Goal: Task Accomplishment & Management: Use online tool/utility

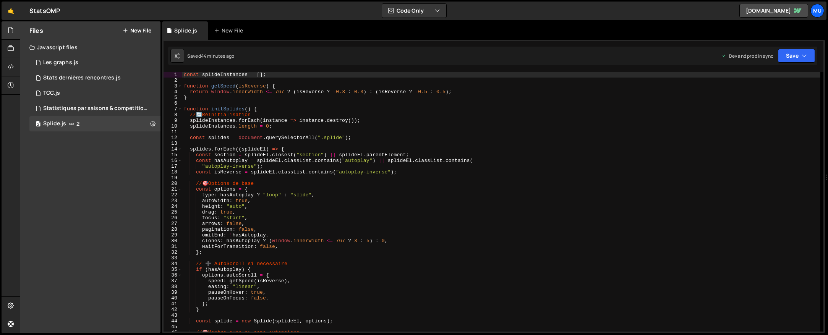
type textarea "const hasAutoplay = splideEl.classList.contains("autoplay") || splideEl.classLi…"
click at [249, 159] on div "const splideInstances = [ ] ; function getSpeed ( isReverse ) { return window .…" at bounding box center [501, 207] width 638 height 271
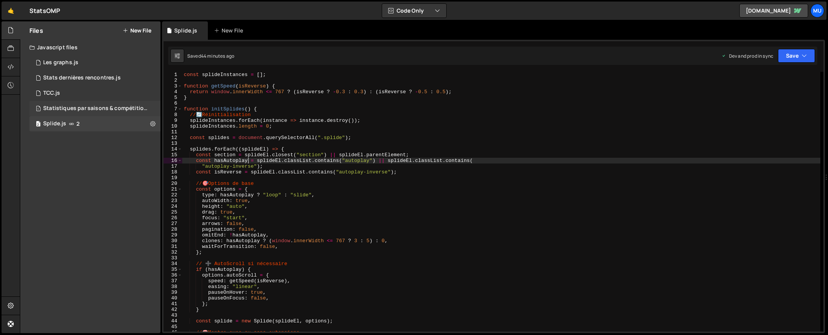
click at [57, 107] on div "Statistiques par saisons & compétitions.js" at bounding box center [95, 108] width 105 height 7
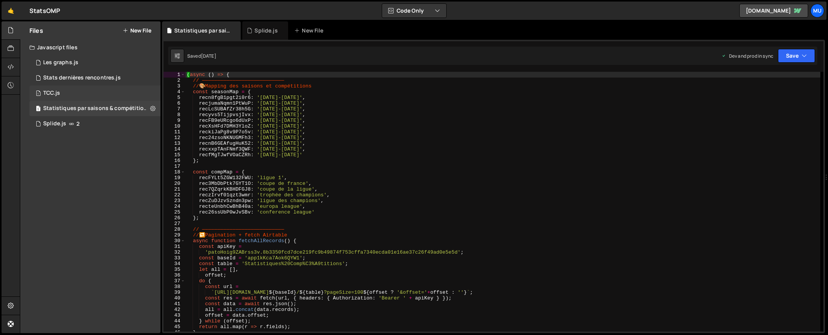
click at [70, 95] on div "1 TCC.js 0" at bounding box center [94, 93] width 131 height 15
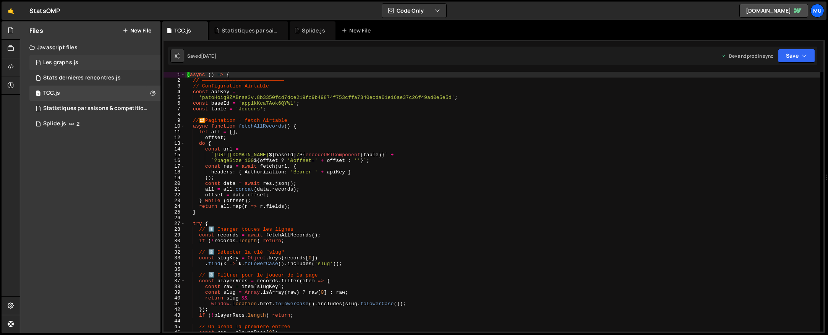
click at [70, 66] on div "1 Les graphs.js 0" at bounding box center [94, 62] width 131 height 15
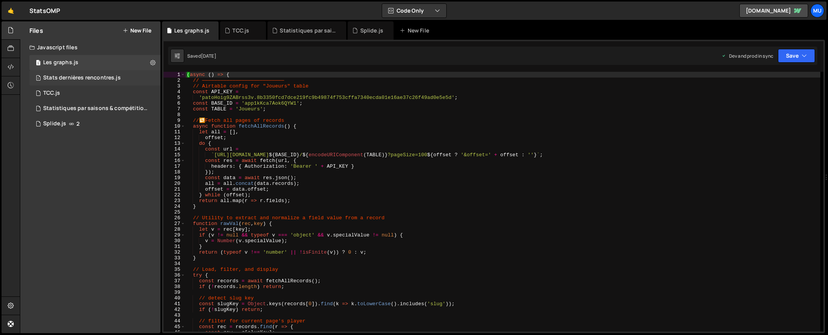
click at [69, 76] on div "Stats dernières rencontres.js" at bounding box center [82, 77] width 78 height 7
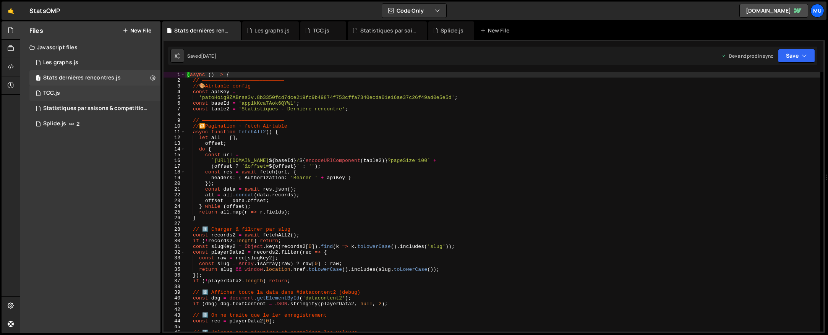
click at [58, 89] on div "1 TCC.js 0" at bounding box center [94, 93] width 131 height 15
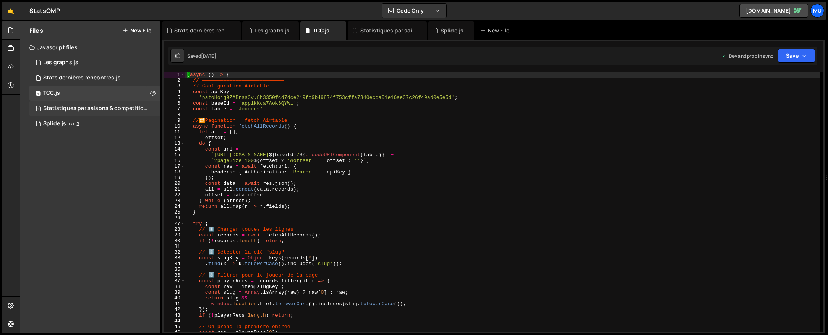
click at [70, 109] on div "Statistiques par saisons & compétitions.js" at bounding box center [95, 108] width 105 height 7
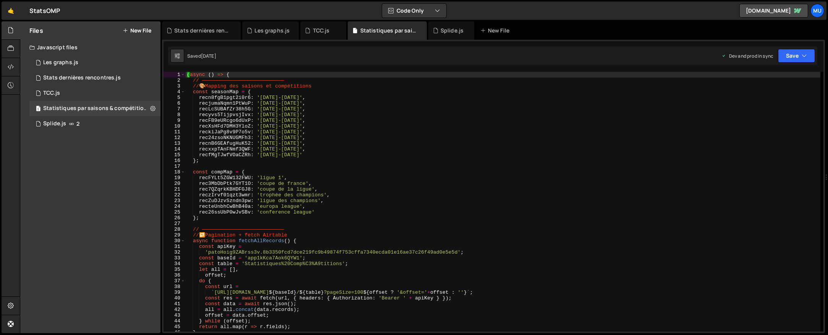
click at [301, 161] on div "( async ( ) => { // ——————————————————————————— // 🎨 Mapping des saisons et com…" at bounding box center [502, 207] width 635 height 271
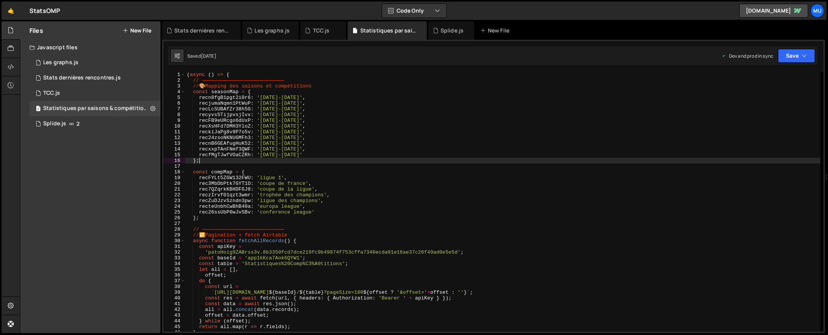
click at [298, 176] on div "( async ( ) => { // ——————————————————————————— // 🎨 Mapping des saisons et com…" at bounding box center [502, 207] width 635 height 271
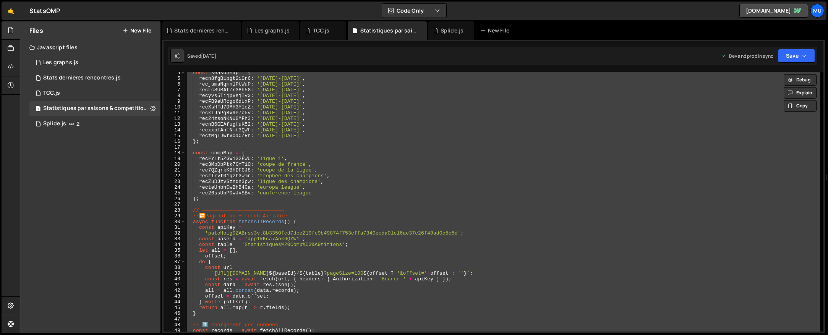
scroll to position [113, 0]
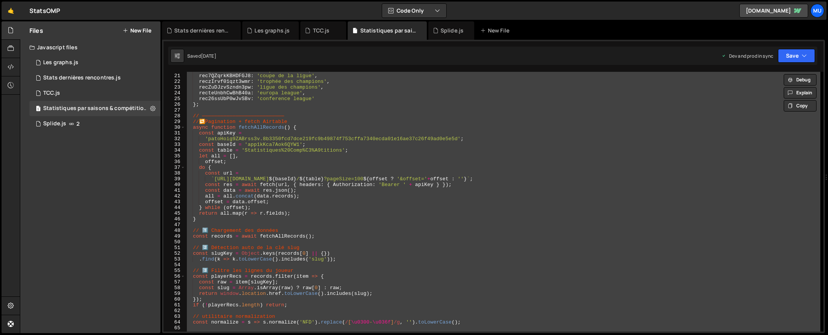
click at [316, 258] on div "rec3MbDbPtk7GYT1O : 'coupe de france' , rec7QZqrkKBHDFGJ8 : 'coupe de la ligue'…" at bounding box center [502, 202] width 635 height 260
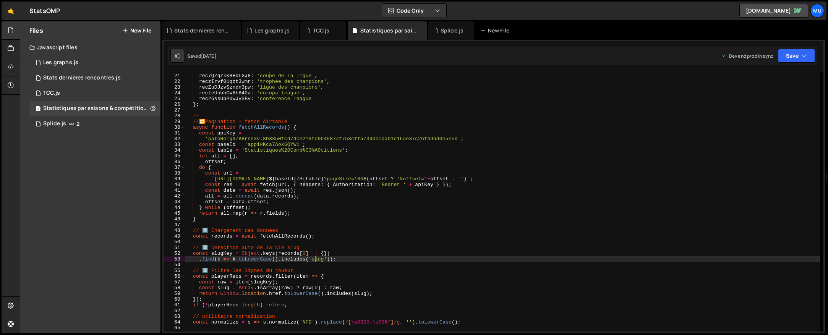
type textarea "})();"
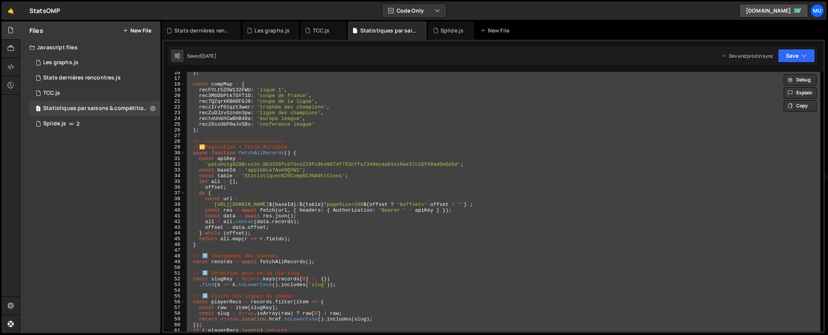
scroll to position [178, 0]
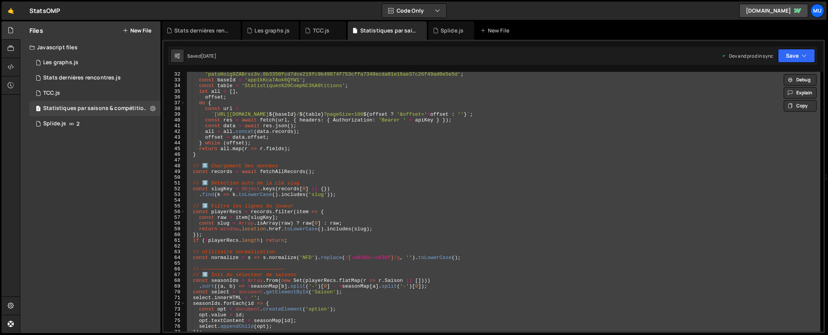
click at [254, 71] on div "1 Type cmd + s to save your Javascript file. הההההההההההההההההההההההההההההההההה…" at bounding box center [493, 186] width 663 height 293
click at [254, 65] on div "Saved 3 days ago Dev and prod in sync Upgrade to Edit Save Save to Staging S Sa…" at bounding box center [492, 56] width 649 height 18
click at [497, 27] on div "New File" at bounding box center [496, 31] width 32 height 8
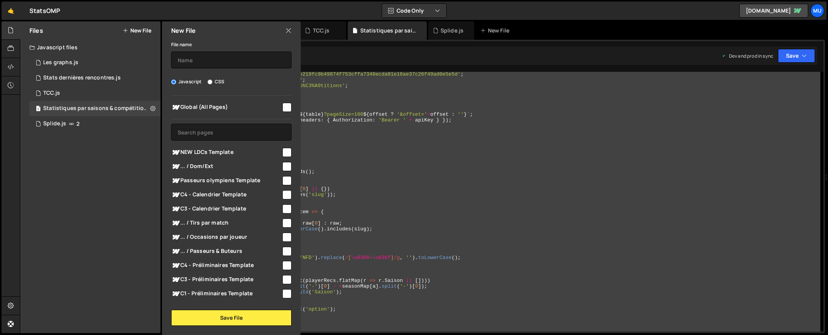
click at [210, 123] on div "Global (All Pages) NEW LDCs Template" at bounding box center [231, 197] width 139 height 205
click at [209, 129] on input "text" at bounding box center [231, 132] width 120 height 17
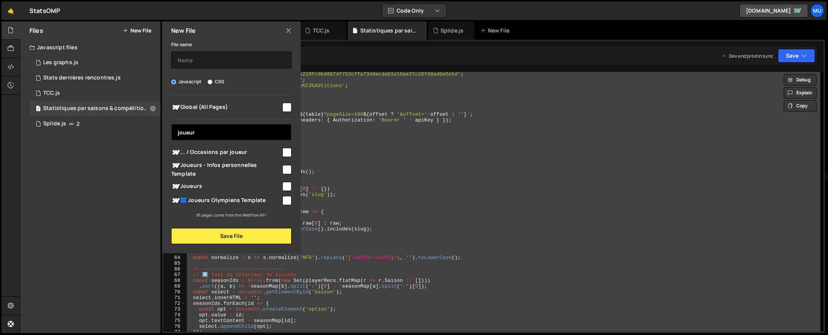
type input "joueur"
click at [204, 186] on span "Joueurs" at bounding box center [226, 186] width 110 height 9
checkbox input "true"
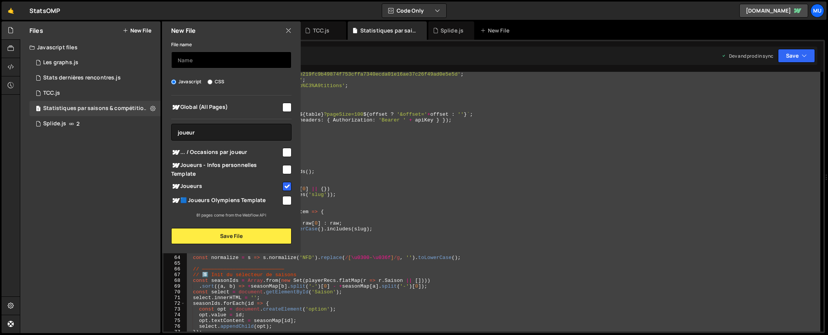
click at [205, 67] on input "text" at bounding box center [231, 60] width 120 height 17
type input "Filtres des joueurs"
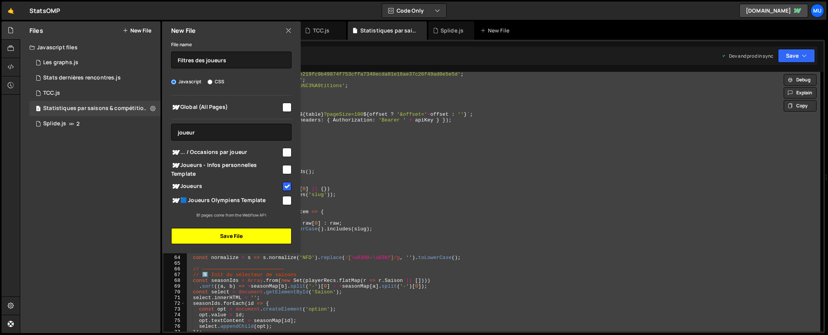
click at [209, 237] on button "Save File" at bounding box center [231, 236] width 120 height 16
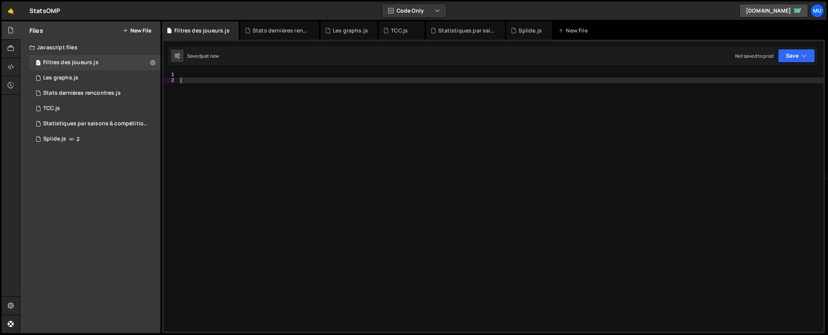
click at [687, 139] on div at bounding box center [501, 207] width 644 height 271
click at [298, 177] on div at bounding box center [501, 207] width 644 height 271
click at [275, 106] on div at bounding box center [501, 207] width 644 height 271
click at [273, 82] on div at bounding box center [501, 207] width 644 height 271
click at [272, 75] on div at bounding box center [501, 207] width 644 height 271
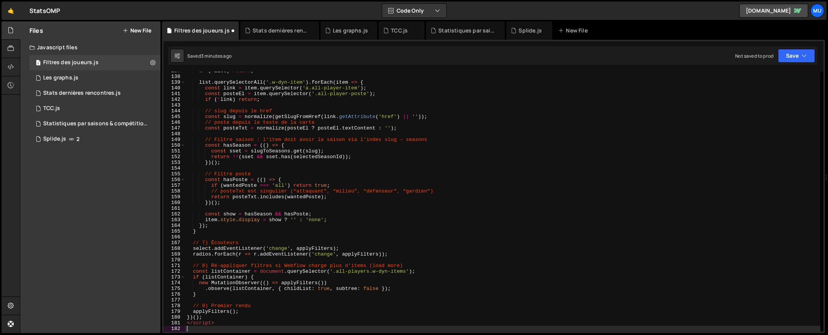
scroll to position [783, 0]
click at [788, 56] on button "Save" at bounding box center [796, 56] width 37 height 14
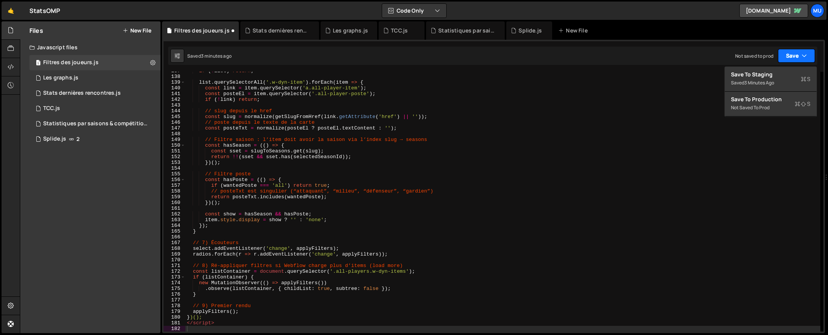
click at [787, 54] on button "Save" at bounding box center [796, 56] width 37 height 14
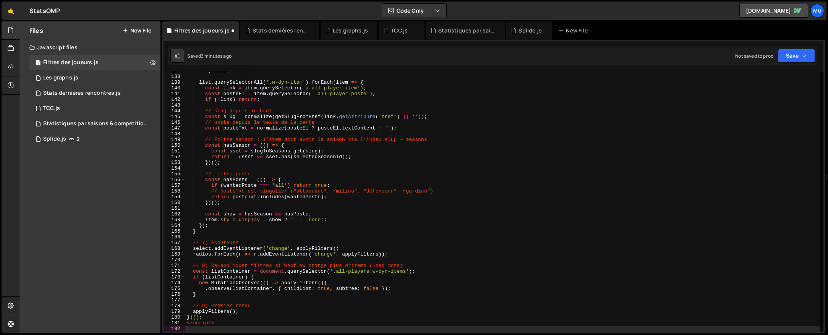
type textarea "</script>"
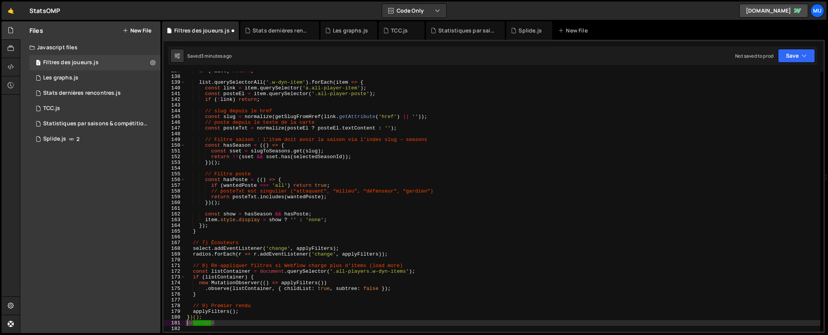
drag, startPoint x: 215, startPoint y: 322, endPoint x: 163, endPoint y: 320, distance: 51.2
click at [163, 320] on div "</script> 137 138 139 140 141 142 143 144 145 146 147 148 149 150 151 152 153 1…" at bounding box center [493, 202] width 660 height 260
click at [225, 325] on div "if ( ! list ) return ; list . querySelectorAll ( '.w-dyn-item' ) . forEach ( it…" at bounding box center [502, 202] width 635 height 260
drag, startPoint x: 222, startPoint y: 325, endPoint x: 182, endPoint y: 322, distance: 39.8
click at [182, 323] on div "</script> 137 138 139 140 141 142 143 144 145 146 147 148 149 150 151 152 153 1…" at bounding box center [493, 202] width 660 height 260
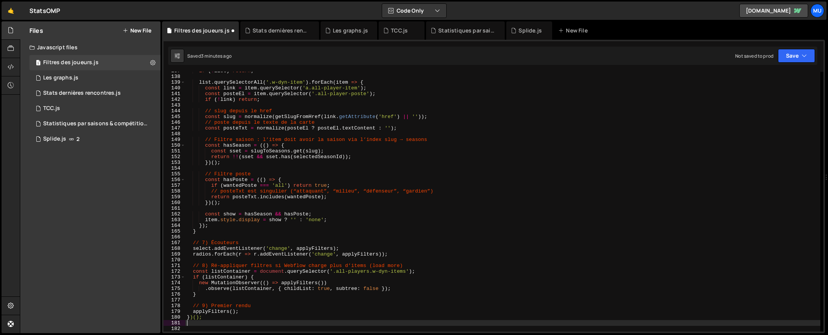
type textarea "})();"
click at [190, 325] on div "if ( ! list ) return ; list . querySelectorAll ( '.w-dyn-item' ) . forEach ( it…" at bounding box center [502, 203] width 635 height 271
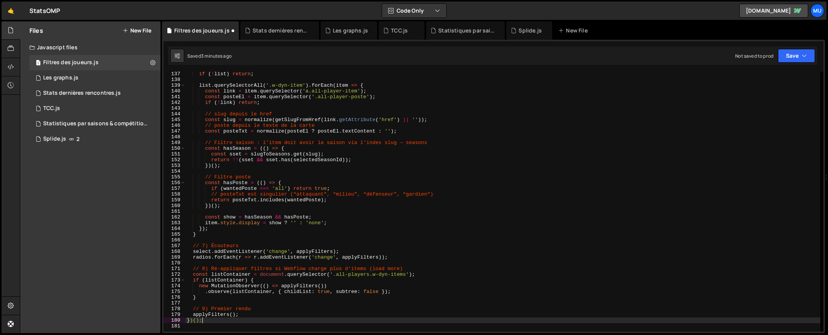
scroll to position [0, 0]
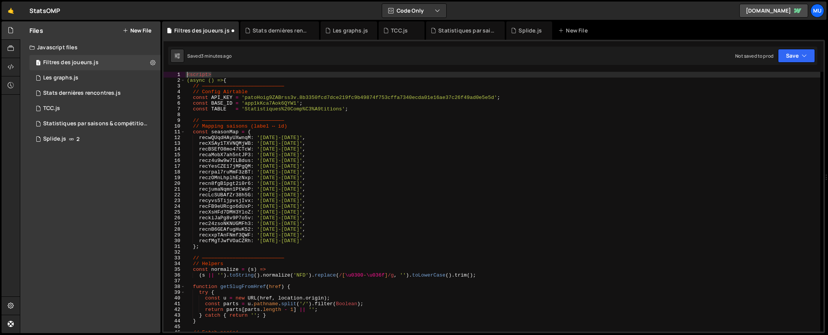
drag, startPoint x: 226, startPoint y: 73, endPoint x: 175, endPoint y: 70, distance: 50.9
click at [175, 70] on div "1 Type cmd + s to save your Javascript file. הההההההההההההההההההההההההההההההההה…" at bounding box center [493, 186] width 663 height 293
type textarea "<script>"
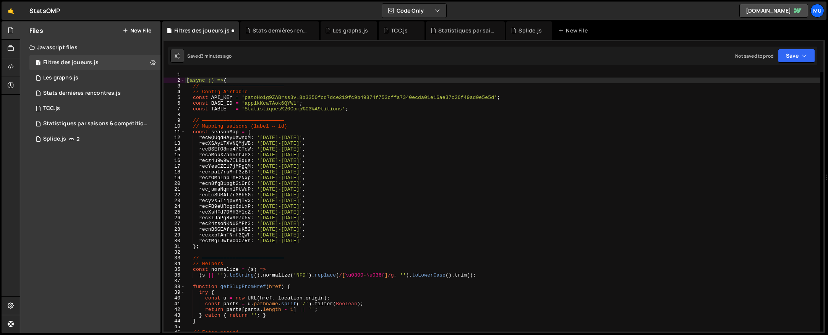
click at [187, 78] on div "(async () => { // ——————————————————————————— // Config Airtable const API_KEY …" at bounding box center [502, 207] width 635 height 271
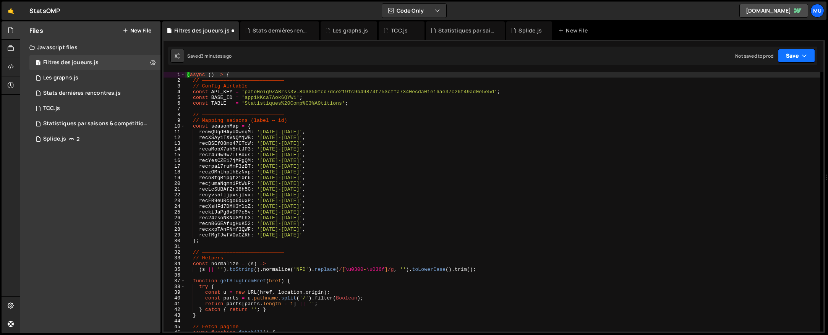
click at [809, 53] on button "Save" at bounding box center [796, 56] width 37 height 14
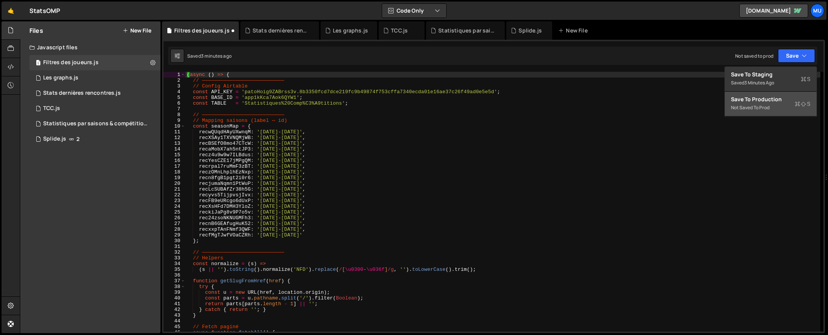
click at [760, 96] on div "Save to Production S" at bounding box center [770, 99] width 79 height 8
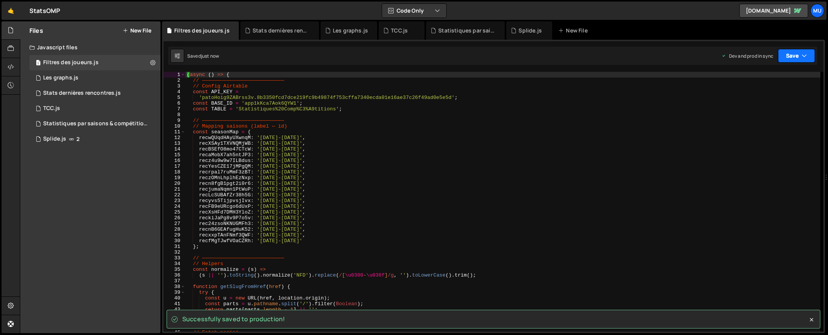
click at [807, 60] on button "Save" at bounding box center [796, 56] width 37 height 14
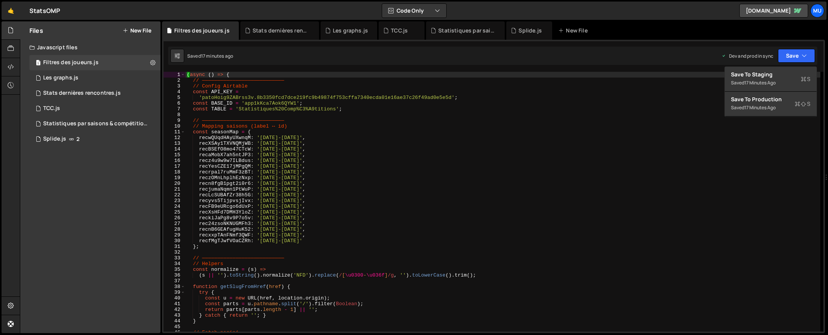
click at [280, 133] on div "( async ( ) => { // ——————————————————————————— // Config Airtable const API_KE…" at bounding box center [502, 207] width 635 height 271
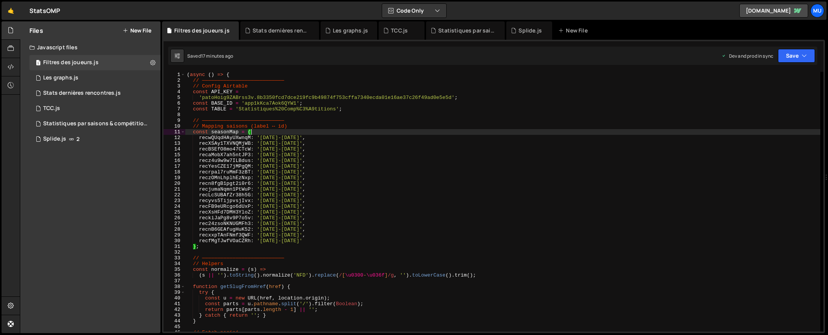
type textarea "})();"
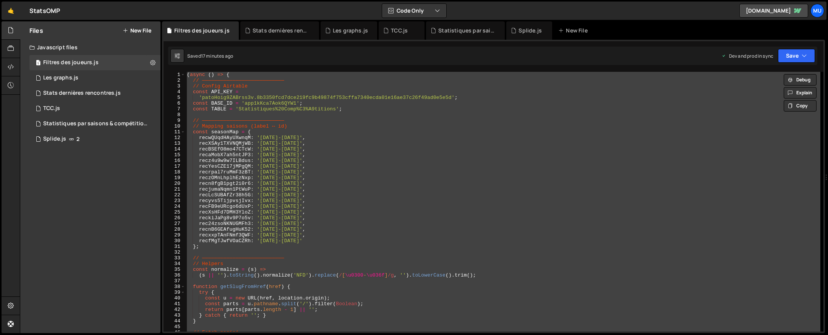
paste textarea
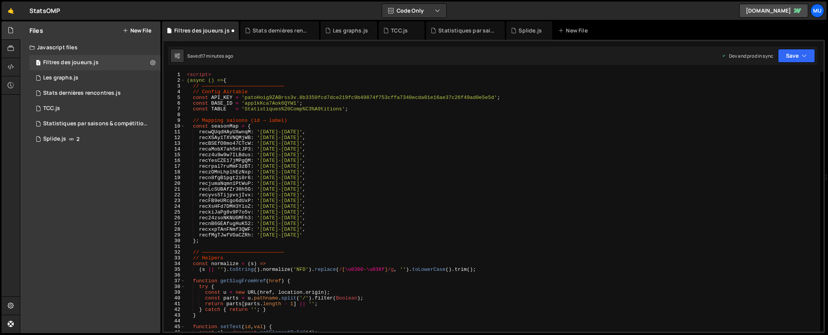
drag, startPoint x: 220, startPoint y: 70, endPoint x: 204, endPoint y: 70, distance: 16.0
click at [204, 70] on div "1 Type cmd + s to save your Javascript file. הההההההההההההההההההההההההההההההההה…" at bounding box center [493, 186] width 663 height 293
drag, startPoint x: 214, startPoint y: 70, endPoint x: 184, endPoint y: 72, distance: 29.5
click at [184, 72] on div "1 Type cmd + s to save your Javascript file. הההההההההההההההההההההההההההההההההה…" at bounding box center [493, 186] width 663 height 293
type textarea "<script>"
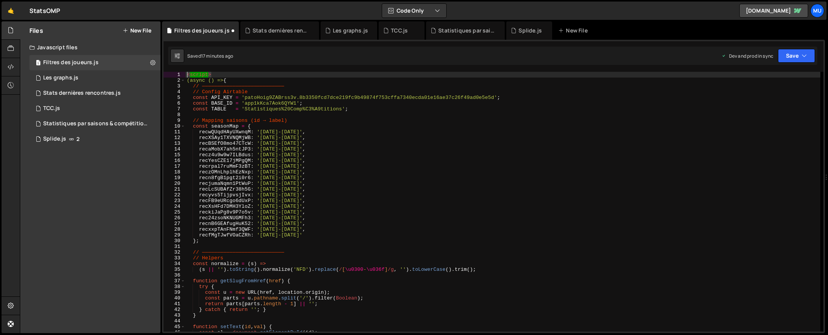
drag, startPoint x: 219, startPoint y: 72, endPoint x: 173, endPoint y: 72, distance: 46.2
click at [173, 72] on div "<script> 1 2 3 4 5 6 7 8 9 10 11 12 13 14 15 16 17 18 19 20 21 22 23 24 25 26 2…" at bounding box center [493, 202] width 660 height 260
click at [184, 78] on div "2" at bounding box center [174, 81] width 22 height 6
click at [187, 78] on div "(async () => { // ——————————————————————————— // Config Airtable const API_KEY …" at bounding box center [502, 207] width 635 height 271
type textarea "(async () => {"
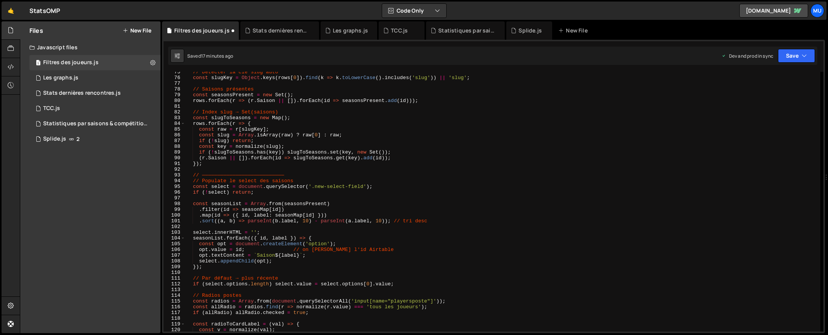
scroll to position [1076, 0]
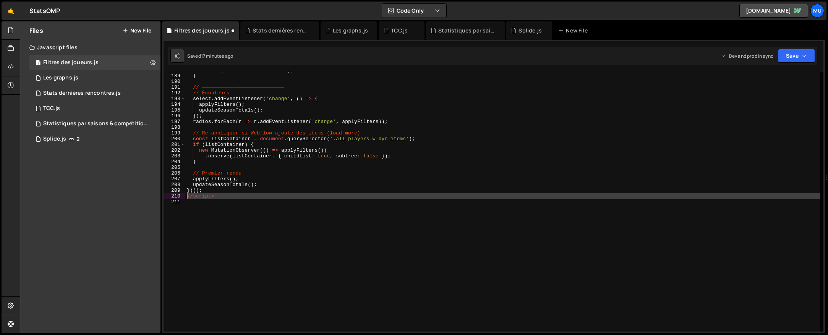
drag, startPoint x: 224, startPoint y: 255, endPoint x: 186, endPoint y: 196, distance: 70.0
click at [186, 196] on div "setText ( 'Cleansheet' , totalCS ) ; } // ——————————————————————————— // Écoute…" at bounding box center [502, 202] width 635 height 271
type textarea "</script>"
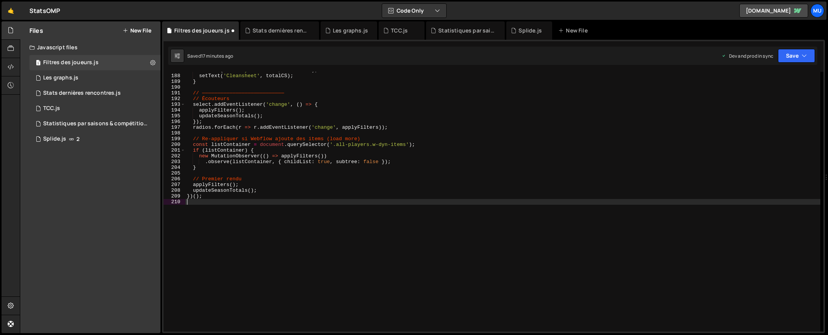
type textarea "})();"
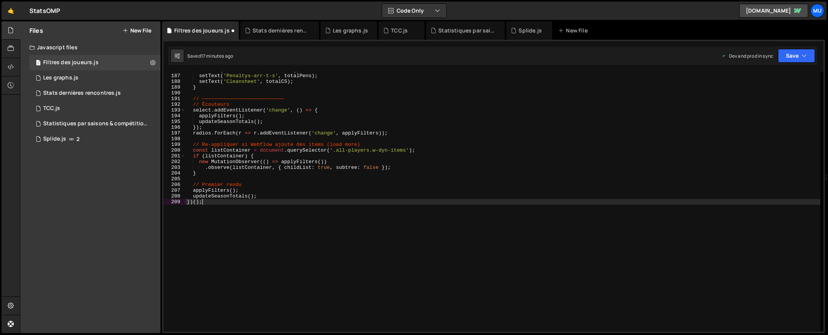
scroll to position [1065, 0]
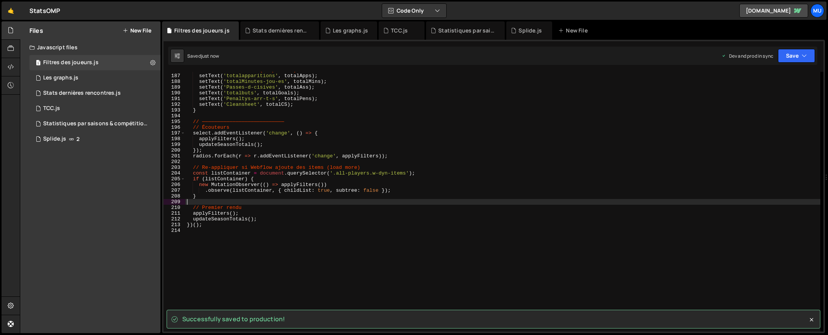
click at [315, 175] on div "// Push dans le DOM (si présent) setText ( 'totalapparitions' , totalApps ) ; s…" at bounding box center [502, 202] width 635 height 271
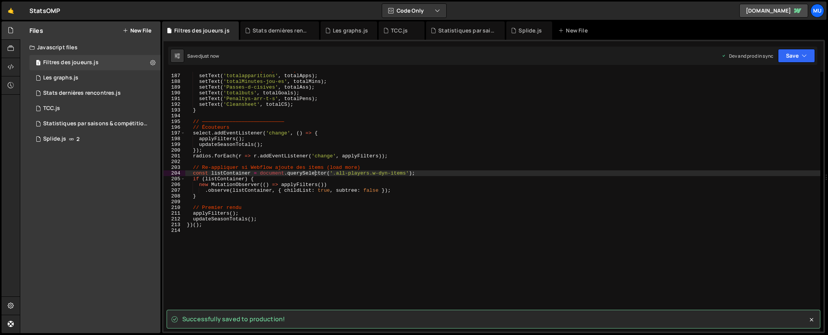
click at [312, 167] on div "// Push dans le DOM (si présent) setText ( 'totalapparitions' , totalApps ) ; s…" at bounding box center [502, 202] width 635 height 271
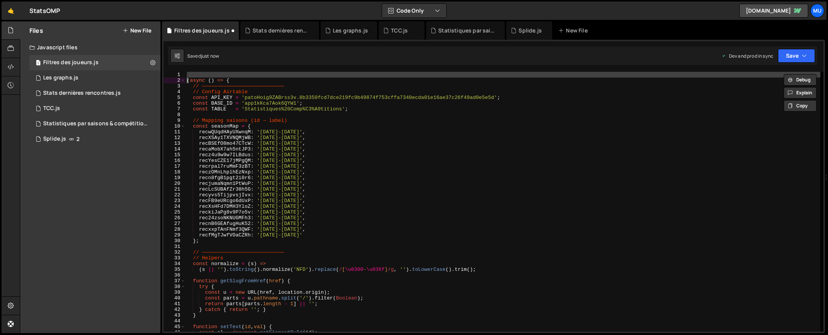
scroll to position [0, 0]
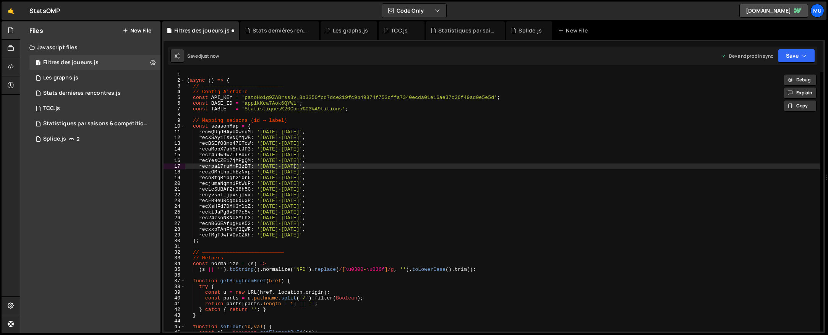
click at [312, 167] on div "( async ( ) => { // ——————————————————————————— // Config Airtable const API_KE…" at bounding box center [502, 207] width 635 height 271
type textarea "recrpal7ruMmF3zBT: '2013-2014',"
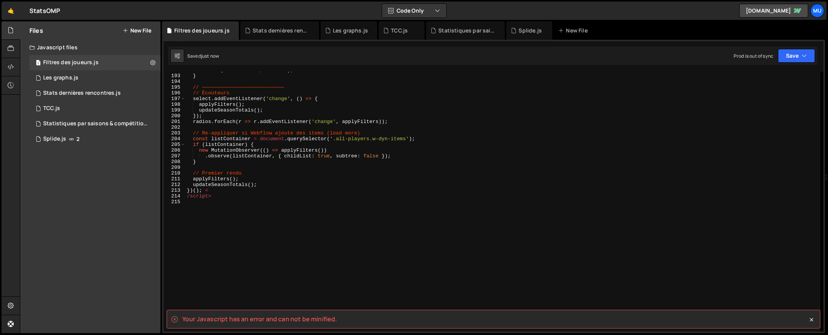
click at [288, 208] on div "setText ( 'Cleansheet' , totalCS ) ; } // ——————————————————————————— // Écoute…" at bounding box center [502, 202] width 635 height 271
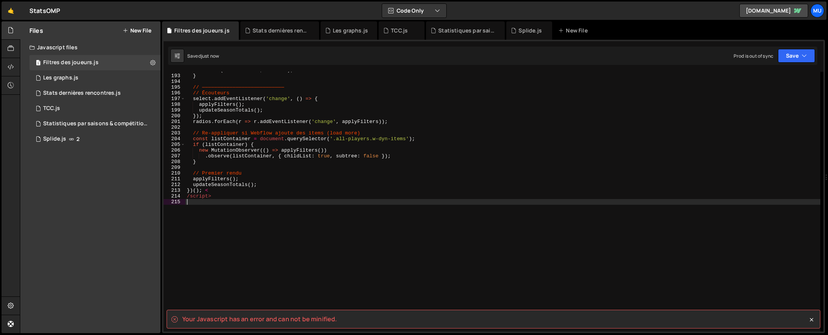
scroll to position [1082, 0]
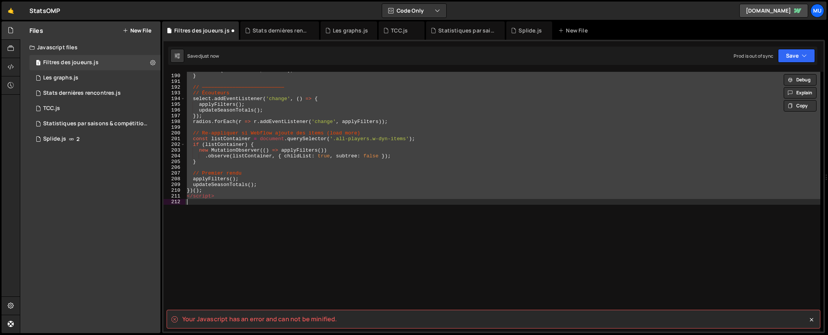
type textarea "<script>"
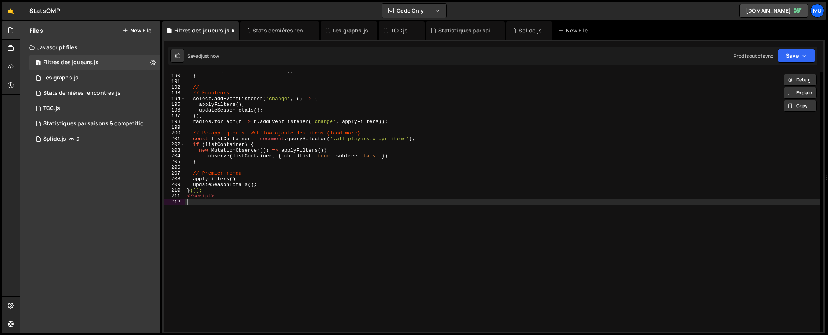
click at [289, 206] on div "setText ( 'Cleansheet' , totalCS ) ; } // ——————————————————————————— // Écoute…" at bounding box center [502, 202] width 635 height 271
click at [336, 182] on div "setText ( 'Cleansheet' , totalCS ) ; } // ——————————————————————————— // Écoute…" at bounding box center [502, 202] width 635 height 271
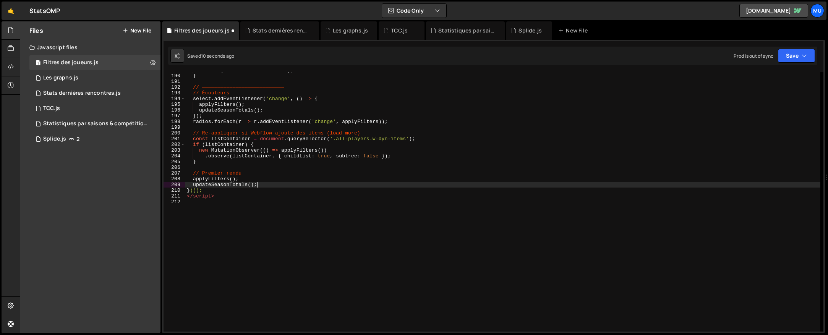
type textarea "</script>"
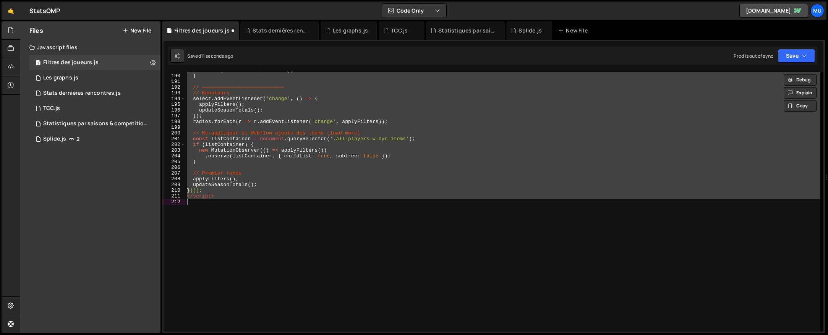
paste textarea
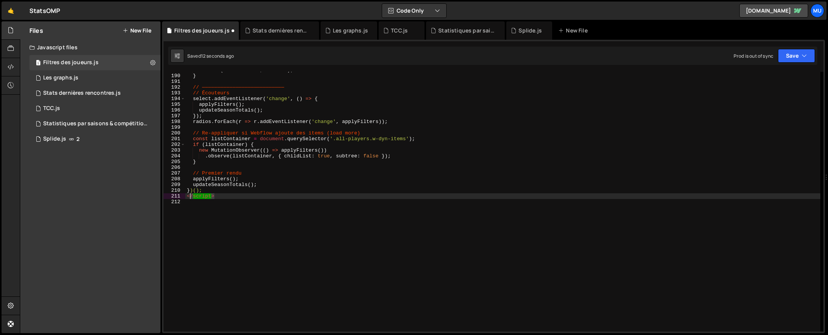
drag, startPoint x: 225, startPoint y: 196, endPoint x: 182, endPoint y: 196, distance: 43.2
click at [182, 196] on div "189 190 191 192 193 194 195 196 197 198 199 200 201 202 203 204 205 206 207 208…" at bounding box center [493, 202] width 660 height 260
type textarea "</script>"
click at [189, 200] on div "setText ( 'Cleansheet' , totalCS ) ; } // ——————————————————————————— // Écoute…" at bounding box center [502, 202] width 635 height 271
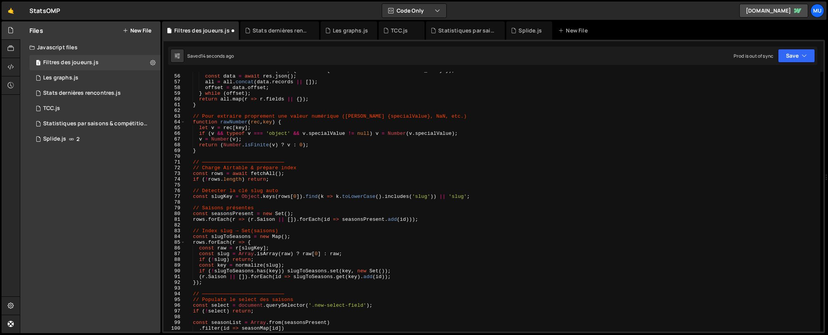
scroll to position [0, 0]
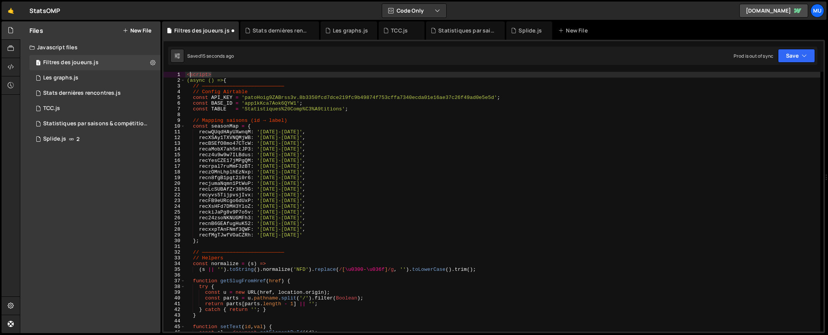
drag, startPoint x: 205, startPoint y: 74, endPoint x: 185, endPoint y: 73, distance: 19.9
click at [184, 72] on div "})(); 1 2 3 4 5 6 7 8 9 10 11 12 13 14 15 16 17 18 19 20 21 22 23 24 25 26 27 2…" at bounding box center [493, 202] width 660 height 260
type textarea "<script>"
click at [188, 80] on div "( async ( ) => { // ——————————————————————————— // Config Airtable const API_KE…" at bounding box center [502, 207] width 635 height 271
click at [272, 153] on div "( async ( ) => { // ——————————————————————————— // Config Airtable const API_KE…" at bounding box center [502, 207] width 635 height 271
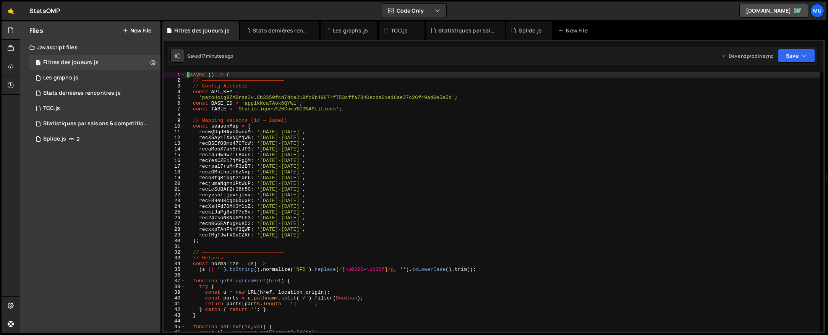
type textarea "recz4u9w9w7ILBdus: '2011-2012',"
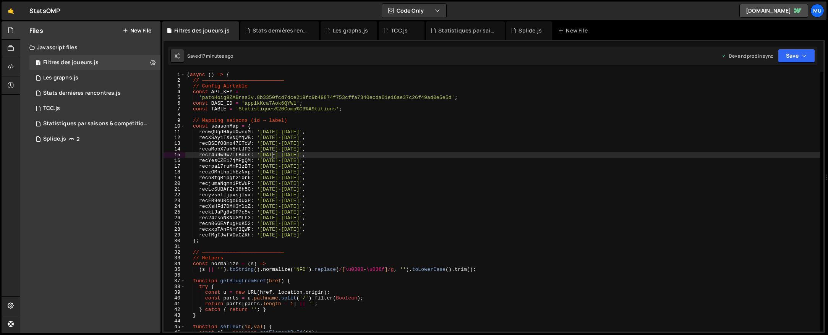
click at [277, 155] on div "( async ( ) => { // ——————————————————————————— // Config Airtable const API_KE…" at bounding box center [502, 207] width 635 height 271
click at [285, 30] on div "Stats dernières rencontres.js" at bounding box center [280, 31] width 57 height 8
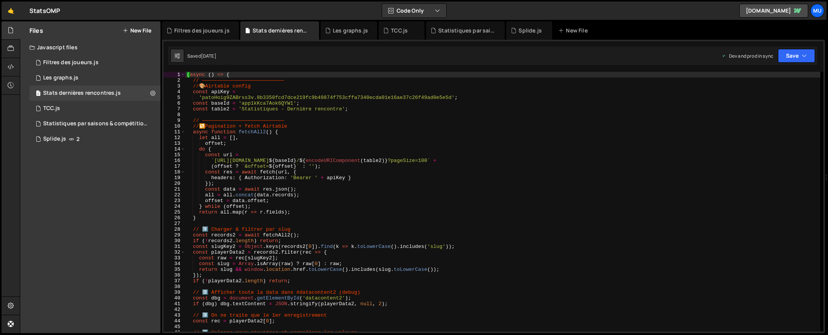
click at [279, 116] on div "( async ( ) => { // ——————————————————————————— // 🎨 Airtable config const apiK…" at bounding box center [502, 207] width 635 height 271
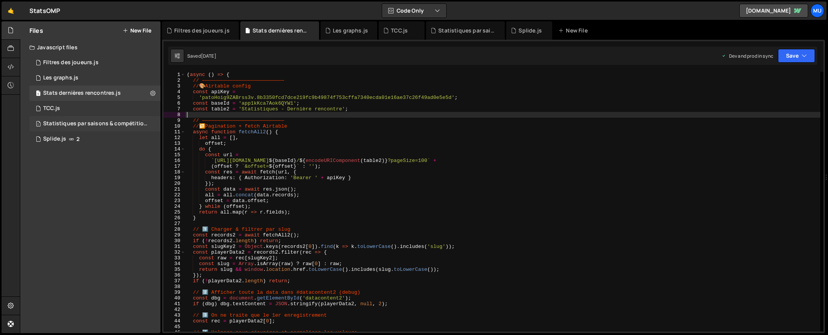
click at [100, 122] on div "Statistiques par saisons & compétitions.js" at bounding box center [95, 123] width 105 height 7
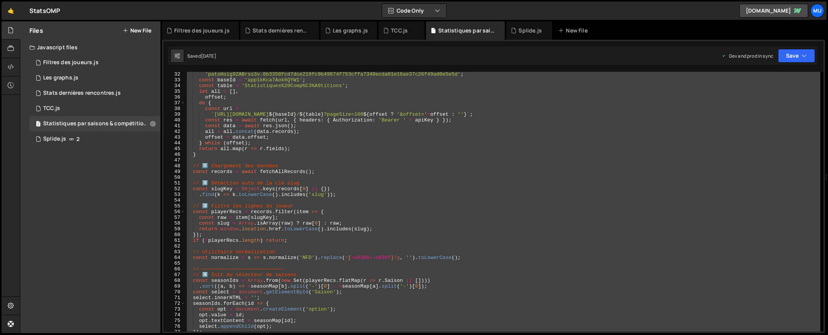
click at [285, 118] on div "'patoHoig9ZABrss3v.8b3350fcd7dce219fc9b49874f753cffa7340ecda01e16ae37c26f49ad0e…" at bounding box center [502, 202] width 635 height 260
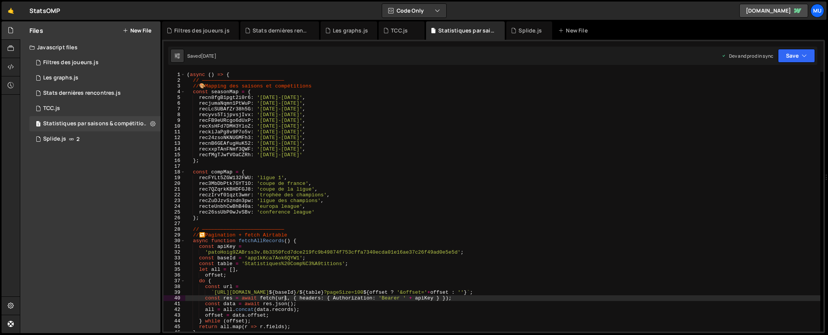
click at [283, 127] on div "( async ( ) => { // ——————————————————————————— // 🎨 Mapping des saisons et com…" at bounding box center [502, 207] width 635 height 271
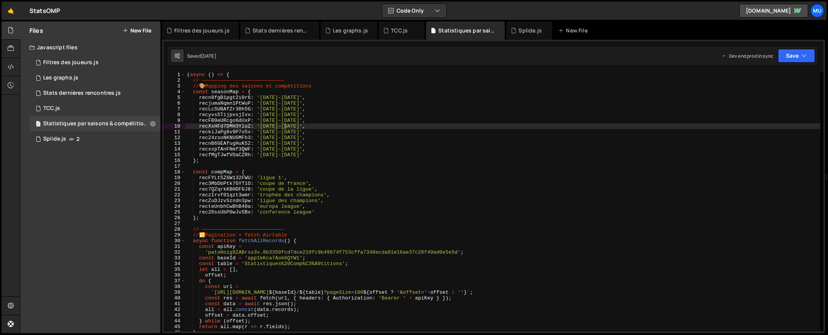
type textarea "})();"
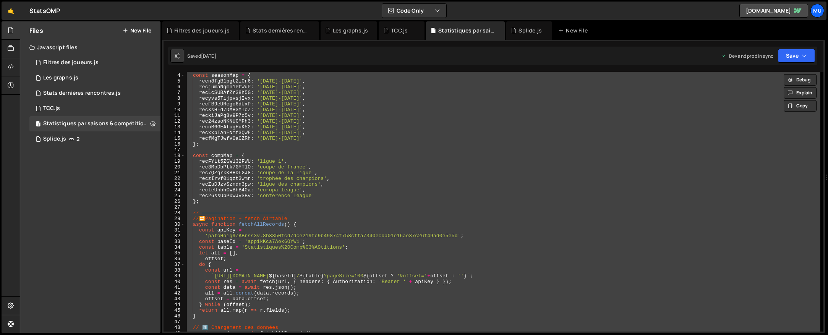
scroll to position [35, 0]
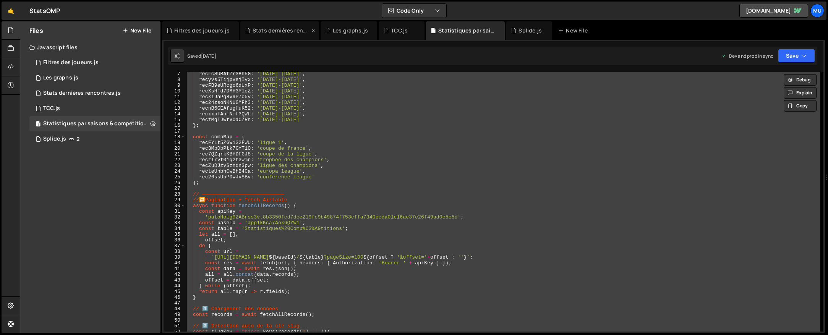
click at [278, 29] on div "Stats dernières rencontres.js" at bounding box center [280, 31] width 57 height 8
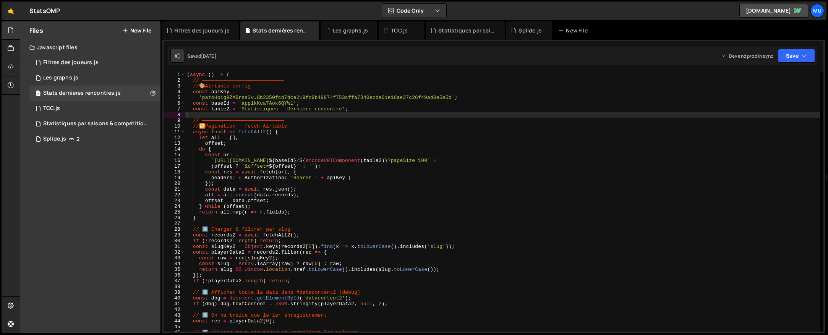
click at [312, 120] on div "( async ( ) => { // ——————————————————————————— // 🎨 Airtable config const apiK…" at bounding box center [502, 207] width 635 height 271
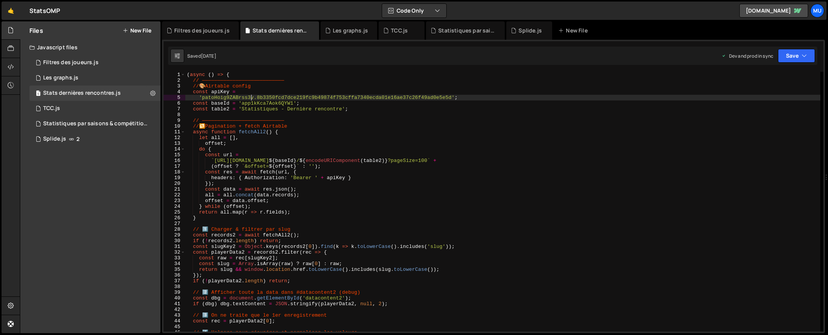
click at [249, 99] on div "( async ( ) => { // ——————————————————————————— // 🎨 Airtable config const apiK…" at bounding box center [502, 207] width 635 height 271
click at [244, 92] on div "( async ( ) => { // ——————————————————————————— // 🎨 Airtable config const apiK…" at bounding box center [502, 207] width 635 height 271
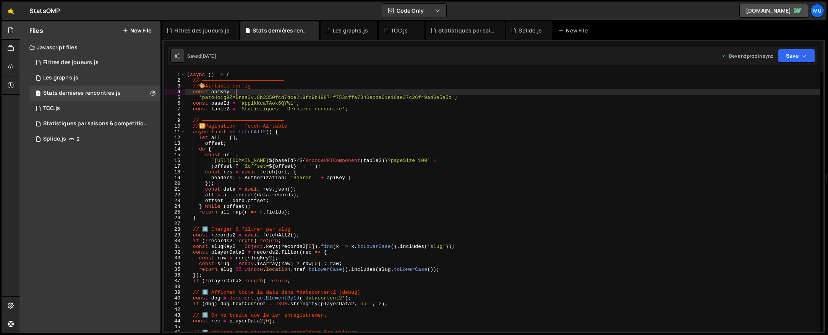
click at [278, 100] on div "( async ( ) => { // ——————————————————————————— // 🎨 Airtable config const apiK…" at bounding box center [502, 207] width 635 height 271
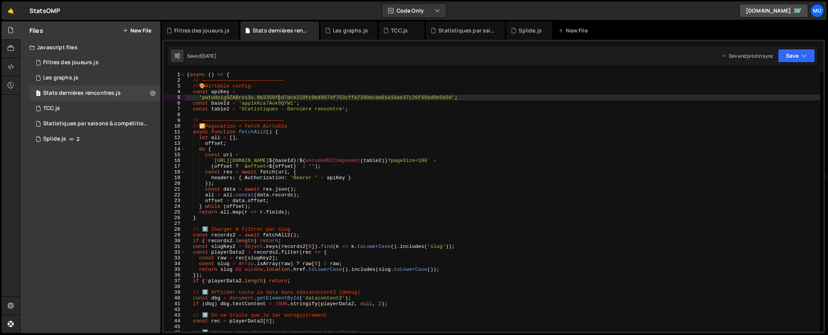
click at [378, 97] on div "( async ( ) => { // ——————————————————————————— // 🎨 Airtable config const apiK…" at bounding box center [502, 207] width 635 height 271
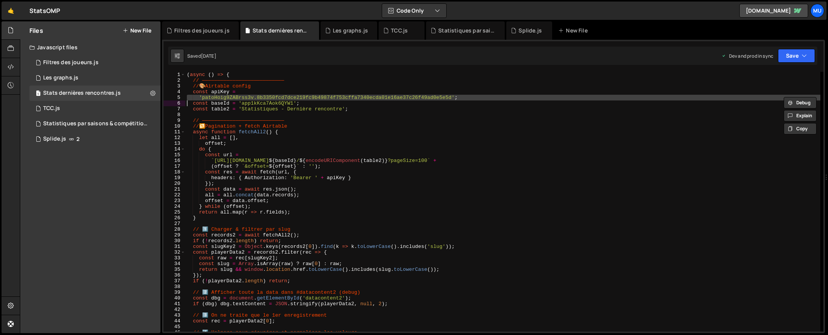
click at [304, 99] on div "( async ( ) => { // ——————————————————————————— // 🎨 Airtable config const apiK…" at bounding box center [502, 202] width 635 height 260
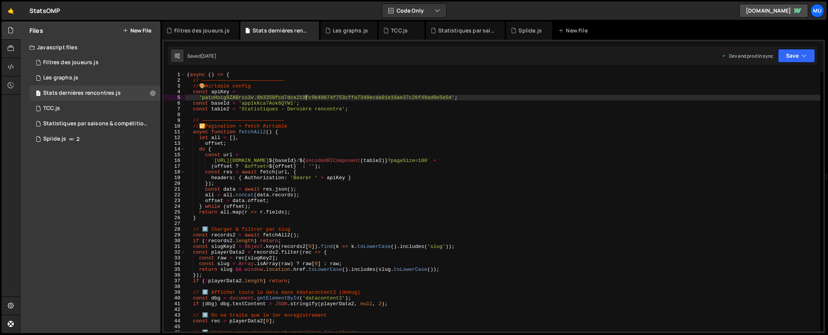
click at [317, 103] on div "( async ( ) => { // ——————————————————————————— // 🎨 Airtable config const apiK…" at bounding box center [502, 207] width 635 height 271
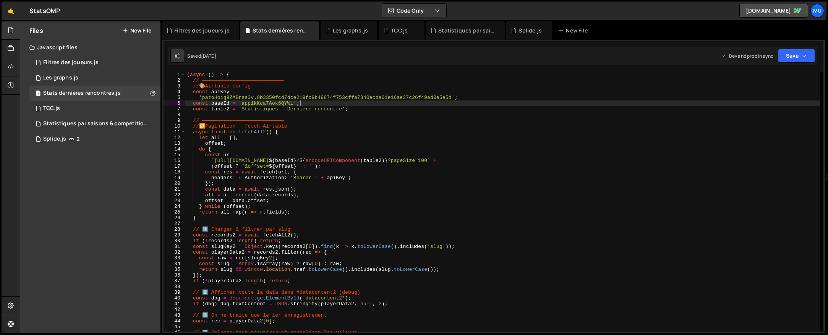
click at [316, 102] on div "( async ( ) => { // ——————————————————————————— // 🎨 Airtable config const apiK…" at bounding box center [502, 207] width 635 height 271
click at [318, 98] on div "( async ( ) => { // ——————————————————————————— // 🎨 Airtable config const apiK…" at bounding box center [502, 207] width 635 height 271
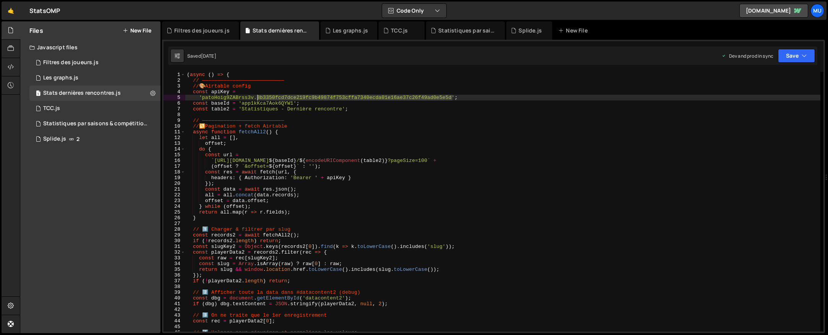
click at [318, 98] on div "( async ( ) => { // ——————————————————————————— // 🎨 Airtable config const apiK…" at bounding box center [502, 207] width 635 height 271
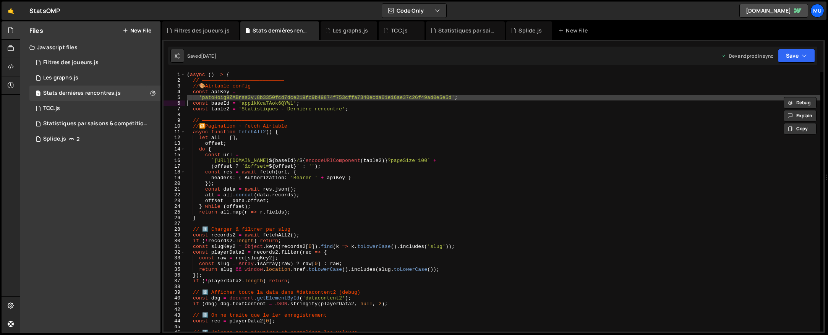
click at [247, 98] on div "( async ( ) => { // ——————————————————————————— // 🎨 Airtable config const apiK…" at bounding box center [502, 202] width 635 height 260
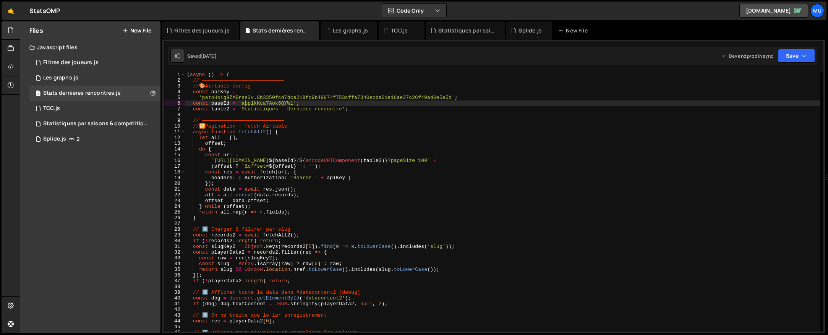
click at [246, 102] on div "( async ( ) => { // ——————————————————————————— // 🎨 Airtable config const apiK…" at bounding box center [502, 207] width 635 height 271
type textarea "const baseId = 'app1kKca7Aok6QYW1'; const table2 = 'Statistiques - Dernière ren…"
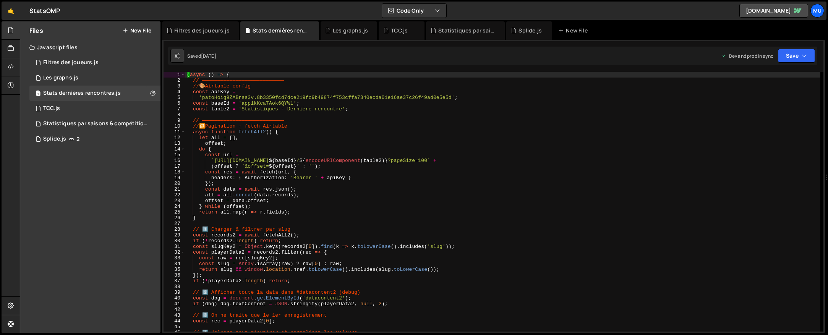
type textarea "do {"
click at [284, 146] on div "( async ( ) => { // ——————————————————————————— // 🎨 Airtable config const apiK…" at bounding box center [502, 207] width 635 height 271
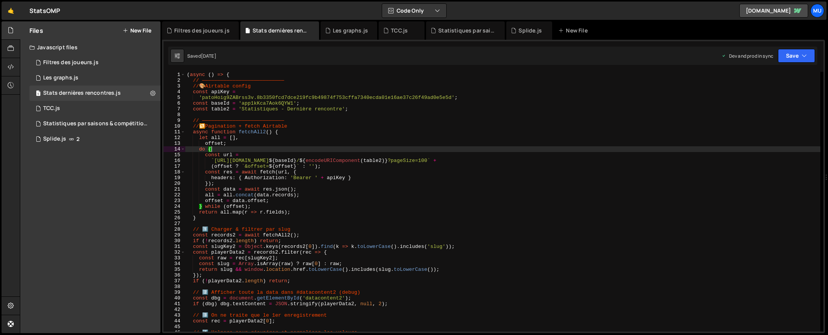
click at [141, 32] on button "New File" at bounding box center [137, 30] width 29 height 6
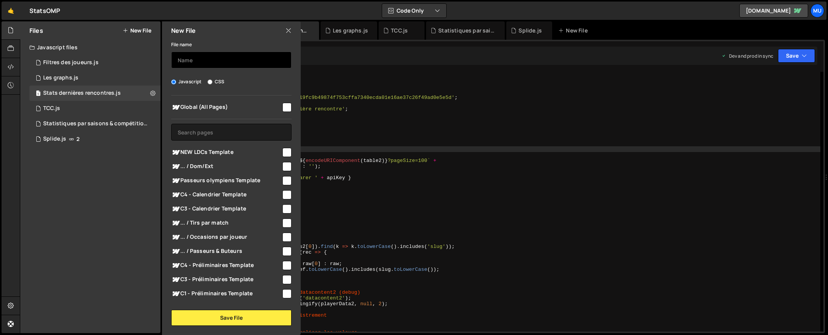
click at [218, 60] on input "text" at bounding box center [231, 60] width 120 height 17
click at [196, 133] on input "text" at bounding box center [231, 132] width 120 height 17
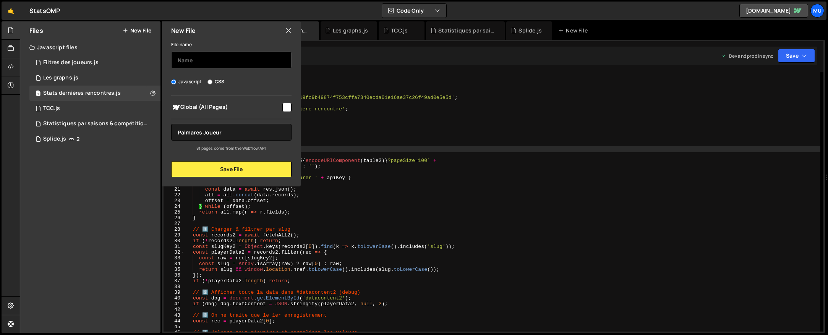
click at [190, 54] on input "text" at bounding box center [231, 60] width 120 height 17
click at [288, 28] on icon at bounding box center [288, 30] width 6 height 8
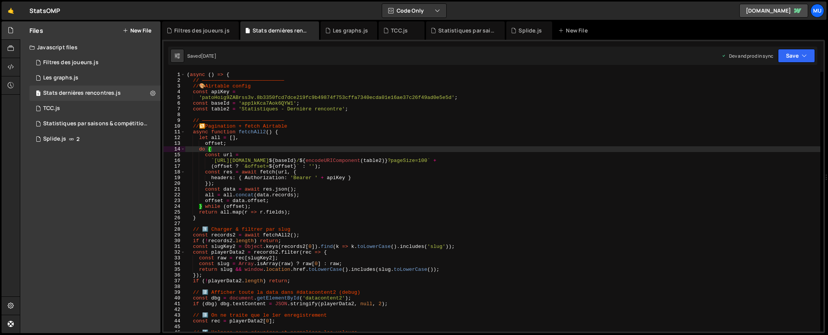
click at [134, 27] on button "New File" at bounding box center [137, 30] width 29 height 6
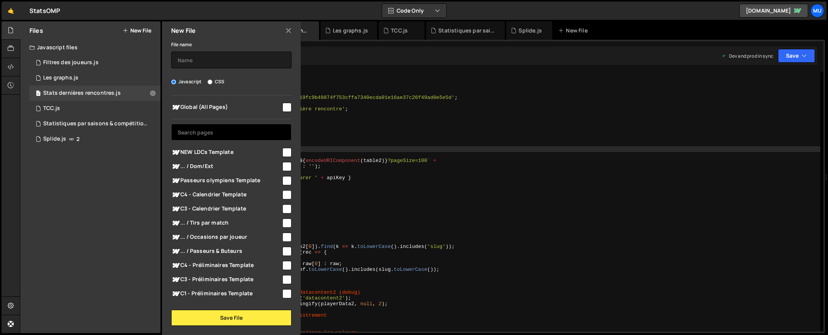
click at [192, 136] on input "text" at bounding box center [231, 132] width 120 height 17
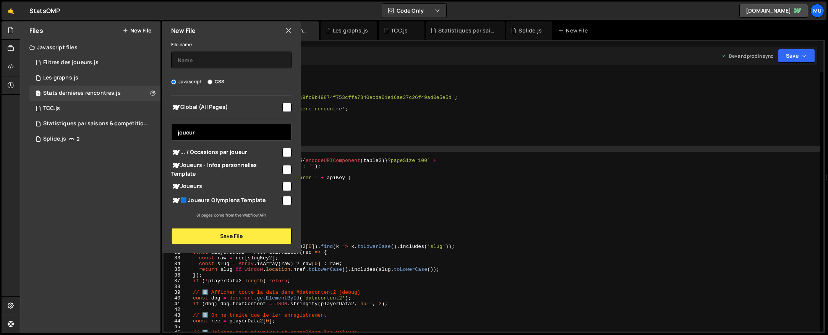
type input "joueur"
click at [206, 197] on span "🟦 Joueurs Olympiens Template" at bounding box center [226, 200] width 110 height 9
checkbox input "true"
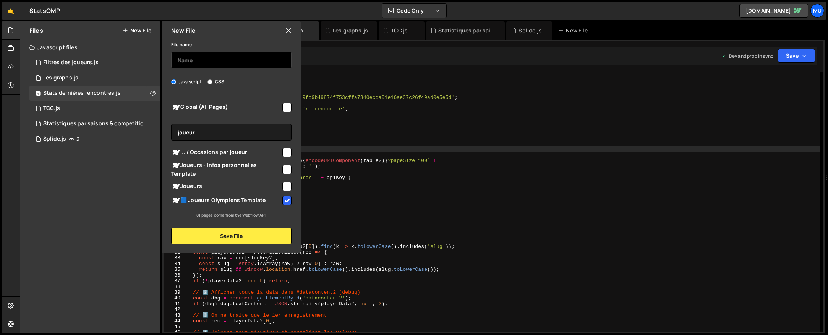
click at [210, 53] on input "text" at bounding box center [231, 60] width 120 height 17
type input "Palmarès Joueur"
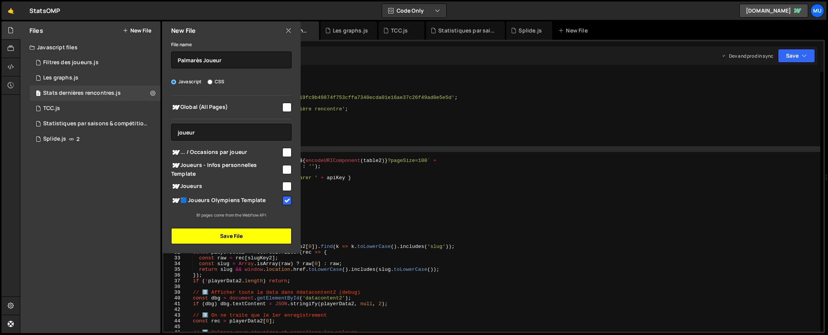
click at [227, 241] on button "Save File" at bounding box center [231, 236] width 120 height 16
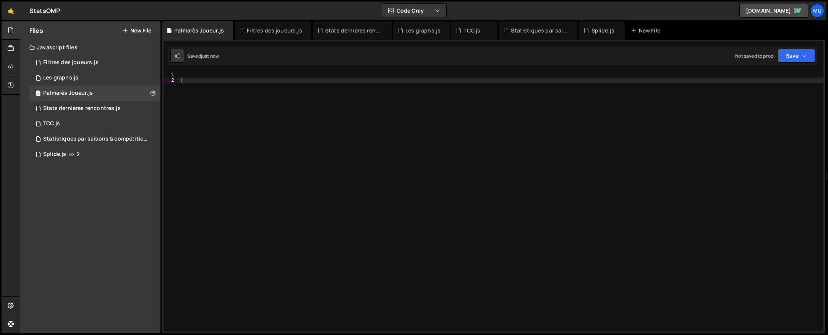
click at [332, 156] on div at bounding box center [501, 207] width 644 height 271
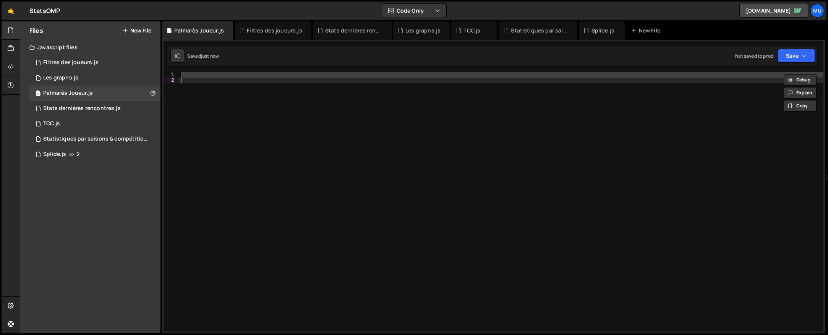
paste textarea
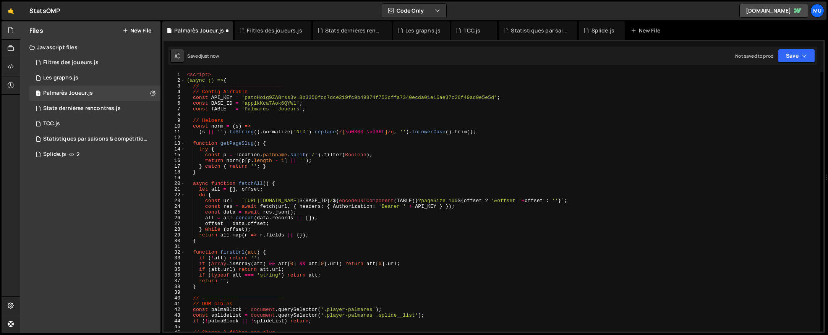
click at [193, 71] on div "XXXXXXXXXXXXXXXXXXXXXXXXXXXXXXXXXXXXXXXXXXXXXXXXXXXXXXXXXXXXXXXXXXXXXXXXXXXXXXX…" at bounding box center [493, 186] width 663 height 293
click at [192, 74] on div "< script > (async () => { // ——————————————————————————— // Config Airtable con…" at bounding box center [502, 207] width 635 height 271
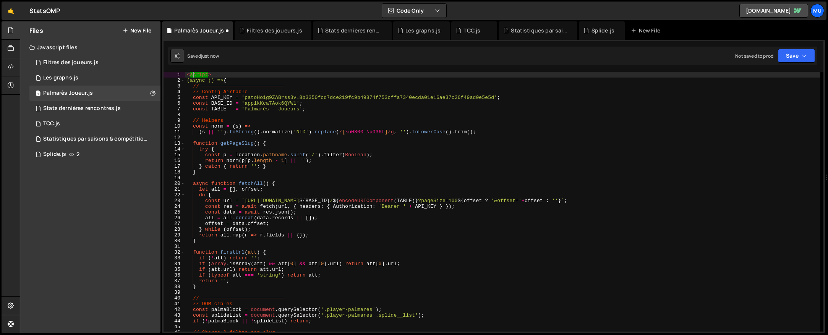
click at [192, 74] on div "< script > (async () => { // ——————————————————————————— // Config Airtable con…" at bounding box center [502, 207] width 635 height 271
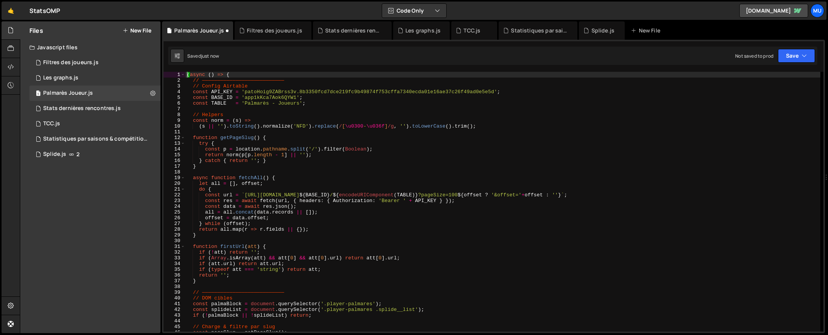
scroll to position [469, 0]
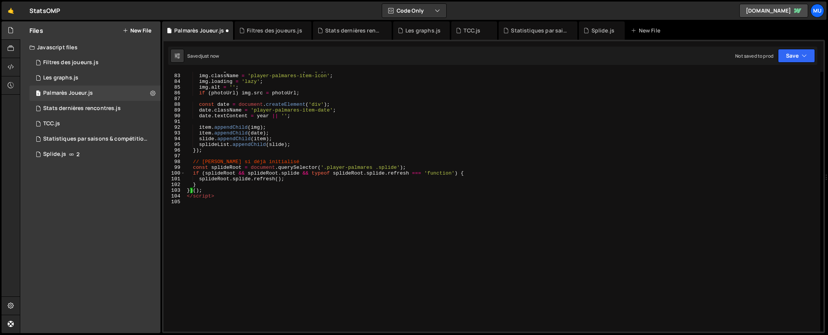
click at [201, 197] on div "const img = document . createElement ( 'img' ) ; img . className = 'player-palm…" at bounding box center [502, 202] width 635 height 271
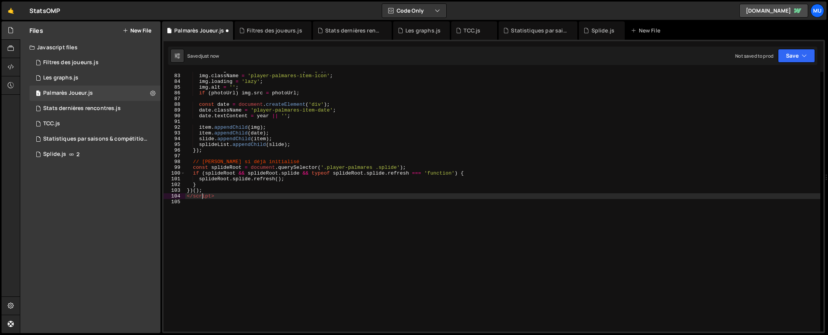
click at [201, 197] on div "const img = document . createElement ( 'img' ) ; img . className = 'player-palm…" at bounding box center [502, 202] width 635 height 271
type textarea "</script>"
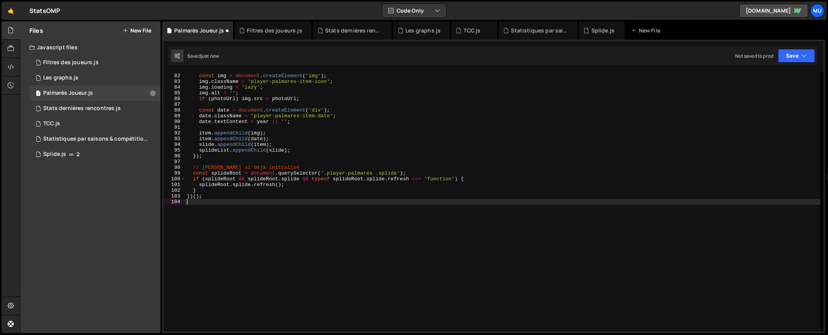
scroll to position [458, 0]
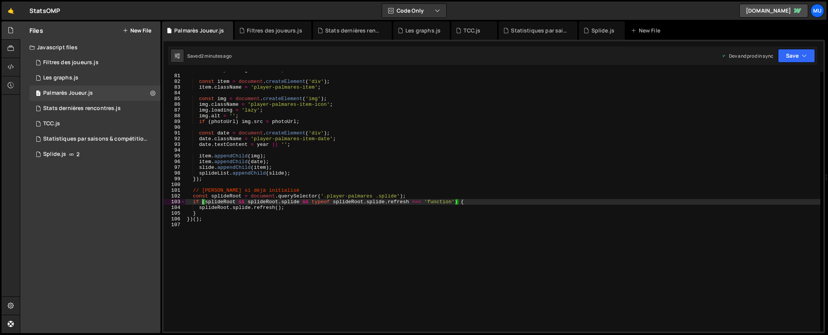
click at [323, 122] on div "slide . style . height = 'auto' ; const item = document . createElement ( 'div'…" at bounding box center [502, 202] width 635 height 271
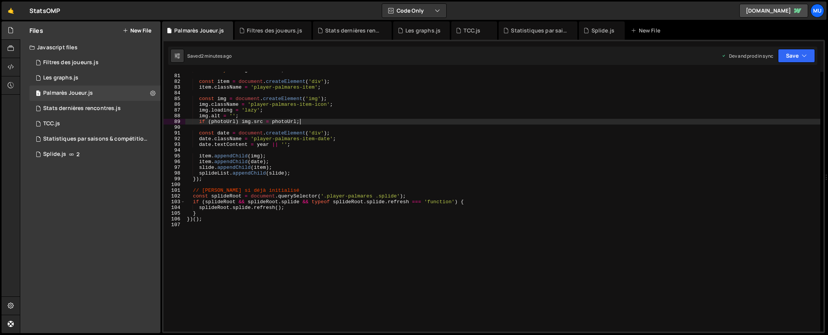
type textarea "})();"
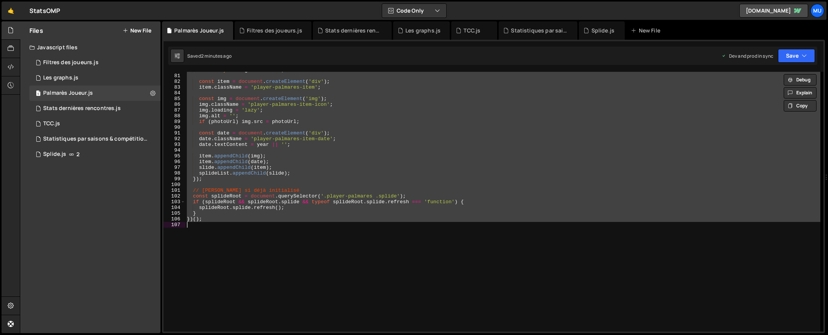
paste textarea
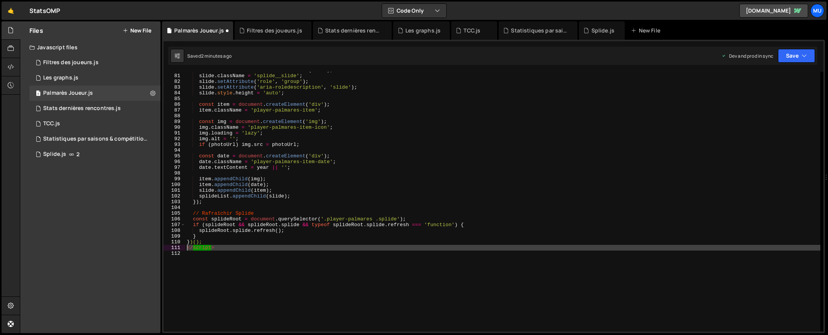
drag, startPoint x: 195, startPoint y: 260, endPoint x: 184, endPoint y: 249, distance: 15.4
click at [184, 249] on div "80 81 82 83 84 85 86 87 88 89 90 91 92 93 94 95 96 97 98 99 100 101 102 103 104…" at bounding box center [493, 202] width 660 height 260
type textarea "</script>"
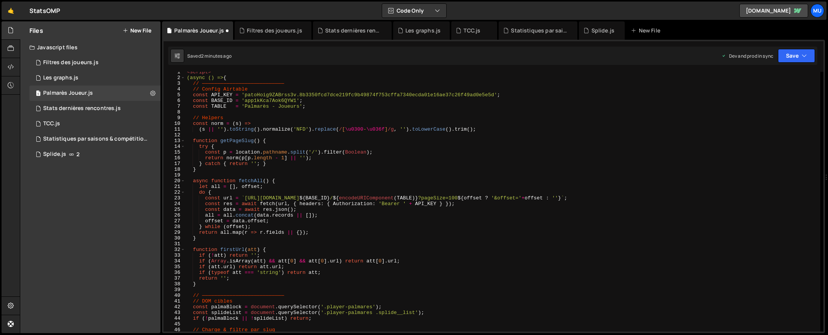
scroll to position [0, 0]
click at [202, 75] on div "< script > (async () => { // ——————————————————————————— // Config Airtable con…" at bounding box center [502, 207] width 635 height 271
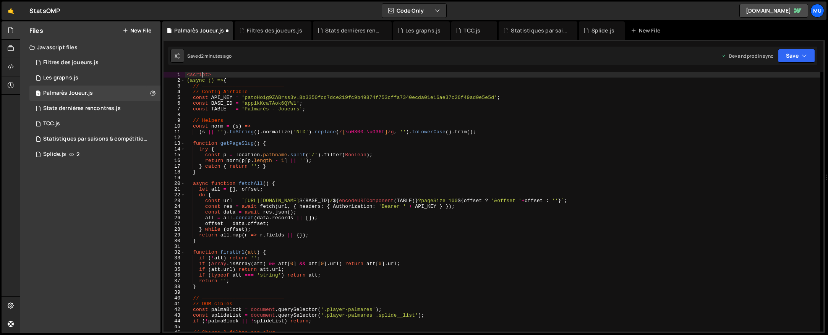
click at [202, 75] on div "< script > (async () => { // ——————————————————————————— // Config Airtable con…" at bounding box center [502, 207] width 635 height 271
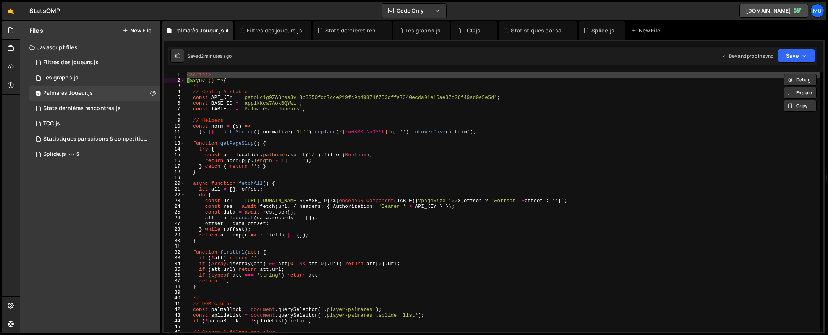
type textarea "(async () => {"
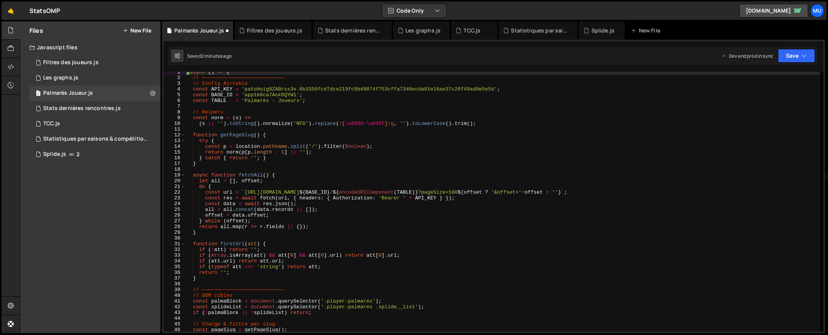
scroll to position [498, 0]
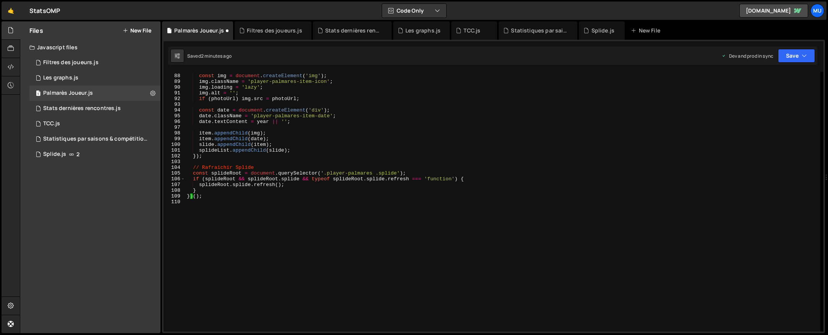
click at [218, 206] on div "const img = document . createElement ( 'img' ) ; img . className = 'player-palm…" at bounding box center [502, 202] width 635 height 271
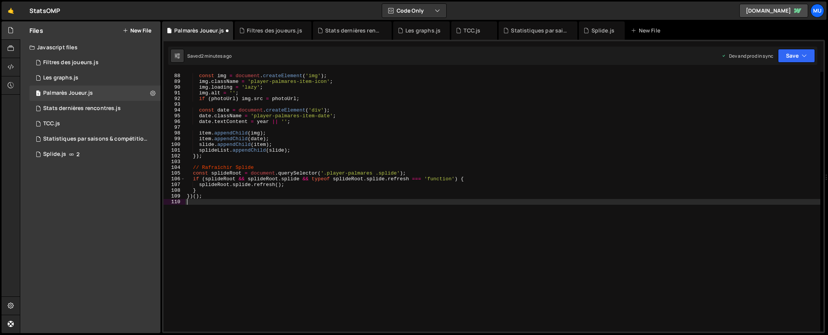
type textarea "splideRoot.splide.refresh();"
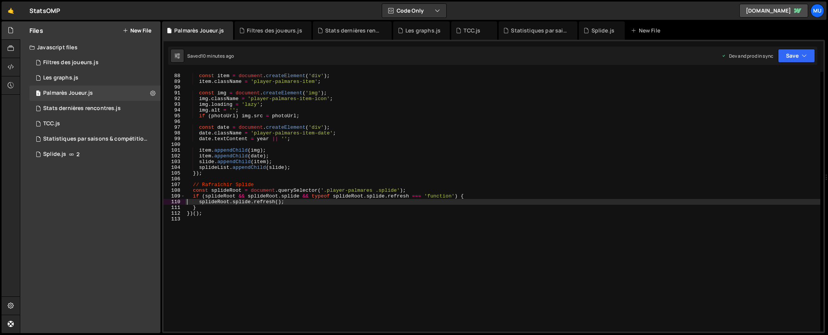
click at [298, 144] on div "const item = document . createElement ( 'div' ) ; item . className = 'player-pa…" at bounding box center [502, 202] width 635 height 271
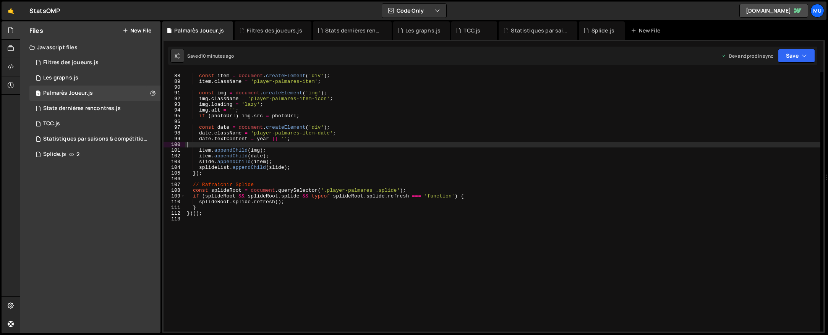
click at [432, 172] on div "const item = document . createElement ( 'div' ) ; item . className = 'player-pa…" at bounding box center [502, 202] width 635 height 271
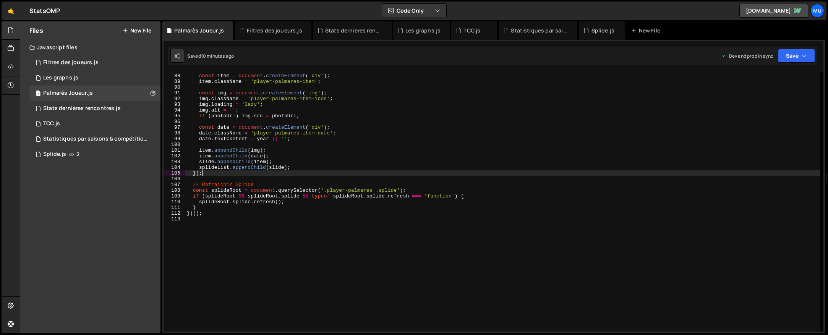
type textarea "})();"
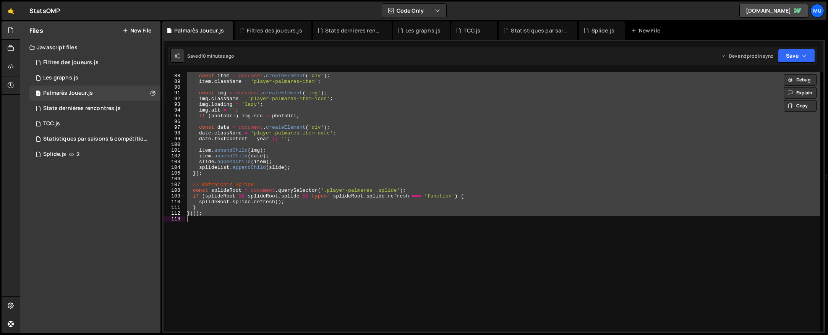
paste textarea
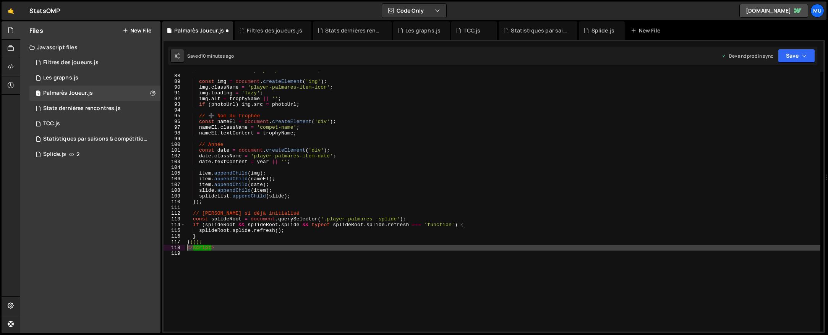
drag, startPoint x: 201, startPoint y: 261, endPoint x: 185, endPoint y: 249, distance: 19.4
click at [185, 249] on div "87 88 89 90 91 92 93 94 95 96 97 98 99 100 101 102 103 104 105 106 107 108 109 …" at bounding box center [493, 202] width 660 height 260
type textarea "</script>"
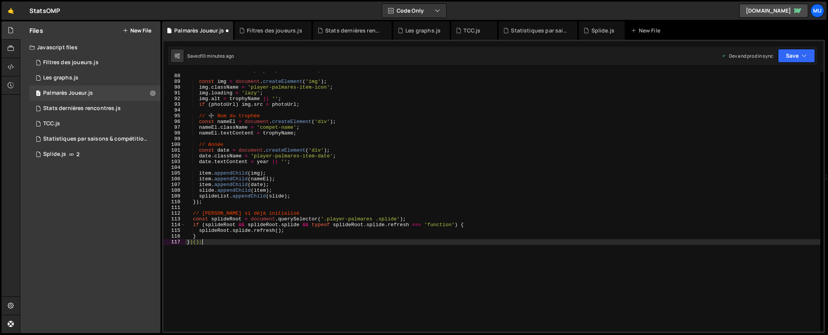
scroll to position [0, 0]
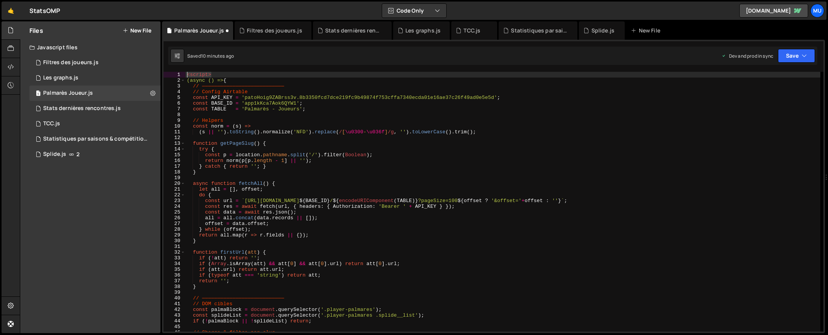
drag, startPoint x: 202, startPoint y: 74, endPoint x: 164, endPoint y: 73, distance: 38.2
click at [164, 73] on div "})(); 1 2 3 4 5 6 7 8 9 10 11 12 13 14 15 16 17 18 19 20 21 22 23 24 25 26 27 2…" at bounding box center [493, 202] width 660 height 260
type textarea "<script>"
click at [188, 79] on div "( async ( ) => { // ——————————————————————————— // Config Airtable const API_KE…" at bounding box center [502, 207] width 635 height 271
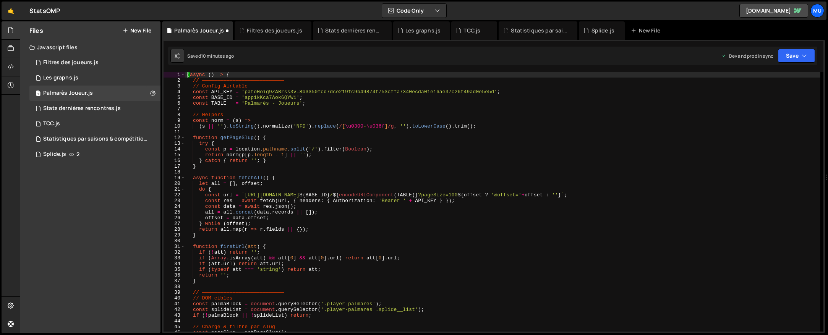
click at [296, 92] on div "( async ( ) => { // ——————————————————————————— // Config Airtable const API_KE…" at bounding box center [502, 207] width 635 height 271
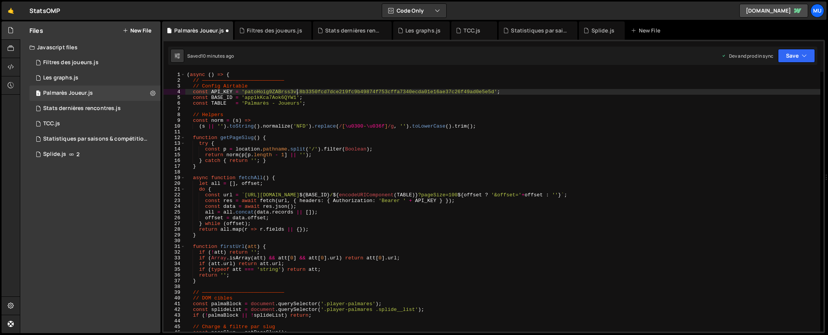
type textarea "const API_KEY ="
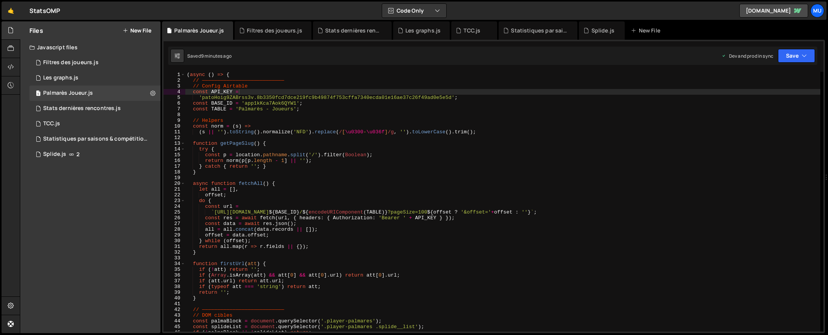
click at [82, 229] on div "Files New File Javascript files 1 Filtres des joueurs.js 0 1 Les graphs.js 0 1 …" at bounding box center [90, 177] width 140 height 312
click at [140, 30] on button "New File" at bounding box center [137, 30] width 29 height 6
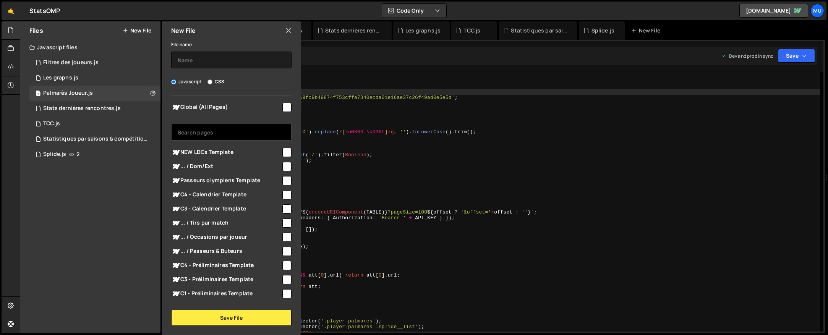
click at [204, 133] on input "text" at bounding box center [231, 132] width 120 height 17
type input "j"
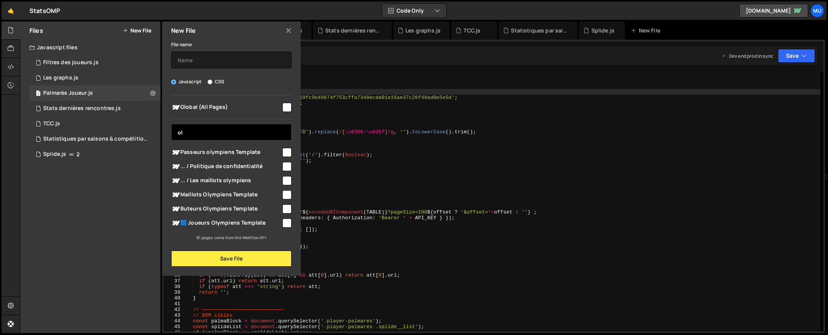
type input "ol"
click at [229, 226] on span "🟦 Joueurs Olympiens Template" at bounding box center [226, 222] width 110 height 9
checkbox input "true"
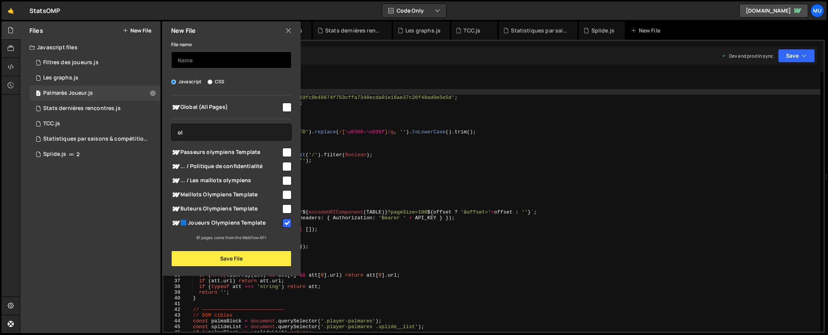
click at [235, 52] on input "text" at bounding box center [231, 60] width 120 height 17
type input "M"
type input "Titres dynamiques"
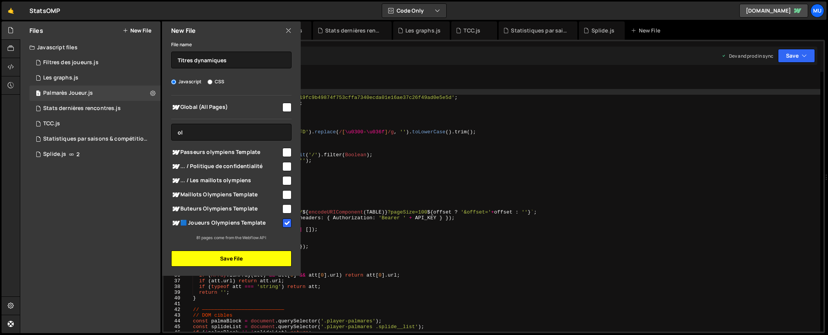
click at [222, 261] on button "Save File" at bounding box center [231, 259] width 120 height 16
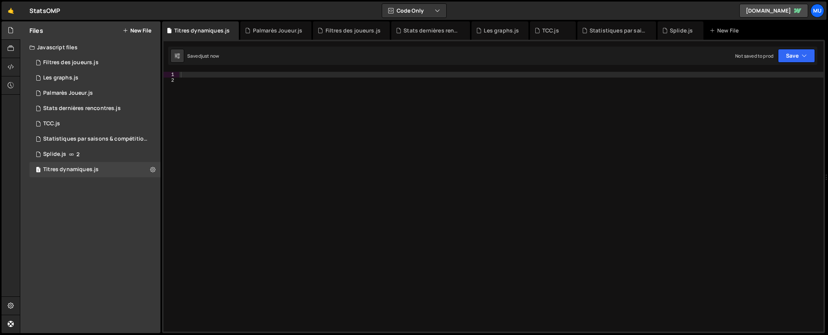
click at [747, 217] on div at bounding box center [501, 207] width 644 height 271
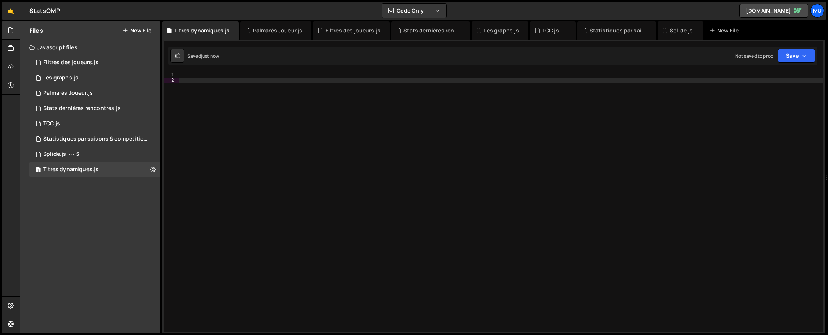
click at [701, 215] on div at bounding box center [501, 207] width 644 height 271
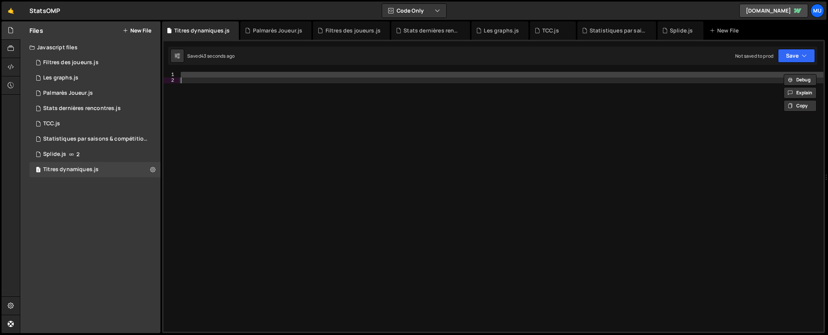
paste textarea
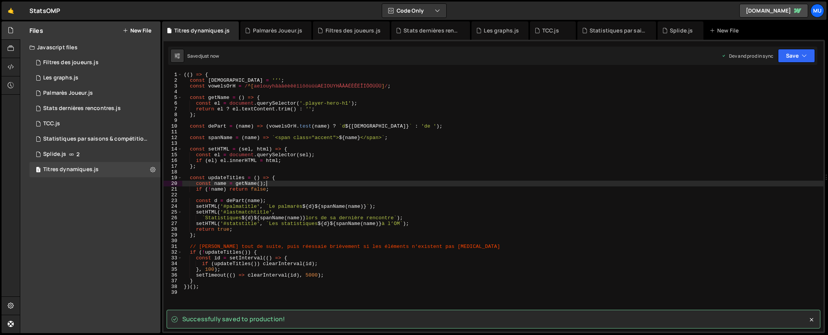
click at [430, 184] on div "(( ) => { const [DEMOGRAPHIC_DATA] = '’' ; const vowelsOrH = / ^[ aeiouyhâàäéèê…" at bounding box center [502, 207] width 641 height 271
type textarea "const name = getName();"
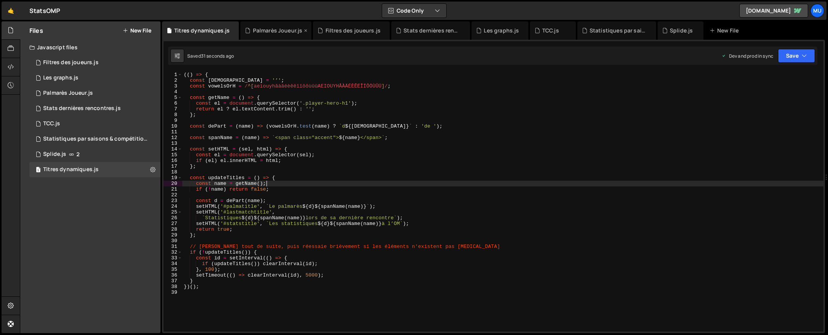
click at [268, 33] on div "Palmarès Joueur.js" at bounding box center [278, 31] width 50 height 8
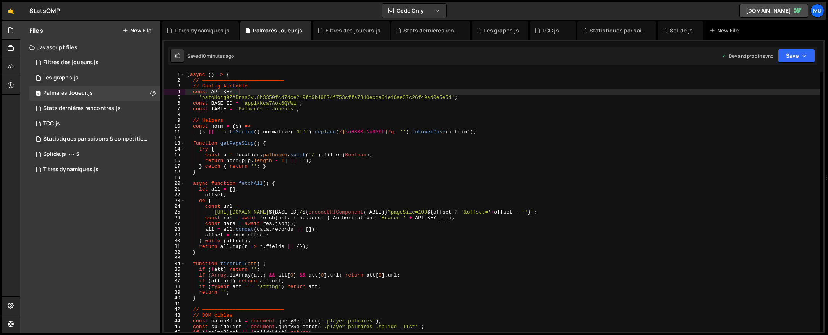
click at [403, 146] on div "( async ( ) => { // ——————————————————————————— // Config Airtable const API_KE…" at bounding box center [502, 207] width 635 height 271
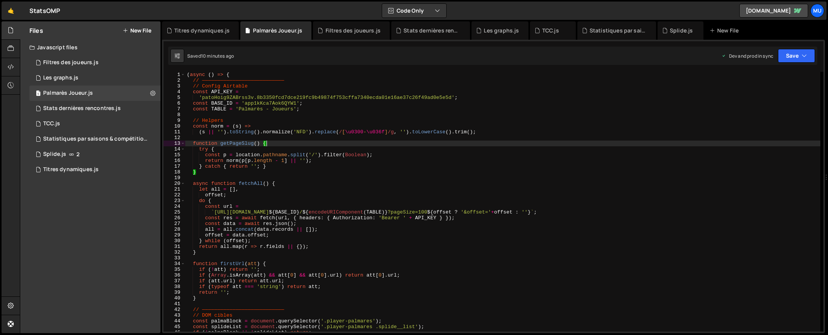
type textarea "})();"
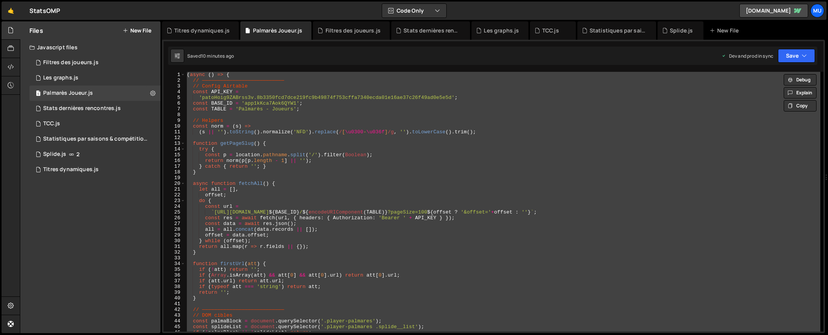
paste textarea
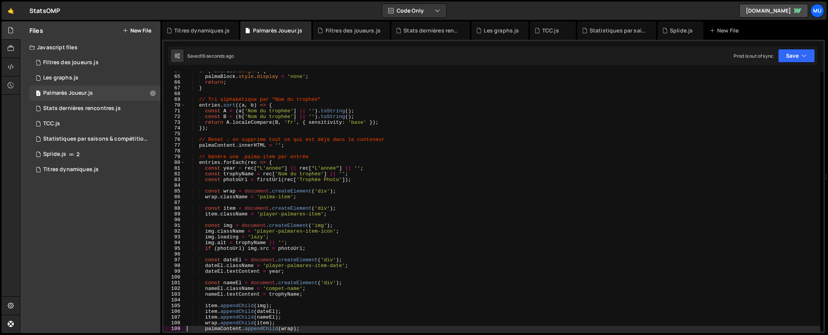
click at [440, 137] on div "if ( ! entries . length ) { palmaBlock . style . display = 'none' ; return ; } …" at bounding box center [502, 203] width 635 height 271
type textarea "// Reset : on supprime tout ce qui est déjà dans le conteneur"
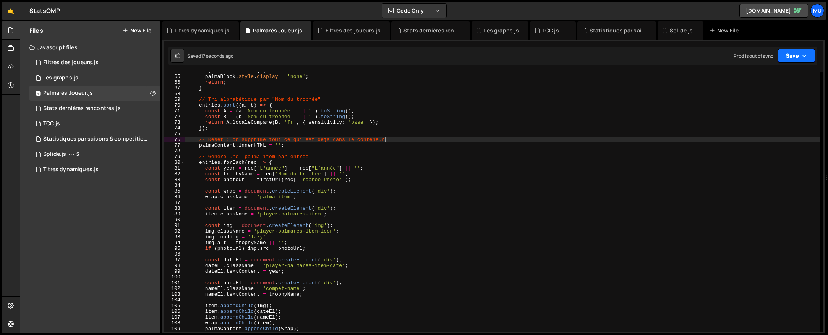
click at [792, 57] on button "Save" at bounding box center [796, 56] width 37 height 14
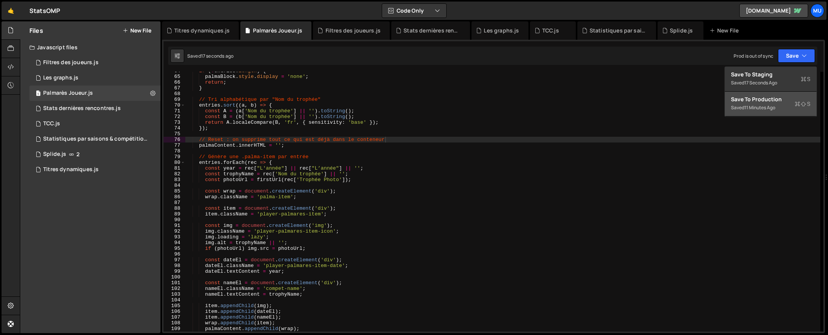
click at [743, 105] on div "Saved 11 minutes ago" at bounding box center [770, 107] width 79 height 9
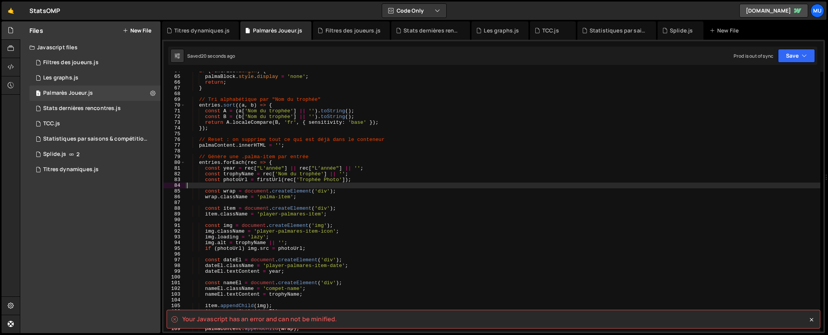
click at [472, 184] on div "if ( ! entries . length ) { palmaBlock . style . display = 'none' ; return ; } …" at bounding box center [502, 203] width 635 height 271
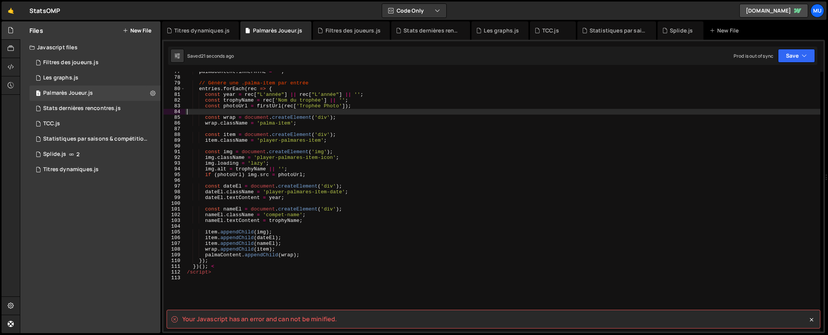
scroll to position [515, 0]
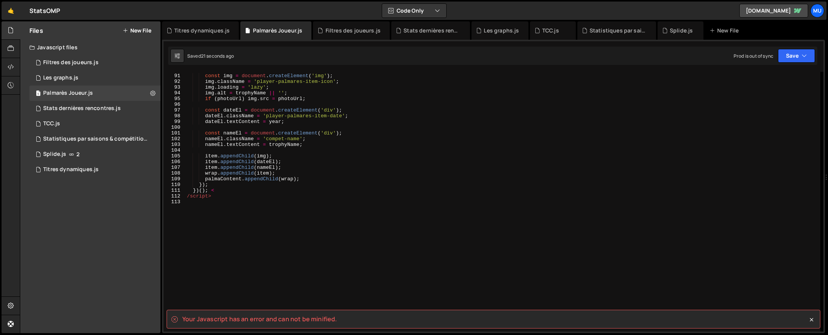
click at [212, 247] on div "const img = document . createElement ( 'img' ) ; img . className = 'player-palm…" at bounding box center [502, 202] width 635 height 271
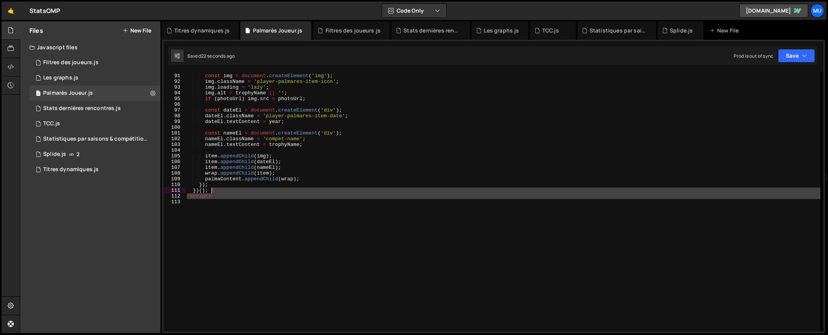
drag, startPoint x: 192, startPoint y: 204, endPoint x: 212, endPoint y: 191, distance: 24.3
click at [211, 191] on div "const img = document . createElement ( 'img' ) ; img . className = 'player-palm…" at bounding box center [502, 202] width 635 height 271
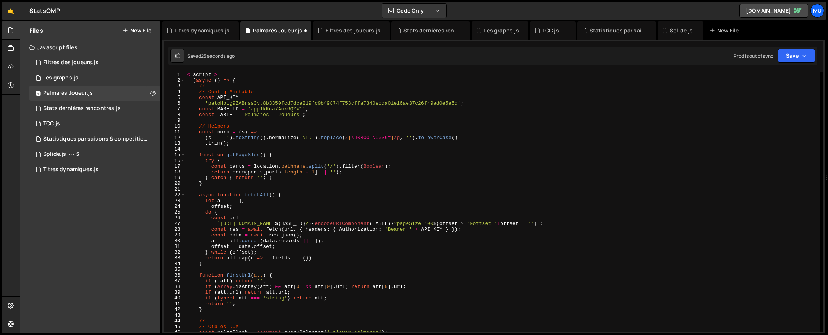
scroll to position [0, 0]
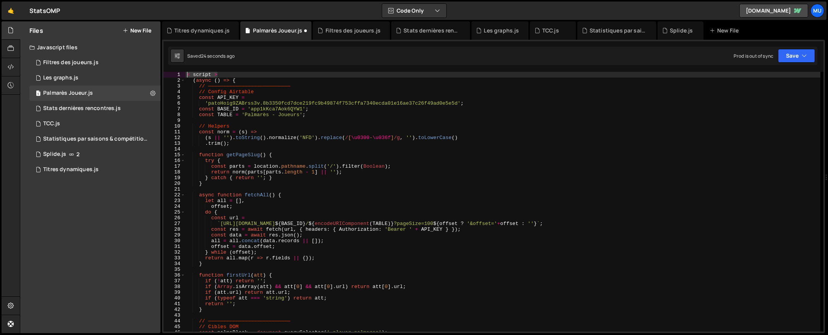
drag, startPoint x: 227, startPoint y: 74, endPoint x: 171, endPoint y: 71, distance: 55.5
click at [171, 71] on div "XXXXXXXXXXXXXXXXXXXXXXXXXXXXXXXXXXXXXXXXXXXXXXXXXXXXXXXXXXXXXXXXXXXXXXXXXXXXXXX…" at bounding box center [493, 186] width 663 height 293
type textarea "< script >"
click at [192, 78] on div "( async ( ) => { // ——————————————————————————— // Config Airtable const API_KE…" at bounding box center [502, 207] width 635 height 271
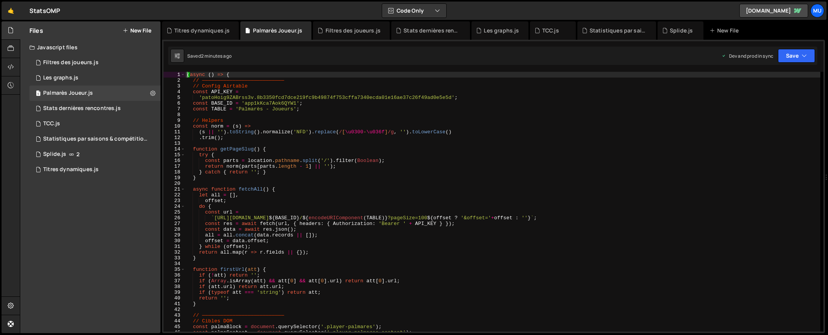
click at [309, 89] on div "( async ( ) => { // ——————————————————————————— // Config Airtable const API_KE…" at bounding box center [502, 207] width 635 height 271
type textarea "// Config Airtable"
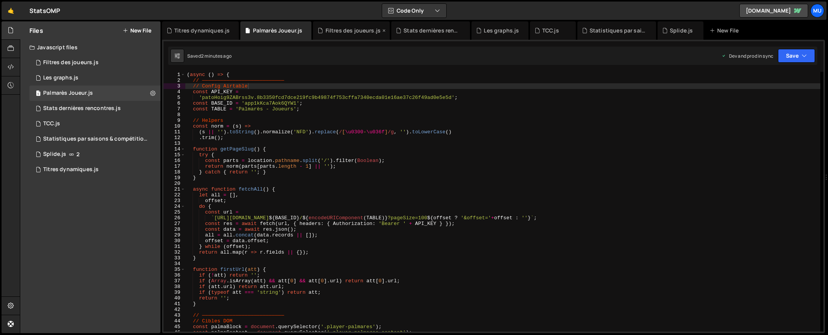
click at [340, 30] on div "Filtres des joueurs.js" at bounding box center [352, 31] width 55 height 8
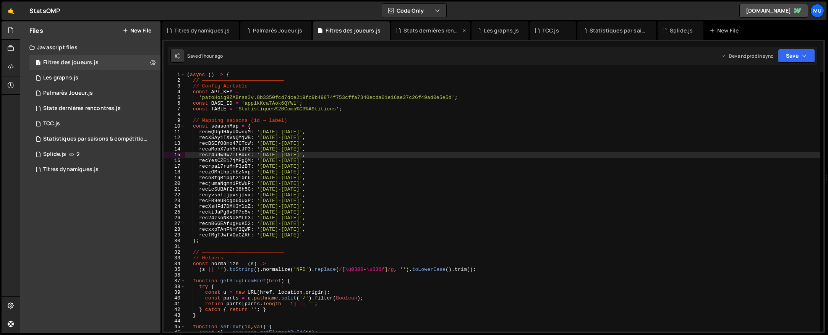
click at [438, 32] on div "Stats dernières rencontres.js" at bounding box center [431, 31] width 57 height 8
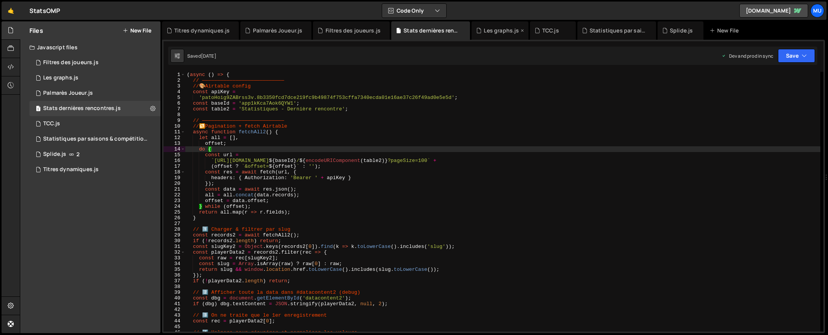
click at [503, 31] on div "Les graphs.js" at bounding box center [501, 31] width 35 height 8
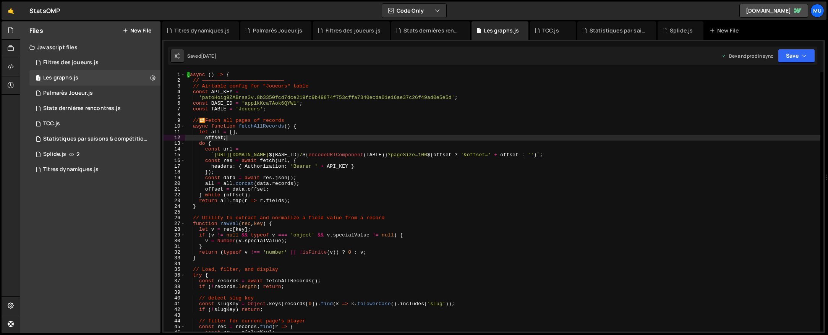
click at [312, 136] on div "( async ( ) => { // ——————————————————————————— // Airtable config for "Joueurs…" at bounding box center [502, 207] width 635 height 271
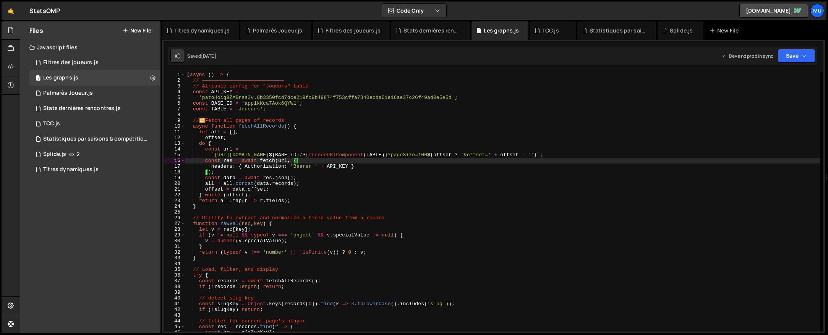
click at [324, 161] on div "( async ( ) => { // ——————————————————————————— // Airtable config for "Joueurs…" at bounding box center [502, 207] width 635 height 271
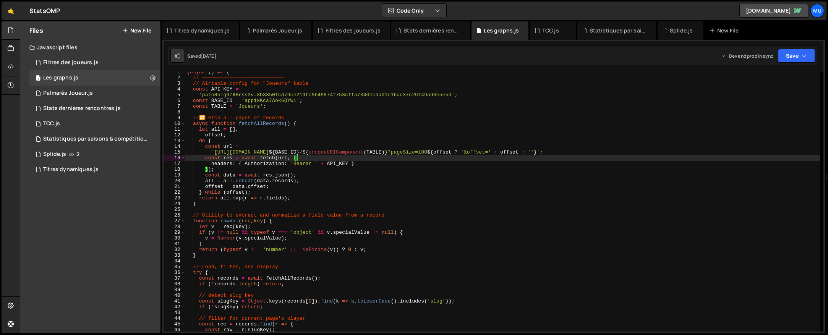
click at [325, 160] on div "( async ( ) => { // ——————————————————————————— // Airtable config for "Joueurs…" at bounding box center [502, 204] width 635 height 271
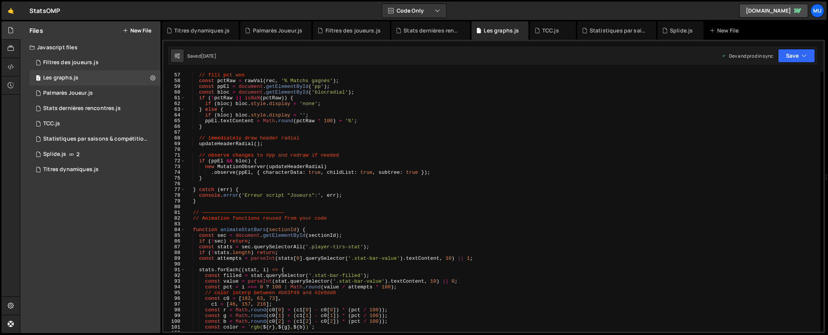
scroll to position [320, 0]
click at [325, 160] on div "// fill pct won const pctRaw = rawVal ( rec , '% Matchs gagnés' ) ; const ppEl …" at bounding box center [502, 201] width 635 height 271
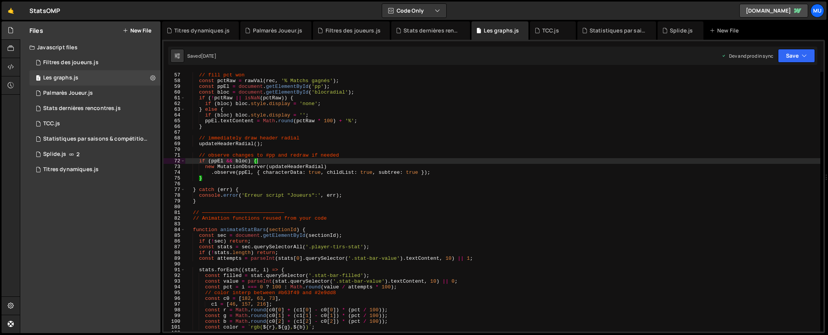
click at [274, 105] on div "// fill pct won const pctRaw = rawVal ( rec , '% Matchs gagnés' ) ; const ppEl …" at bounding box center [502, 201] width 635 height 271
type textarea "if (bloc) bloc.style.display = 'none';"
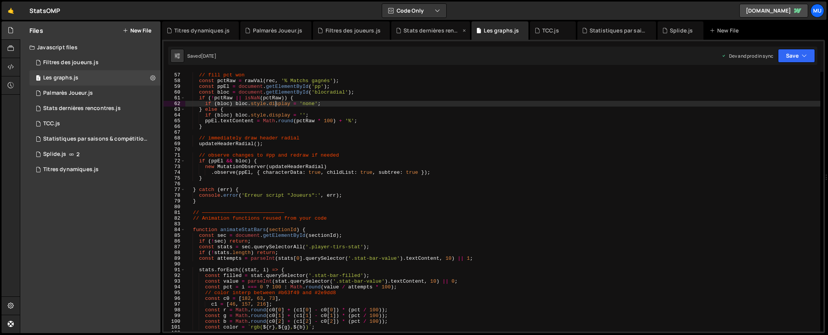
click at [449, 32] on div "Stats dernières rencontres.js" at bounding box center [431, 31] width 57 height 8
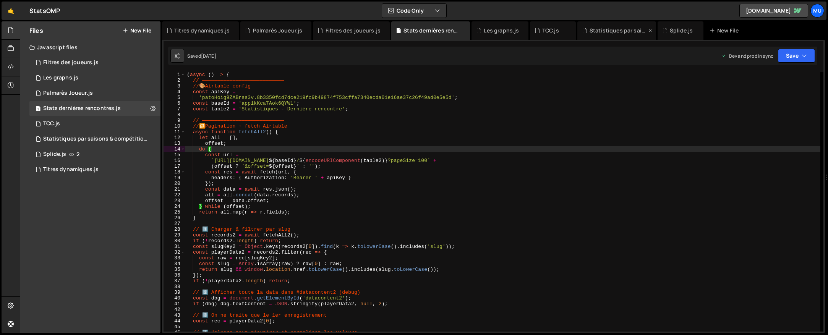
click at [628, 38] on div "Statistiques par saisons & compétitions.js" at bounding box center [616, 30] width 79 height 18
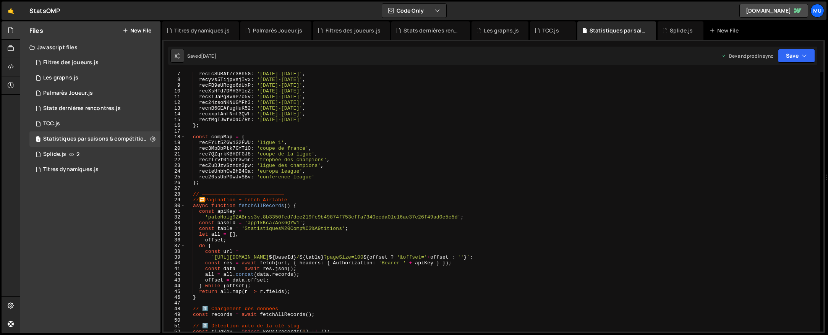
type textarea "reczIrvf01qzt3wmr: 'trophée des champions',"
click at [411, 161] on div "recLcSUBAfZr38h5G : '[DATE]-[DATE]' , recyvs5TijpvsjIvx : '[DATE]-[DATE]' , rec…" at bounding box center [502, 206] width 635 height 271
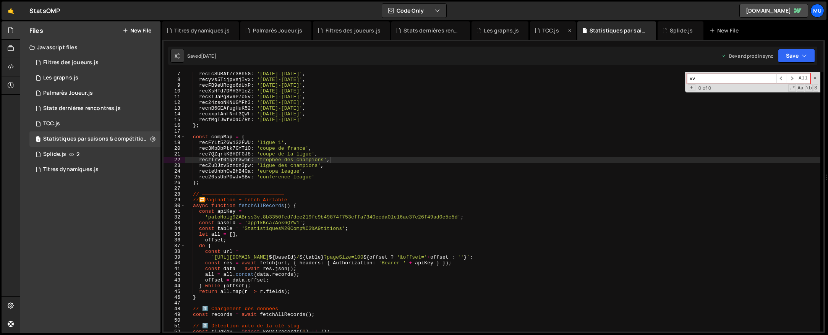
type input "vv"
click at [539, 24] on div "TCC.js" at bounding box center [553, 30] width 46 height 18
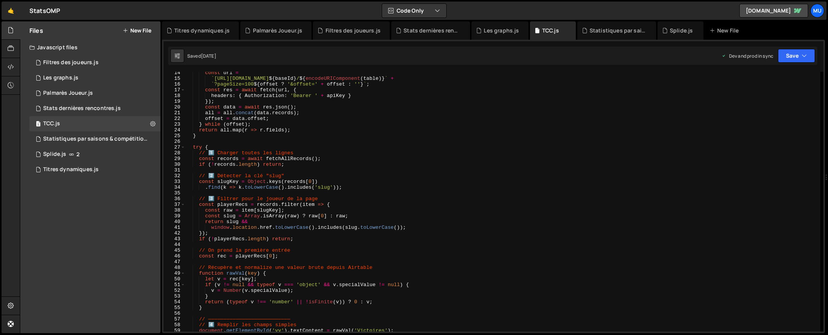
scroll to position [0, 0]
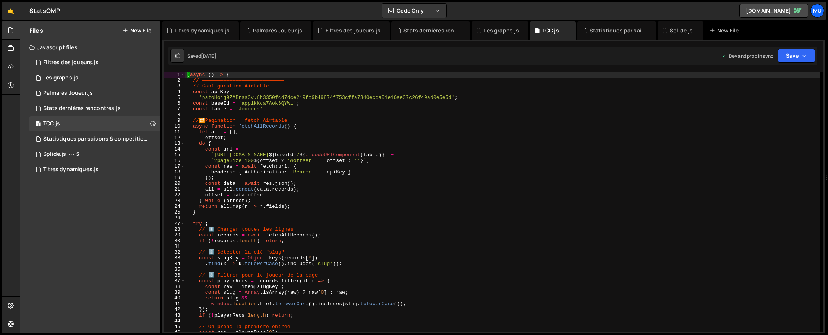
type textarea "offset;"
click at [508, 140] on div "( async ( ) => { // ——————————————————————————— // Configuration Airtable const…" at bounding box center [502, 207] width 635 height 271
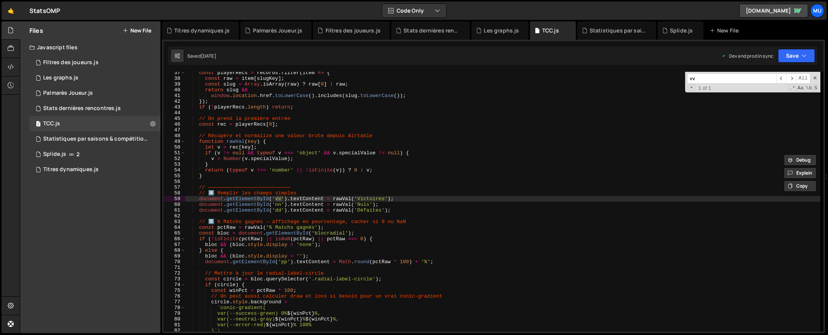
scroll to position [208, 0]
type input "vv"
click at [392, 204] on div "const playerRecs = records . filter ( item => { const raw = item [ slugKey ] ; …" at bounding box center [502, 205] width 635 height 271
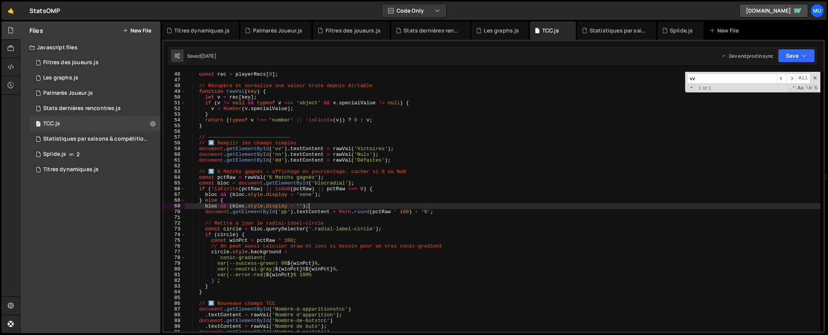
click at [372, 205] on div "const rec = playerRecs [ 0 ] ; // Récupère et normalize une valeur brute depuis…" at bounding box center [502, 206] width 635 height 271
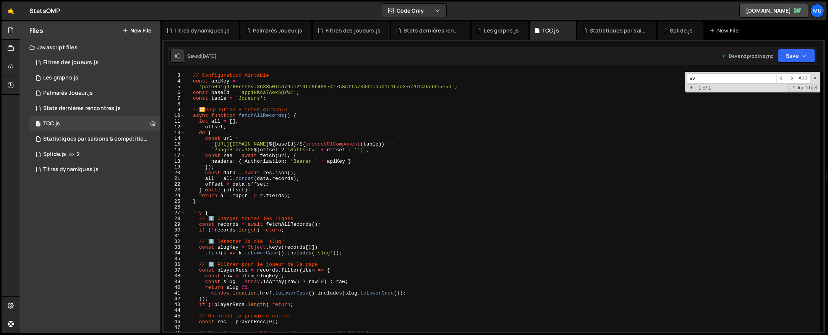
scroll to position [0, 0]
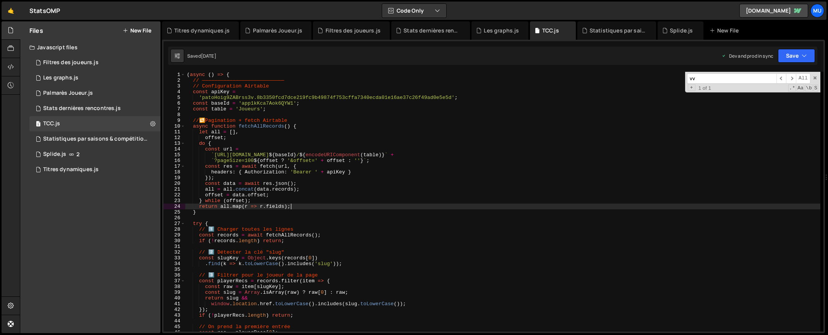
click at [363, 205] on div "( async ( ) => { // ——————————————————————————— // Configuration Airtable const…" at bounding box center [502, 207] width 635 height 271
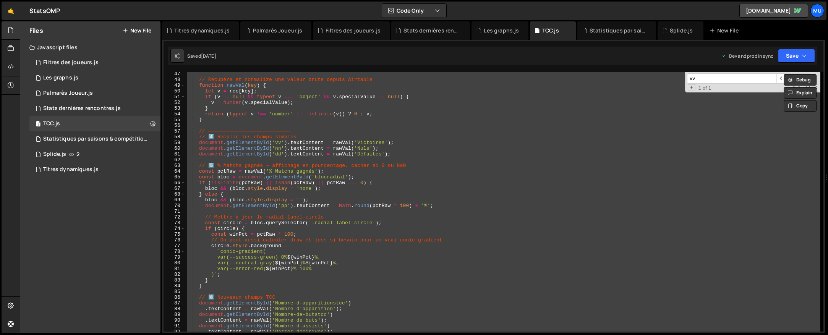
scroll to position [320, 0]
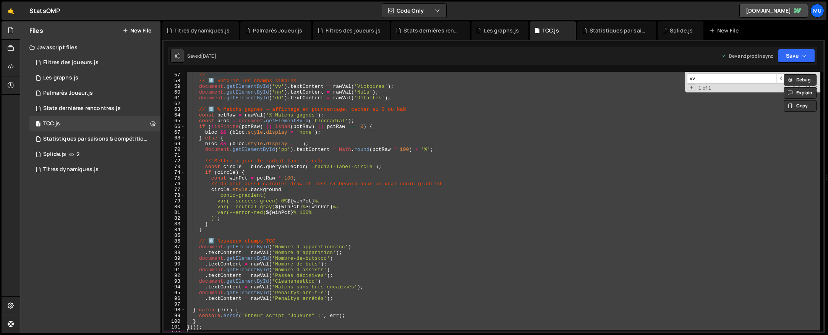
click at [319, 232] on div "// ——————————————————————————— // 4️⃣ Remplir les champs simples document . get…" at bounding box center [502, 202] width 635 height 260
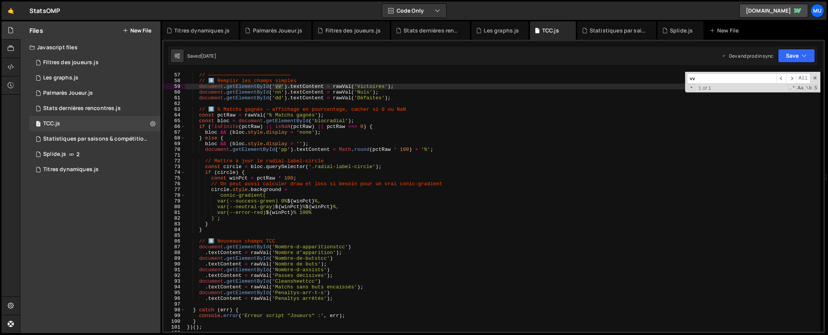
drag, startPoint x: 369, startPoint y: 72, endPoint x: 377, endPoint y: 77, distance: 8.6
click at [371, 73] on div "// ——————————————————————————— // 4️⃣ Remplir les champs simples document . get…" at bounding box center [502, 201] width 635 height 271
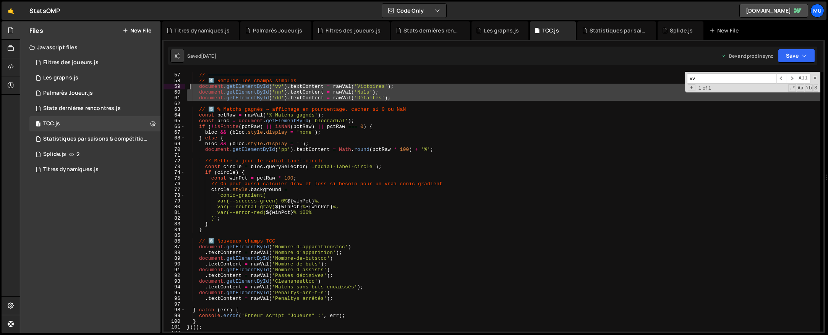
drag, startPoint x: 396, startPoint y: 100, endPoint x: 188, endPoint y: 86, distance: 209.0
click at [188, 86] on div "// ——————————————————————————— // 4️⃣ Remplir les champs simples document . get…" at bounding box center [502, 201] width 635 height 271
click at [288, 152] on div "// ——————————————————————————— // 4️⃣ Remplir les champs simples document . get…" at bounding box center [502, 201] width 635 height 271
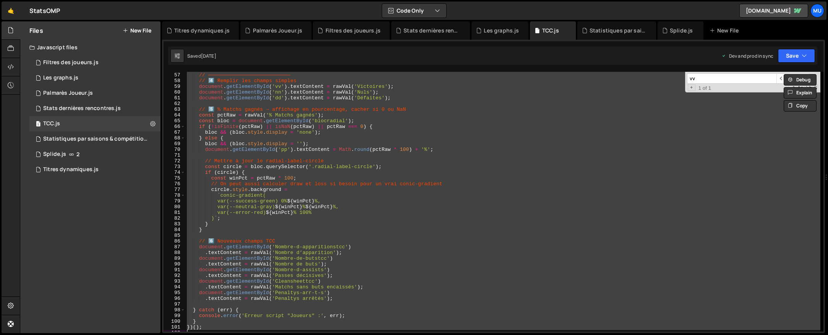
paste textarea
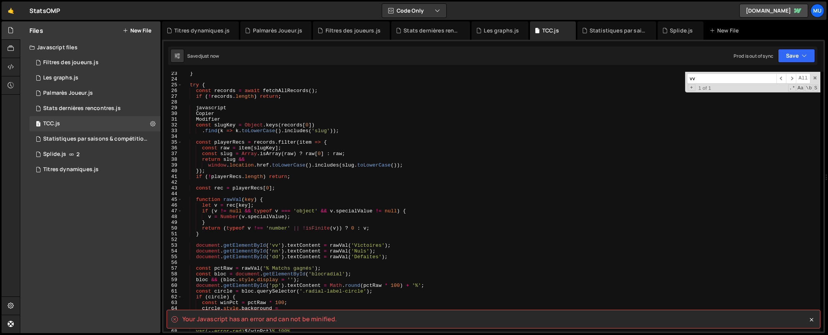
scroll to position [337, 0]
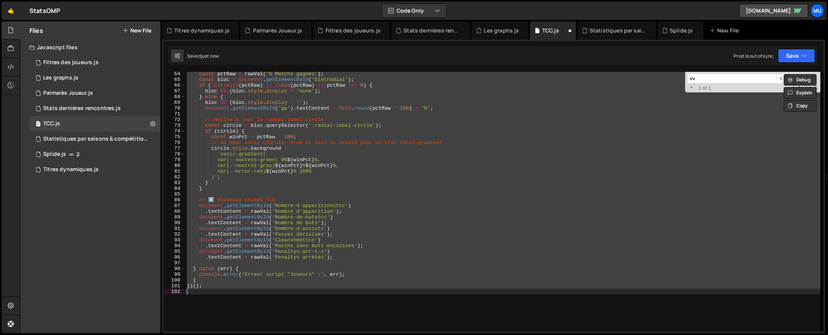
click at [336, 226] on div "const pctRaw = rawVal ( '% Matchs gagnés' ) ; const bloc = document . getElemen…" at bounding box center [502, 202] width 635 height 260
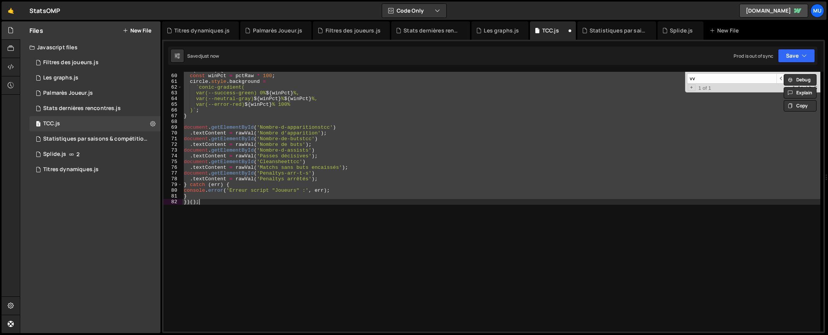
click at [336, 226] on div "if ( circle ) { const winPct = pctRaw * 100 ; circle . style . background = ` c…" at bounding box center [501, 202] width 638 height 260
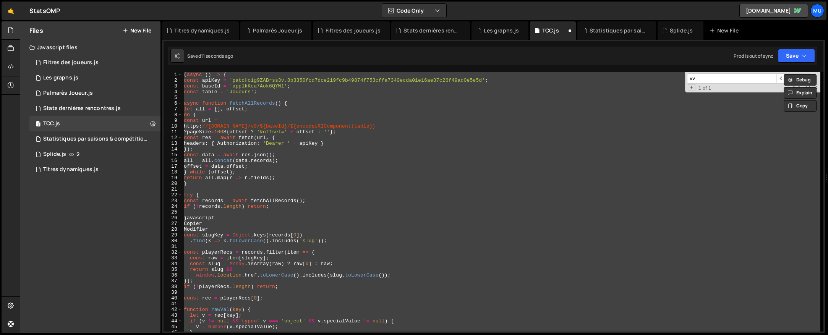
scroll to position [334, 0]
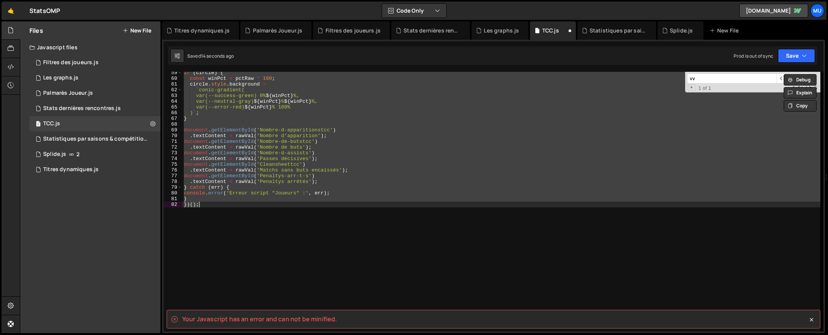
type textarea "})();"
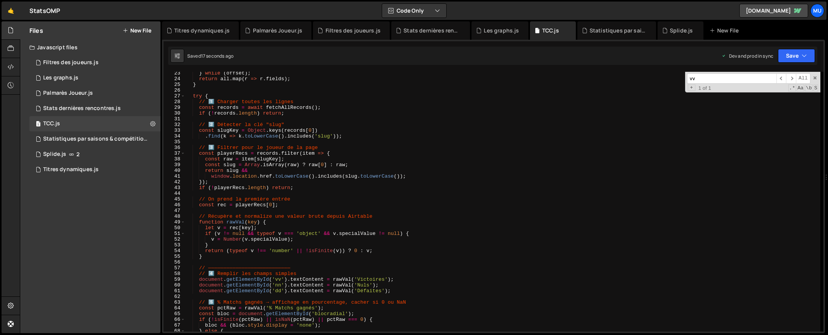
scroll to position [0, 0]
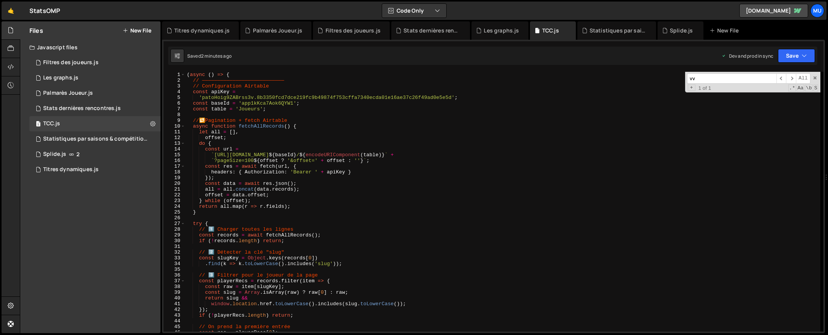
click at [491, 178] on div "( async ( ) => { // ——————————————————————————— // Configuration Airtable const…" at bounding box center [502, 207] width 635 height 271
type textarea "})();"
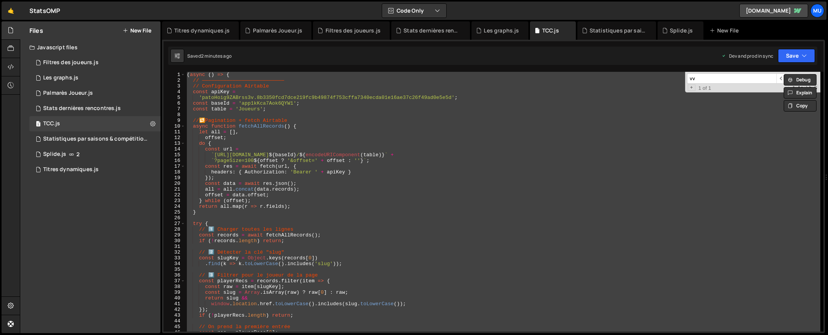
paste textarea
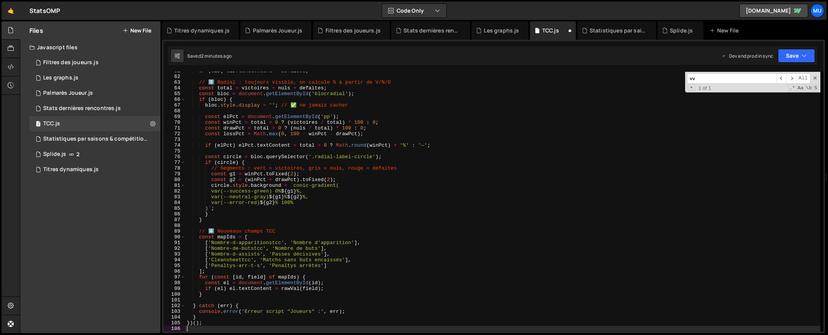
scroll to position [348, 0]
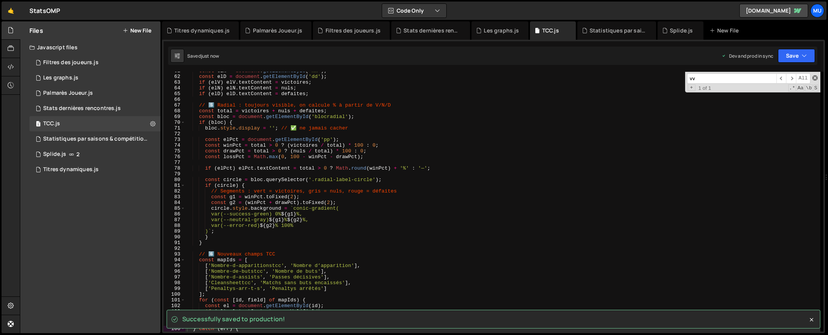
click at [815, 76] on span at bounding box center [814, 77] width 5 height 5
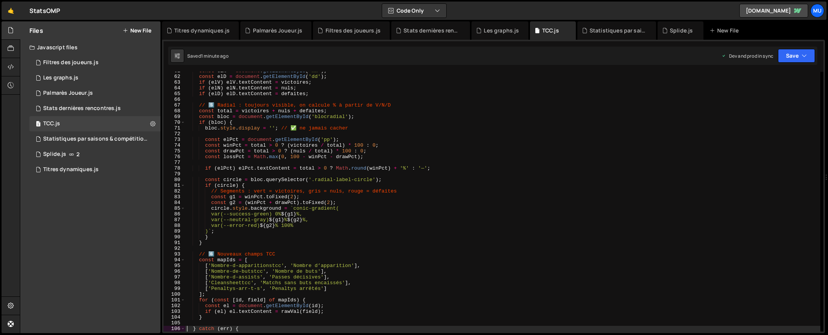
click at [316, 111] on div "const elN = document . getElementById ( 'nn' ) ; const elD = document . getElem…" at bounding box center [502, 203] width 635 height 271
type textarea "const total = victoires + nuls + defaites;"
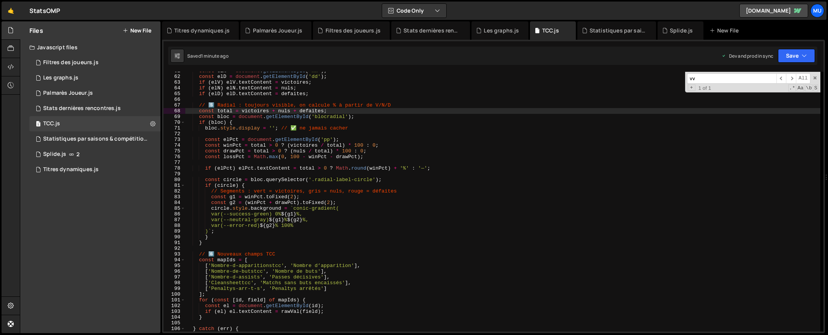
paste input "Nombre-d-apparitionstcc"
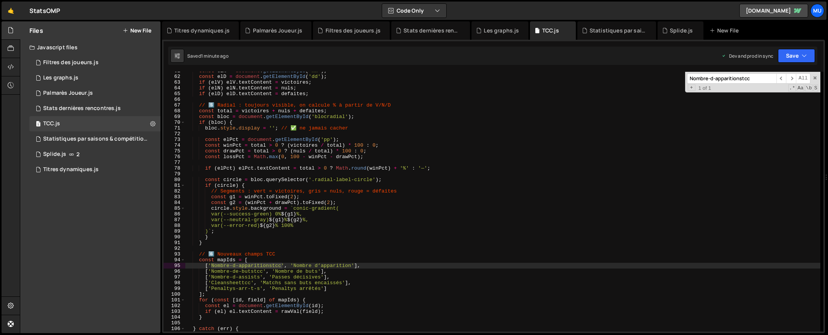
type input "Nombre-d-apparitionstcc"
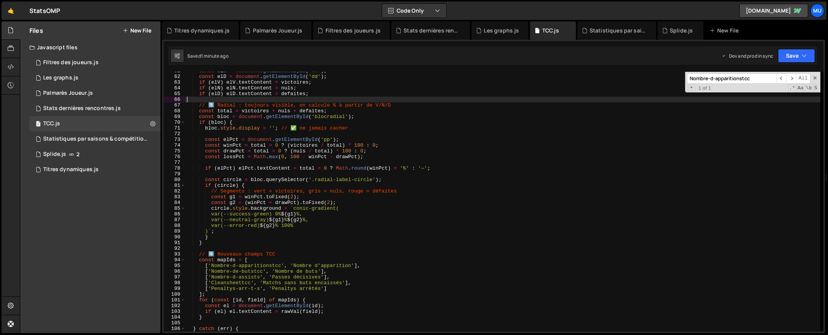
click at [391, 97] on div "const elN = document . getElementById ( 'nn' ) ; const elD = document . getElem…" at bounding box center [502, 203] width 635 height 271
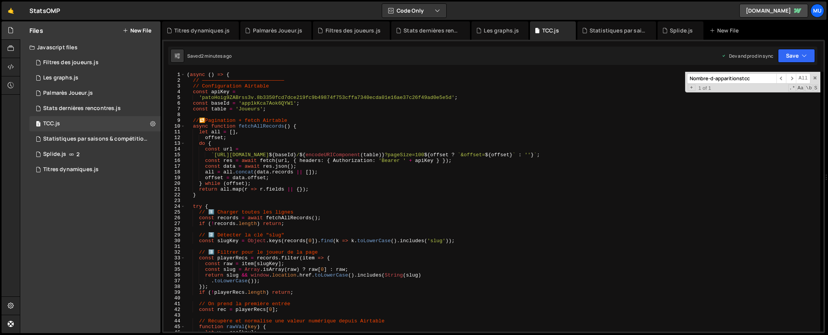
click at [319, 102] on div "( async ( ) => { // ——————————————————————————— // Configuration Airtable const…" at bounding box center [502, 207] width 635 height 271
type textarea "const baseId = 'app1kKca7Aok6QYW1';"
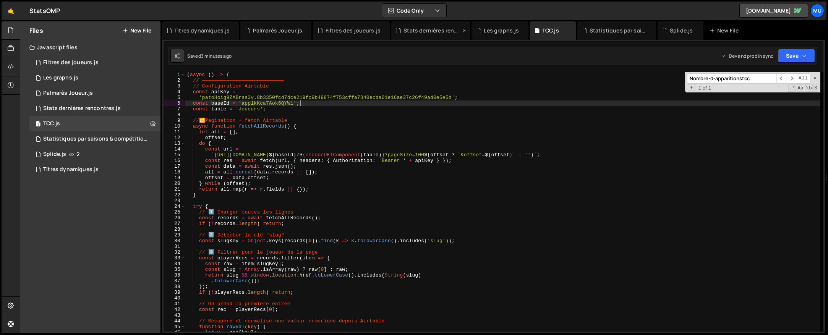
click at [427, 34] on div "Stats dernières rencontres.js" at bounding box center [430, 30] width 79 height 18
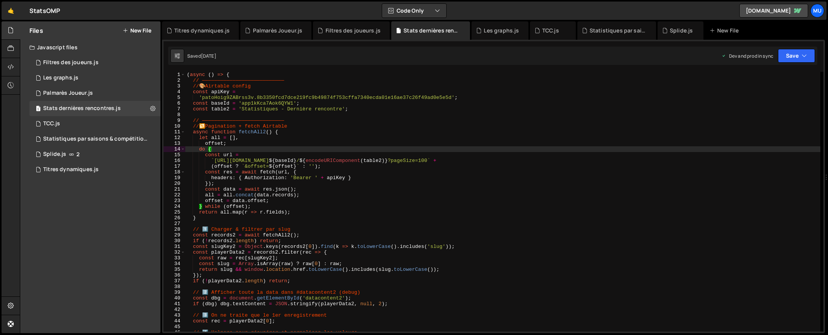
type textarea "// 🔁 Pagination + fetch Airtable"
click at [401, 125] on div "( async ( ) => { // ——————————————————————————— // 🎨 Airtable config const apiK…" at bounding box center [502, 207] width 635 height 271
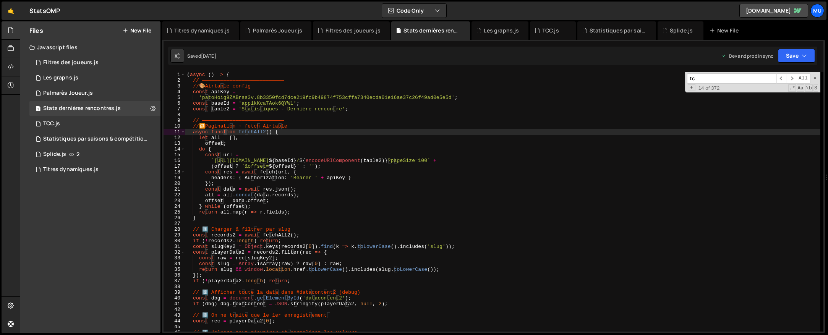
type input "tcc"
type textarea "async function fetchAll2() {"
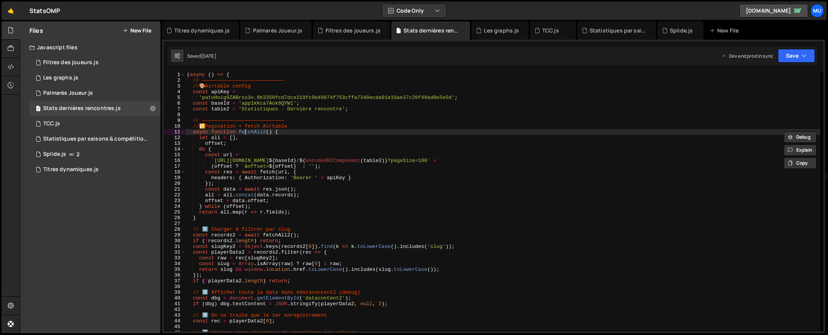
scroll to position [1042, 0]
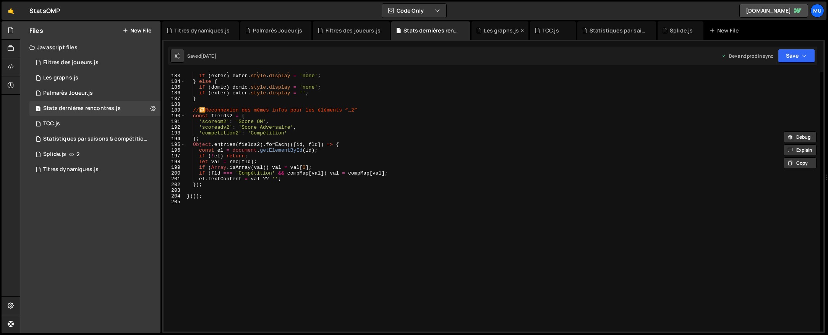
click at [485, 29] on div "Les graphs.js" at bounding box center [501, 31] width 35 height 8
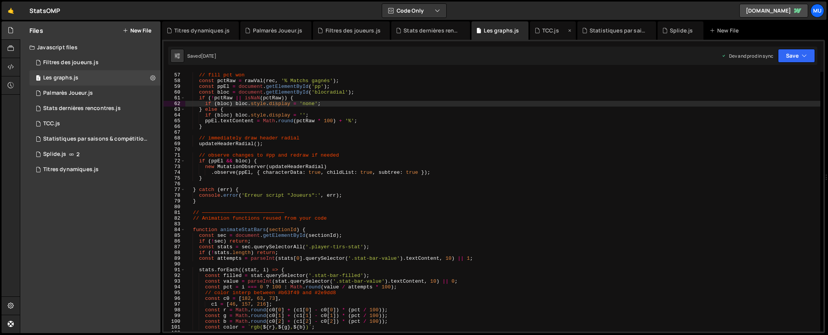
click at [550, 33] on div "TCC.js" at bounding box center [550, 31] width 17 height 8
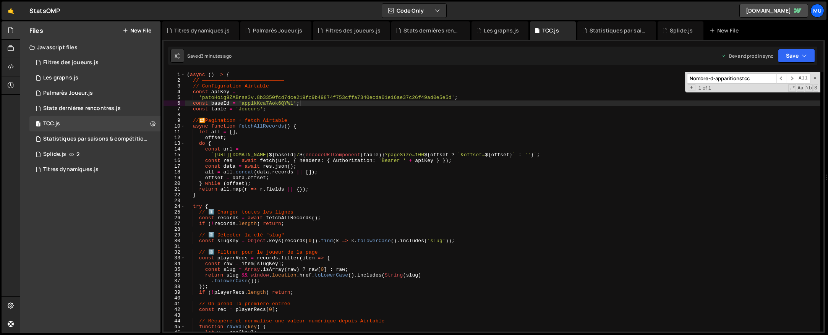
scroll to position [0, 0]
click at [601, 36] on div "Statistiques par saisons & compétitions.js" at bounding box center [616, 30] width 79 height 18
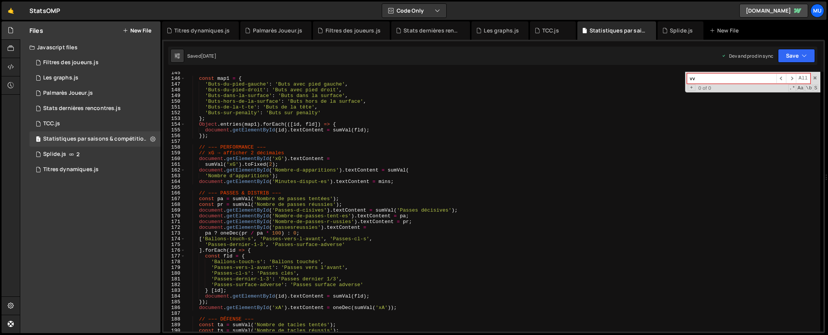
scroll to position [1334, 0]
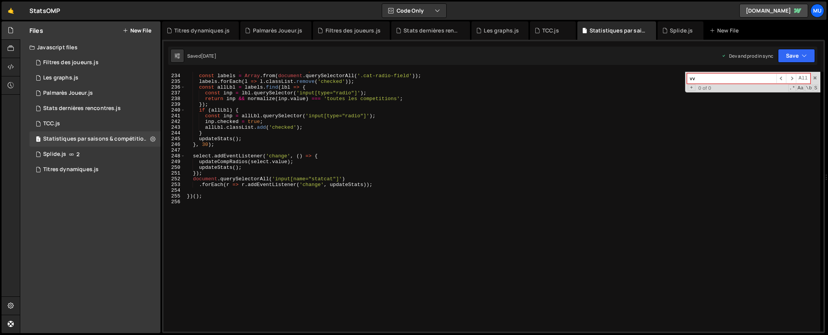
click at [351, 217] on div "// Par défaut, coche "Toutes les compétitions" const labels = Array . from ( do…" at bounding box center [502, 202] width 635 height 271
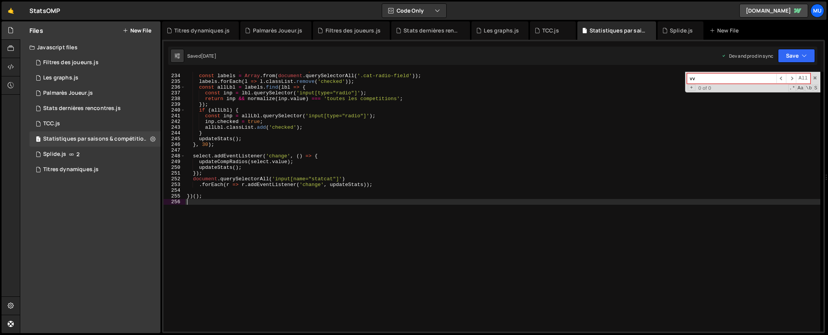
type textarea "})();"
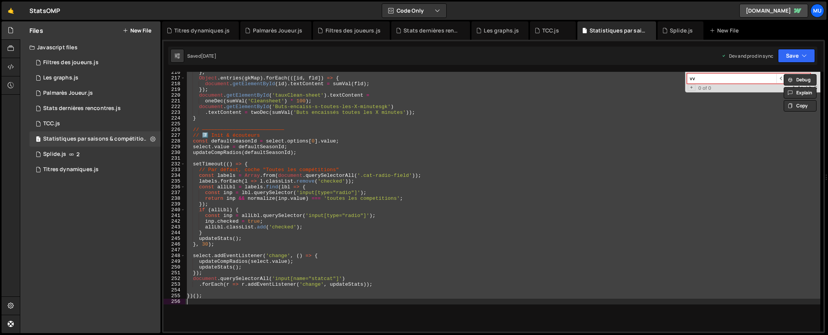
scroll to position [1234, 0]
click at [542, 31] on div "TCC.js" at bounding box center [550, 31] width 17 height 8
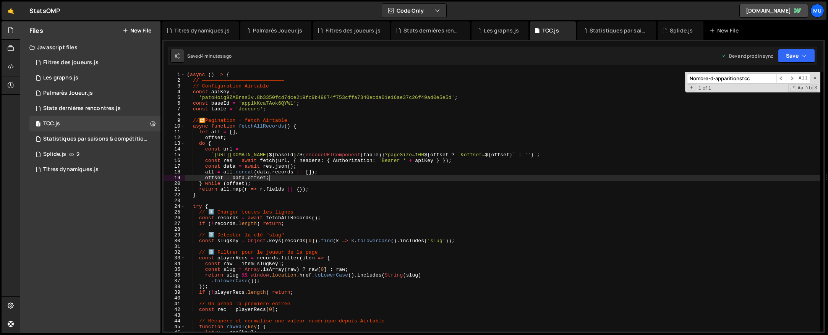
click at [415, 180] on div "( async ( ) => { // ——————————————————————————— // Configuration Airtable const…" at bounding box center [502, 207] width 635 height 271
type textarea "})();"
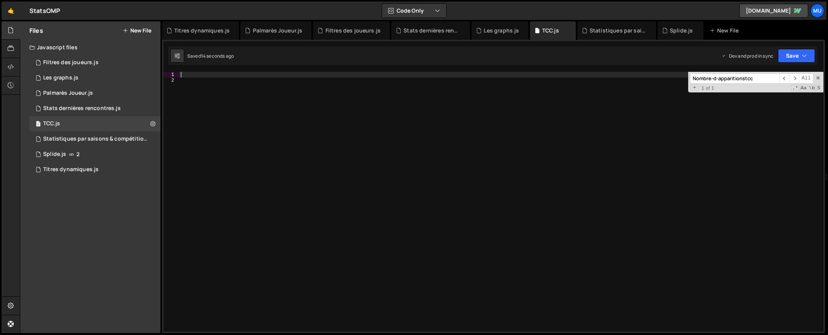
click at [276, 164] on div at bounding box center [501, 207] width 644 height 271
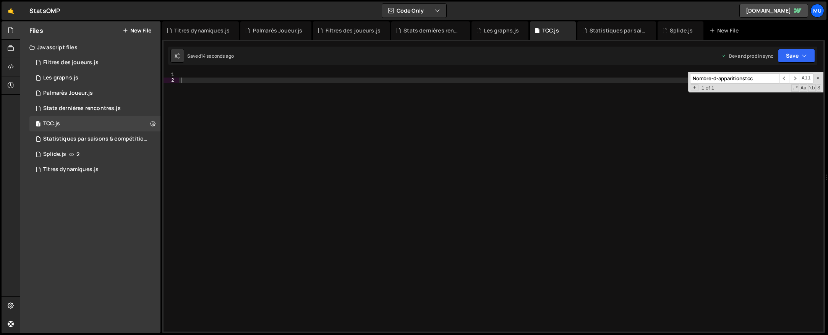
click at [276, 164] on div at bounding box center [501, 207] width 644 height 271
click at [821, 79] on div "Nombre-d-apparitionstcc ​ ​ All Replace All + 1 of 1 .* Aa \b S" at bounding box center [755, 82] width 135 height 21
click at [818, 79] on span at bounding box center [817, 77] width 5 height 5
click at [582, 141] on div at bounding box center [501, 207] width 644 height 271
click at [400, 147] on div at bounding box center [501, 207] width 644 height 271
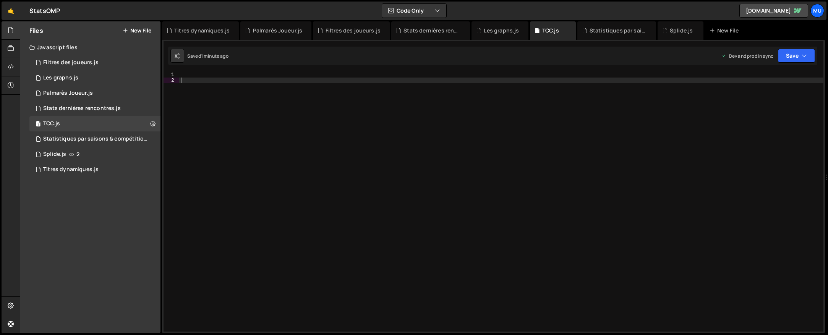
click at [515, 132] on div at bounding box center [501, 207] width 644 height 271
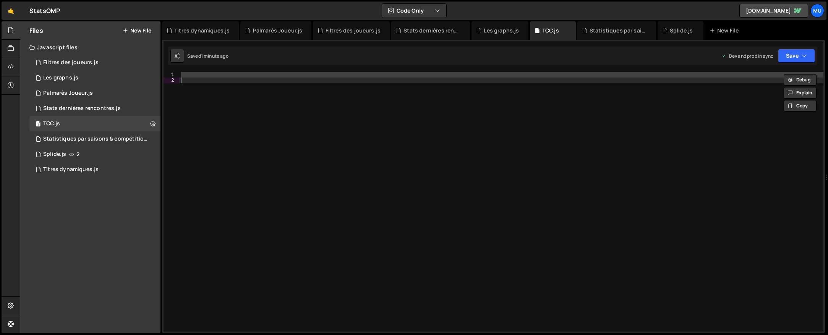
paste textarea
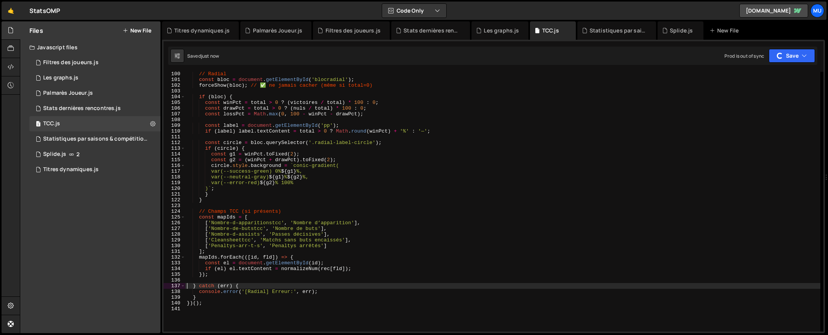
scroll to position [591, 0]
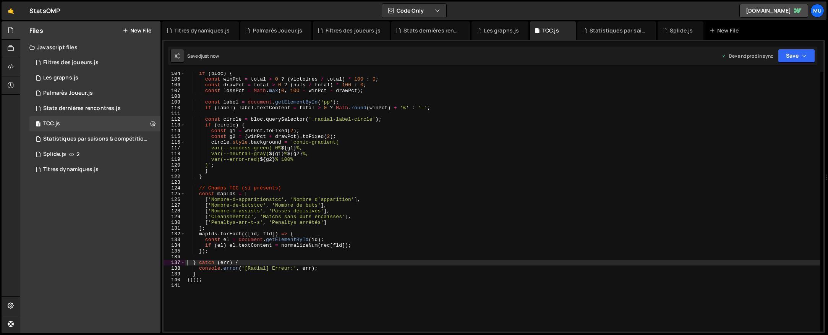
click at [416, 187] on div "if ( bloc ) { const winPct = total > 0 ? ( victoires / total ) * 100 : 0 ; cons…" at bounding box center [502, 206] width 635 height 271
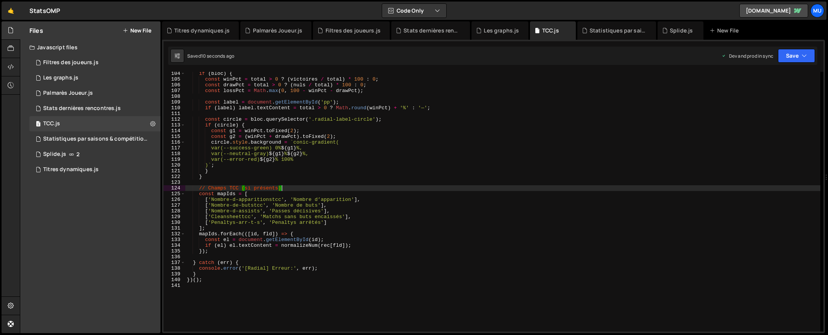
click at [417, 196] on div "if ( bloc ) { const winPct = total > 0 ? ( victoires / total ) * 100 : 0 ; cons…" at bounding box center [502, 206] width 635 height 271
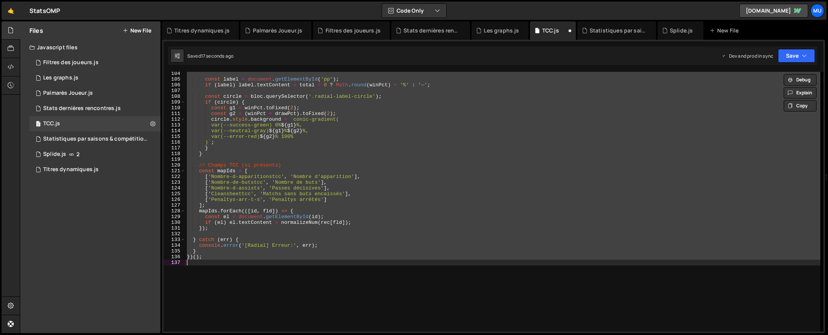
click at [437, 199] on div "const label = document . getElementById ( 'pp' ) ; if ( label ) label . textCon…" at bounding box center [502, 202] width 635 height 260
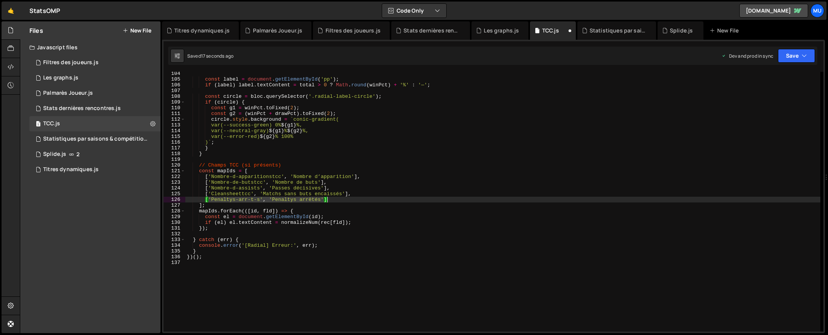
click at [437, 199] on div "const label = document . getElementById ( 'pp' ) ; if ( label ) label . textCon…" at bounding box center [502, 206] width 635 height 271
click at [403, 181] on div "const label = document . getElementById ( 'pp' ) ; if ( label ) label . textCon…" at bounding box center [502, 206] width 635 height 271
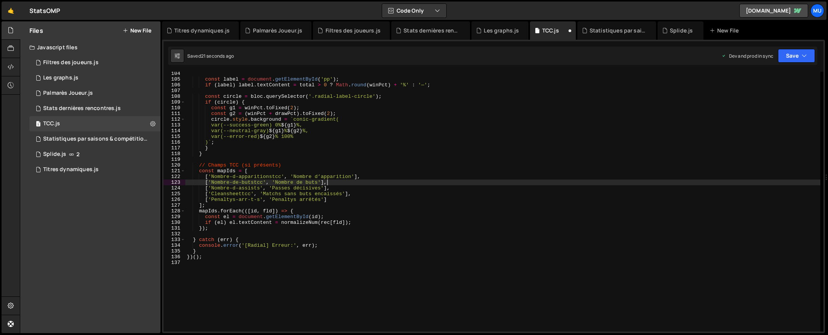
click at [411, 189] on div "const label = document . getElementById ( 'pp' ) ; if ( label ) label . textCon…" at bounding box center [502, 206] width 635 height 271
type textarea "['Nombre-d-assists', 'Passes décisives'],"
click at [411, 189] on div "const label = document . getElementById ( 'pp' ) ; if ( label ) label . textCon…" at bounding box center [502, 206] width 635 height 271
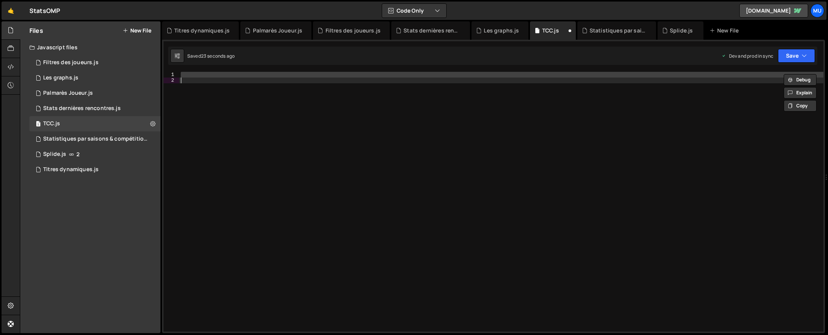
click at [411, 189] on div "Nombre-d-apparitionstcc ​ ​ All Replace All + 1 of 1 .* Aa \b S" at bounding box center [501, 202] width 644 height 260
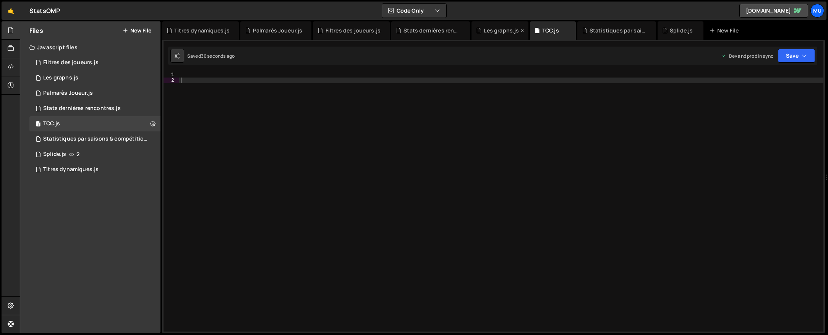
click at [503, 34] on div "Les graphs.js" at bounding box center [501, 31] width 35 height 8
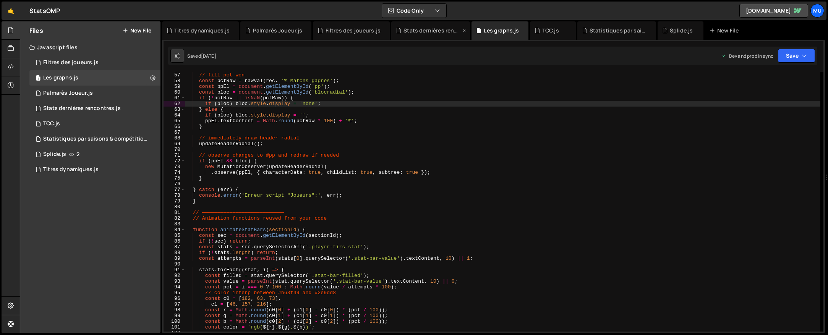
click at [419, 26] on div "Stats dernières rencontres.js" at bounding box center [430, 30] width 79 height 18
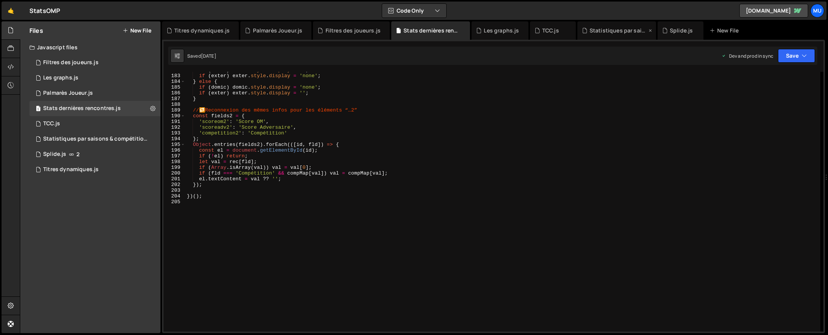
click at [635, 31] on div "Statistiques par saisons & compétitions.js" at bounding box center [617, 31] width 57 height 8
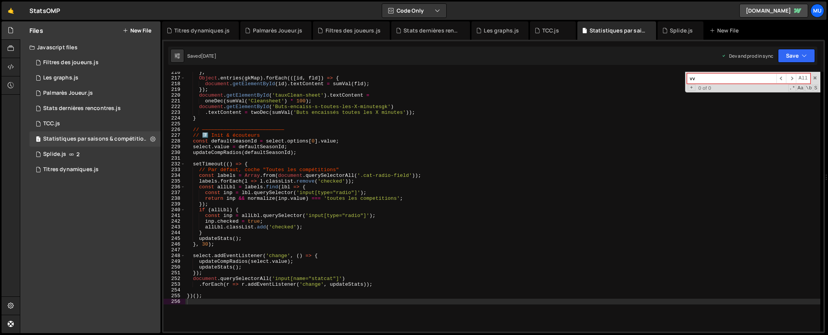
click at [493, 136] on div "} ; Object . entries ( gkMap ) . forEach (([ id , fld ]) => { document . getEle…" at bounding box center [502, 205] width 635 height 271
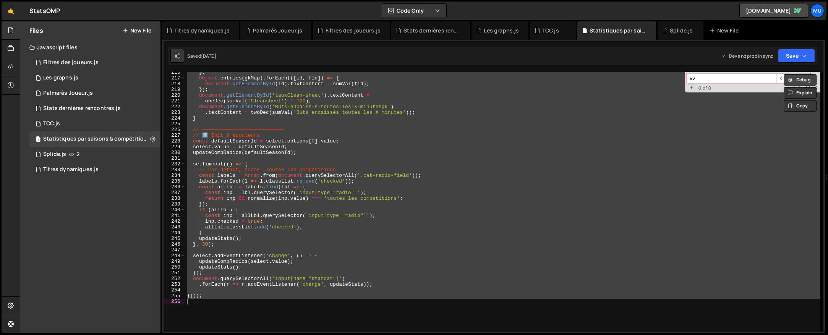
click at [815, 78] on button "Debug" at bounding box center [799, 79] width 33 height 11
click at [816, 77] on div "Debug Explain Copy Titres dynamiques.[PERSON_NAME] Joueur.js Filtres des joueur…" at bounding box center [493, 177] width 663 height 312
click at [815, 77] on span at bounding box center [814, 77] width 5 height 5
click at [606, 142] on div "} ; Object . entries ( gkMap ) . forEach (([ id , fld ]) => { document . getEle…" at bounding box center [502, 202] width 635 height 260
type textarea "const defaultSeasonId = select.options[0].value;"
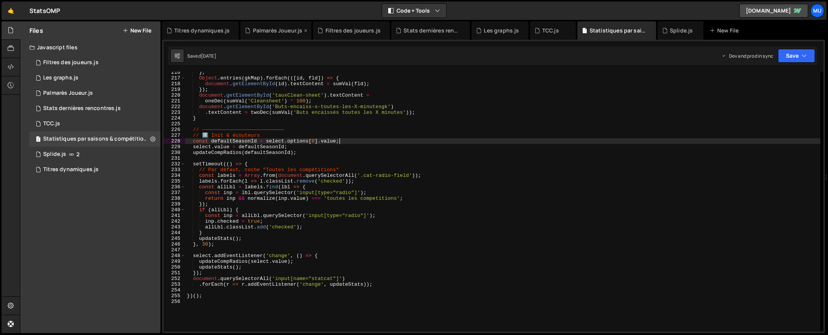
scroll to position [0, 0]
click at [267, 29] on div "Palmarès Joueur.js" at bounding box center [278, 31] width 50 height 8
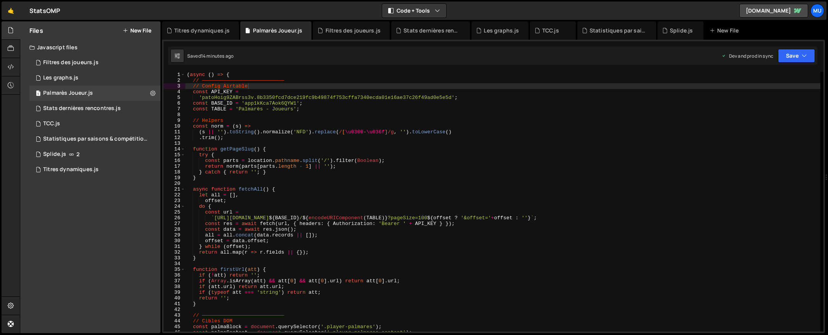
type textarea "let all = [],"
click at [353, 192] on div "( async ( ) => { // ——————————————————————————— // Config Airtable const API_KE…" at bounding box center [502, 207] width 635 height 271
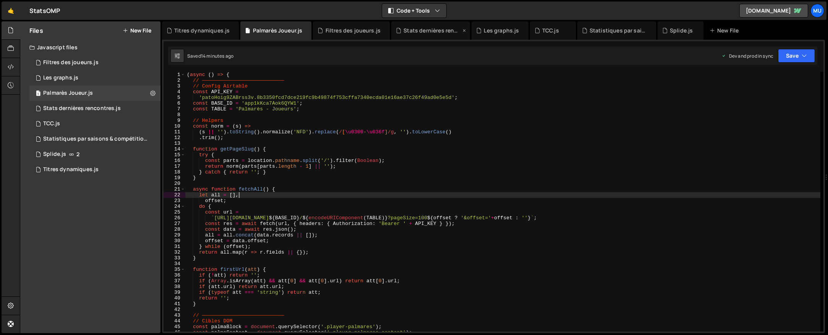
click at [439, 33] on div "Stats dernières rencontres.js" at bounding box center [431, 31] width 57 height 8
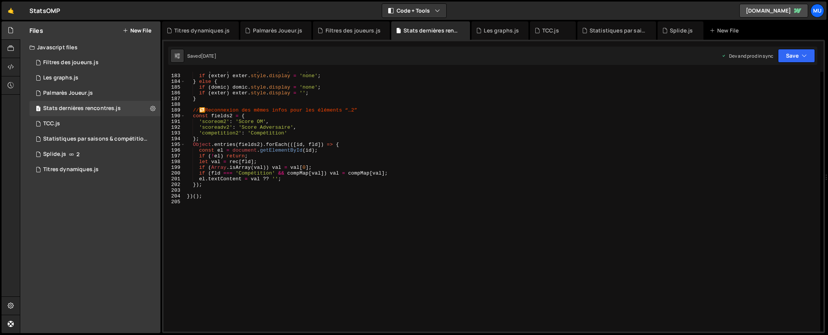
type textarea "'scoreom2': 'Score OM',"
click at [426, 119] on div "if ( domic ) domic . style . display = '' ; if ( exter ) exter . style . displa…" at bounding box center [502, 202] width 635 height 271
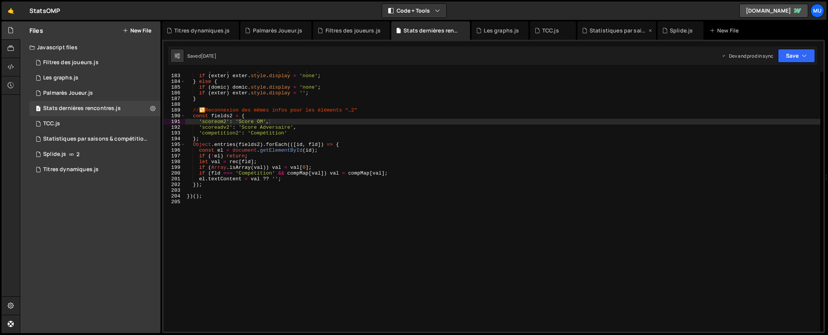
click at [605, 28] on div "Statistiques par saisons & compétitions.js" at bounding box center [617, 31] width 57 height 8
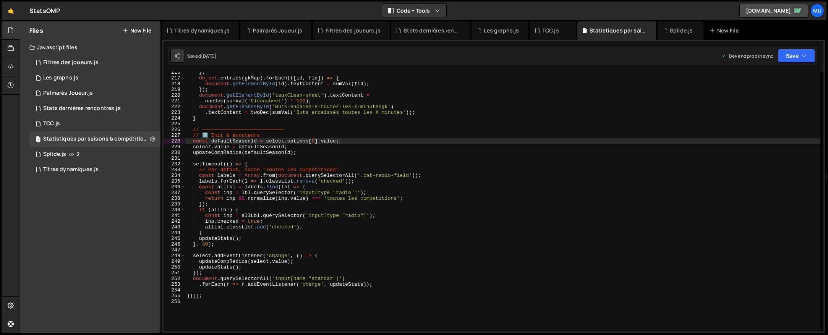
click at [431, 159] on div "} ; Object . entries ( gkMap ) . forEach (([ id , fld ]) => { document . getEle…" at bounding box center [502, 205] width 635 height 271
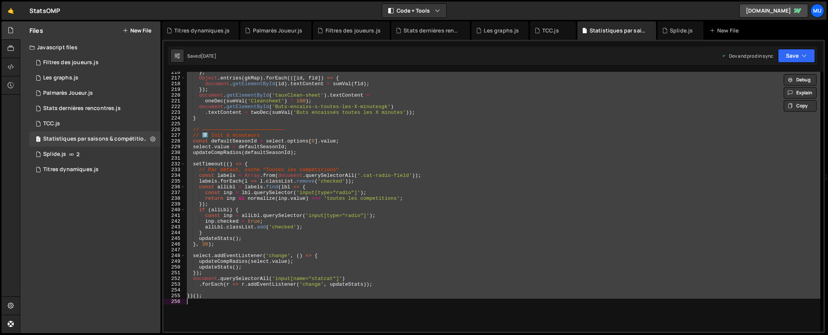
scroll to position [4901, 0]
click at [376, 274] on div "} ; Object . entries ( gkMap ) . forEach (([ id , fld ]) => { document . getEle…" at bounding box center [502, 202] width 635 height 260
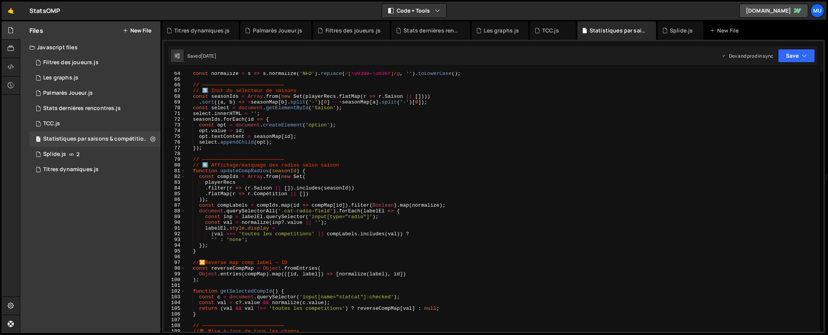
scroll to position [362, 0]
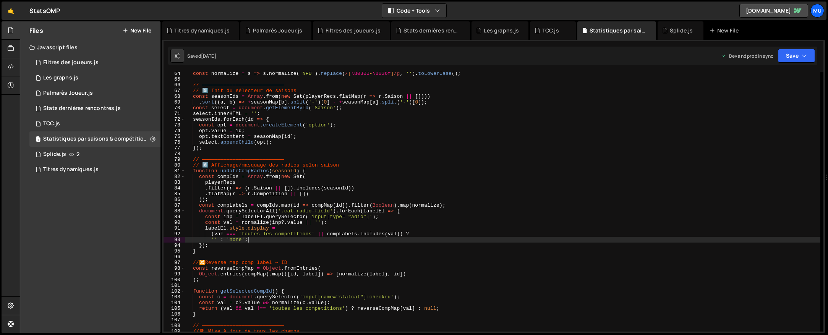
click at [409, 237] on div "const normalize = s => s . normalize ( 'NFD' ) . replace ( / [ \u0300 - \u036f …" at bounding box center [502, 206] width 635 height 271
type textarea "})();"
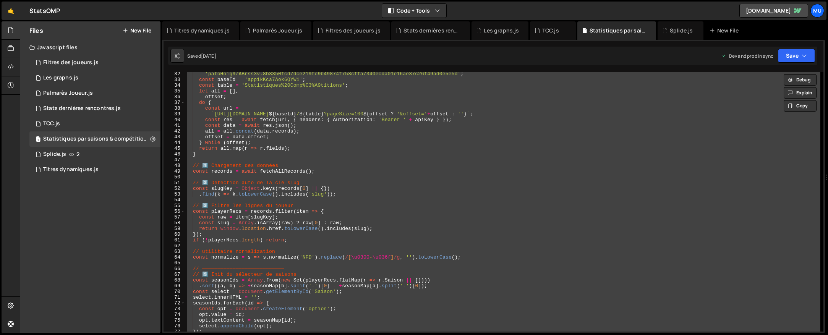
scroll to position [0, 0]
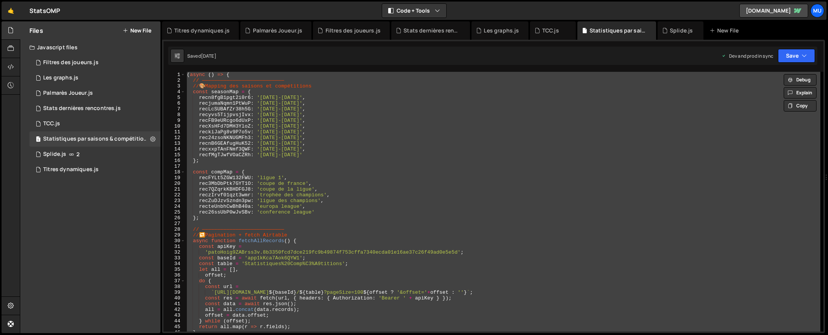
drag, startPoint x: 395, startPoint y: 165, endPoint x: 368, endPoint y: 69, distance: 100.3
click at [395, 166] on div "( async ( ) => { // ——————————————————————————— // 🎨 Mapping des saisons et com…" at bounding box center [502, 202] width 635 height 260
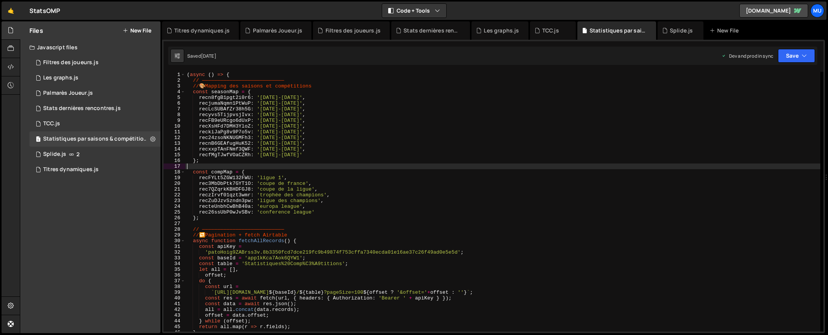
click at [420, 142] on div "( async ( ) => { // ——————————————————————————— // 🎨 Mapping des saisons et com…" at bounding box center [502, 207] width 635 height 271
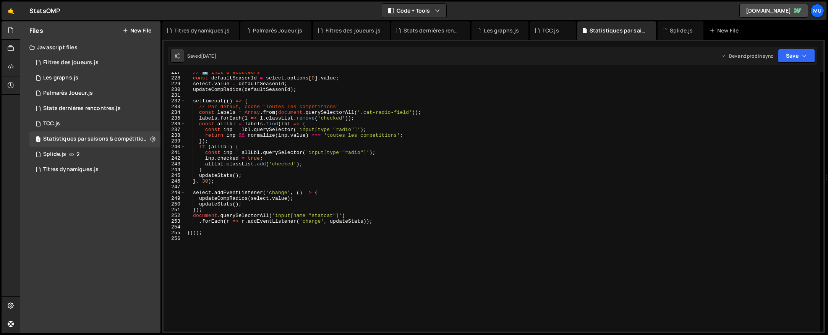
scroll to position [1297, 0]
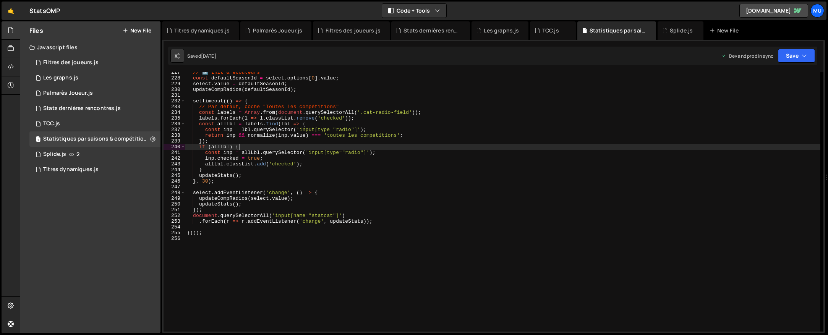
click at [574, 146] on div "// 7️⃣ Init & écouteurs const defaultSeasonId = select . options [ 0 ] . value …" at bounding box center [502, 205] width 635 height 271
type textarea "})();"
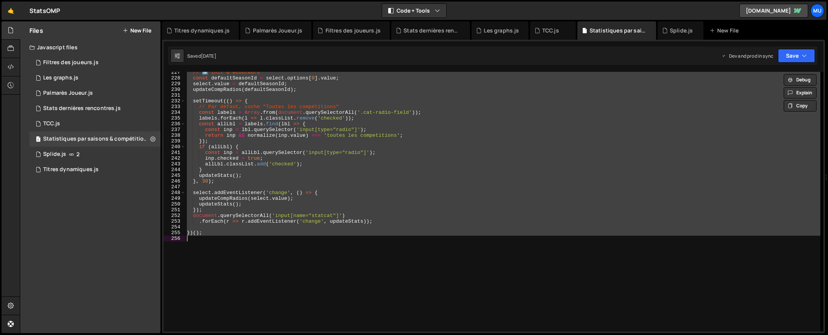
paste textarea
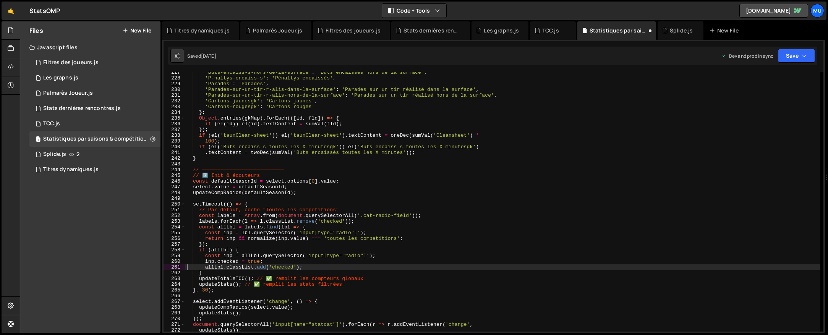
type textarea "allLbl.classList.add('checked');"
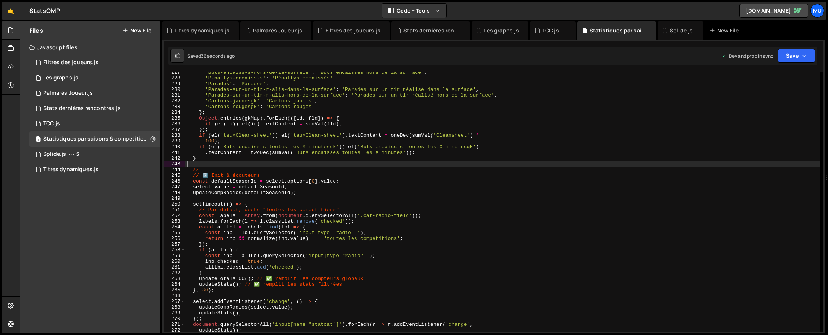
click at [382, 163] on div "'Buts-encaiss-s-hors-de-la-surface' : 'Buts encaissés hors de la surface' , 'P-…" at bounding box center [502, 205] width 635 height 271
type textarea "})();"
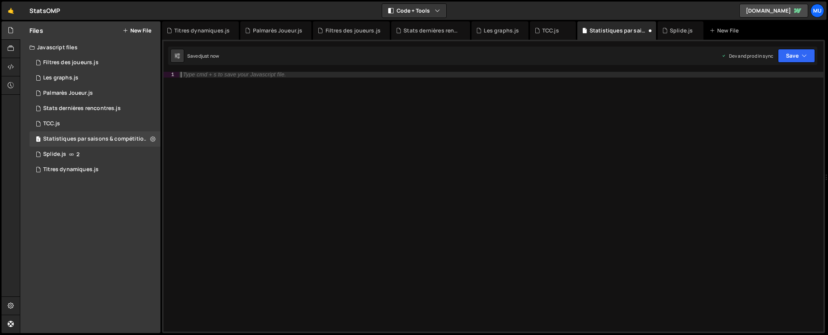
scroll to position [1437, 0]
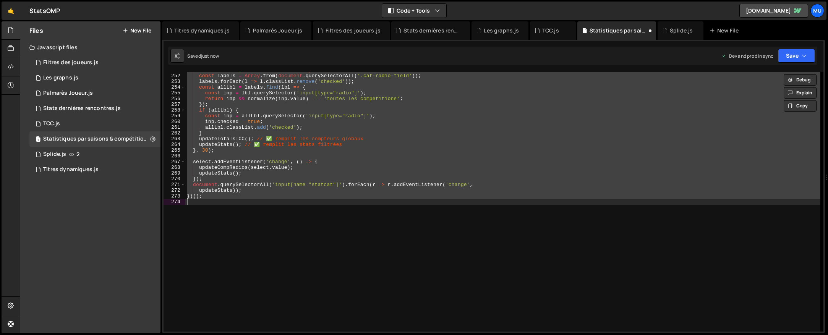
click at [284, 136] on div "// Par défaut, coche "Toutes les compétitions" const labels = Array . from ( do…" at bounding box center [502, 202] width 635 height 260
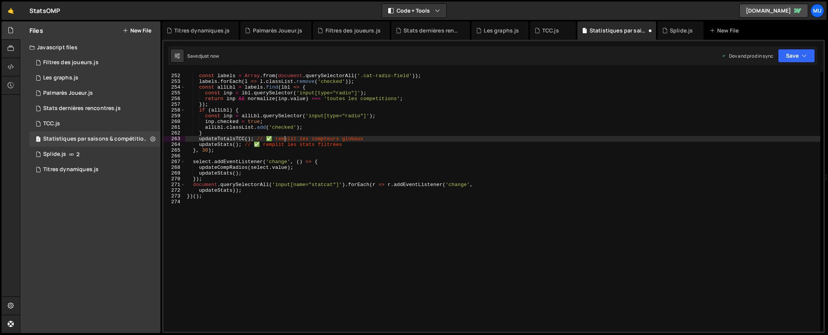
type textarea "})();"
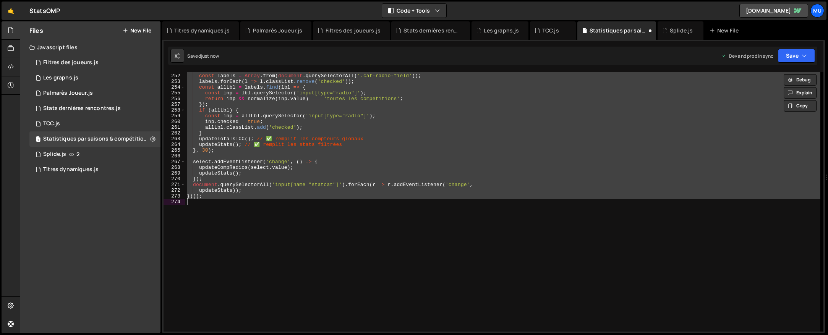
paste textarea
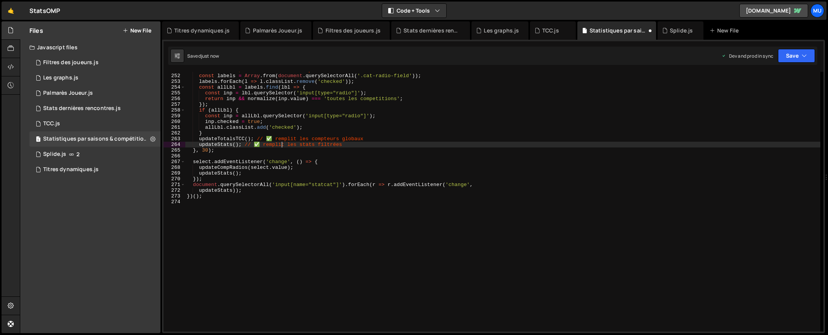
click at [283, 142] on div "// Par défaut, coche "Toutes les compétitions" const labels = Array . from ( do…" at bounding box center [502, 202] width 635 height 271
type textarea "updateStats(); // ✅ remplit les stats filtrées"
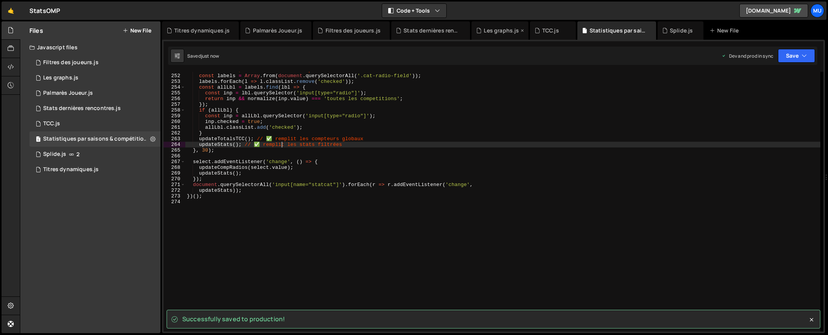
click at [501, 32] on div "Les graphs.js" at bounding box center [501, 31] width 35 height 8
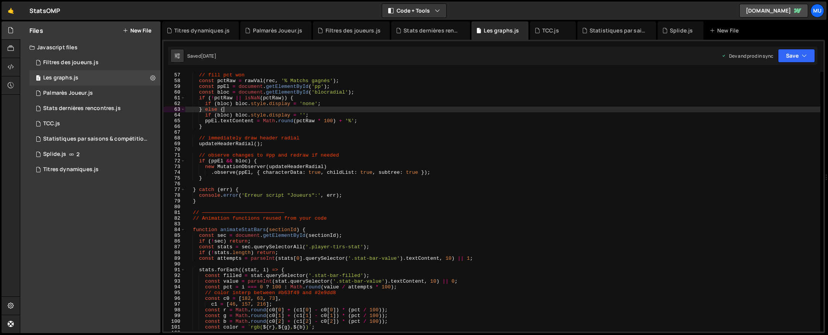
click at [392, 112] on div "// fill pct won const pctRaw = rawVal ( rec , '% Matchs gagnés' ) ; const ppEl …" at bounding box center [502, 201] width 635 height 271
type textarea "})();"
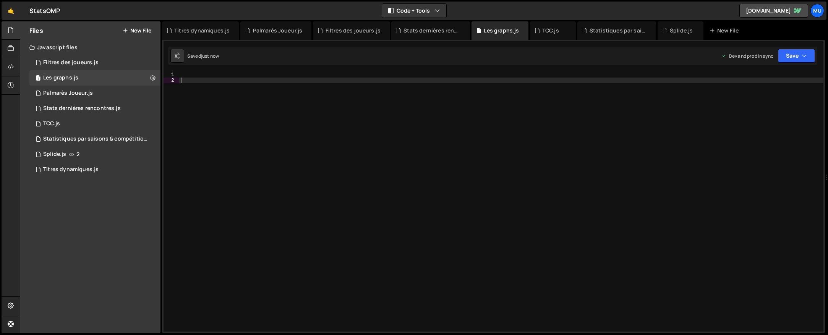
click at [287, 171] on div at bounding box center [501, 207] width 644 height 271
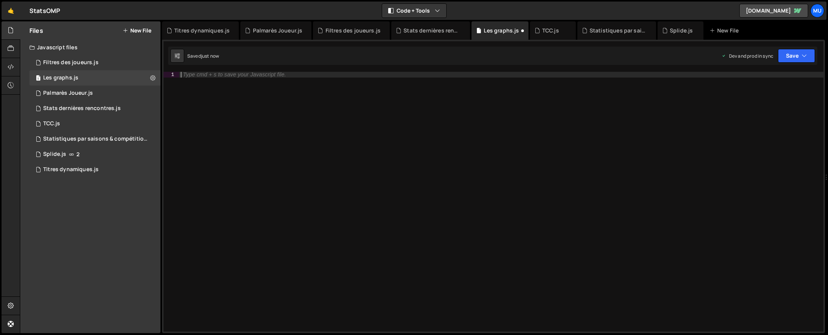
scroll to position [1248, 0]
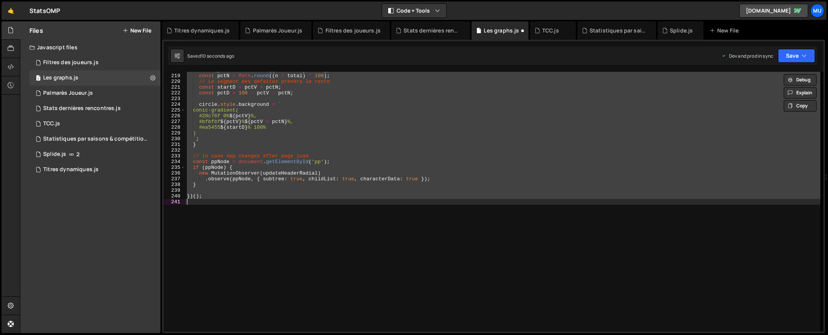
click at [287, 171] on div "const pctV = Math . round (( v / total ) * 100 ) ; const pctN = Math . round ((…" at bounding box center [502, 202] width 635 height 260
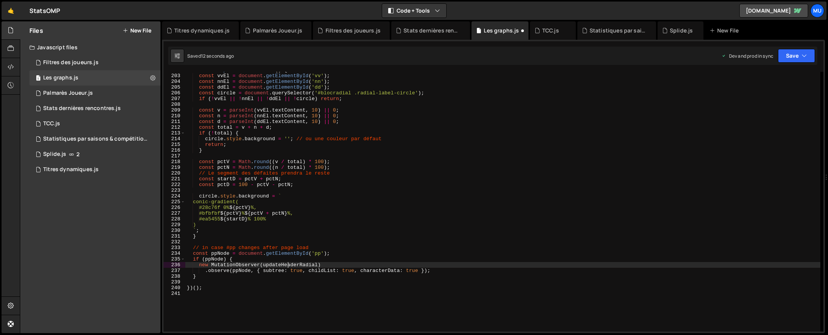
scroll to position [1179, 0]
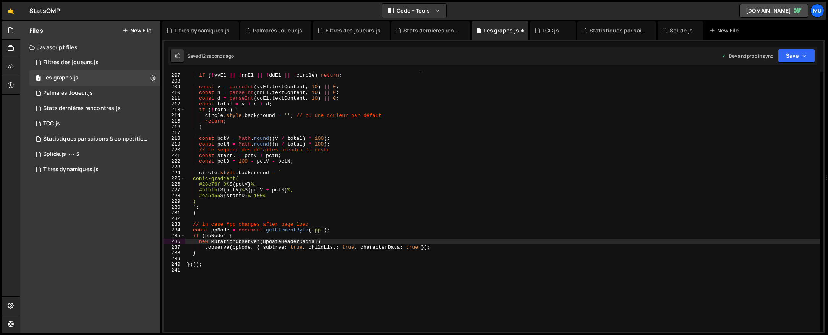
click at [265, 177] on div "const circle = document . querySelector ( '#blocradial .radial-label-circle' ) …" at bounding box center [502, 202] width 635 height 271
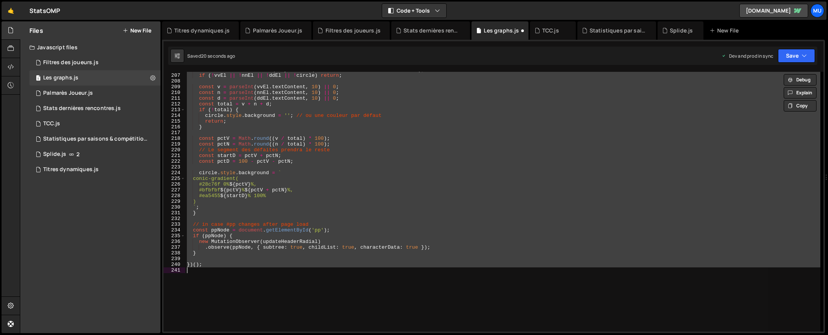
click at [391, 215] on div "const circle = document . querySelector ( '#blocradial .radial-label-circle' ) …" at bounding box center [502, 202] width 635 height 260
type textarea "}"
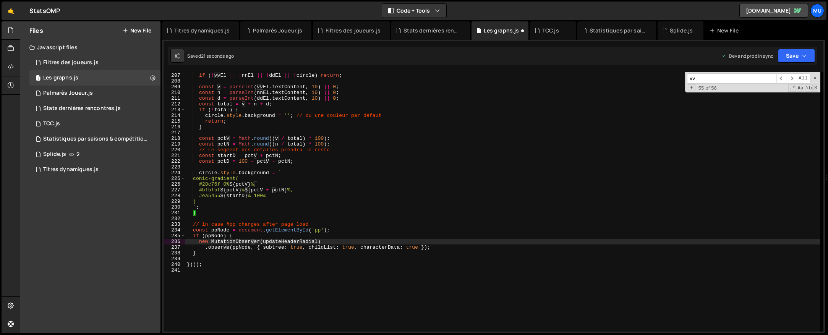
scroll to position [168, 0]
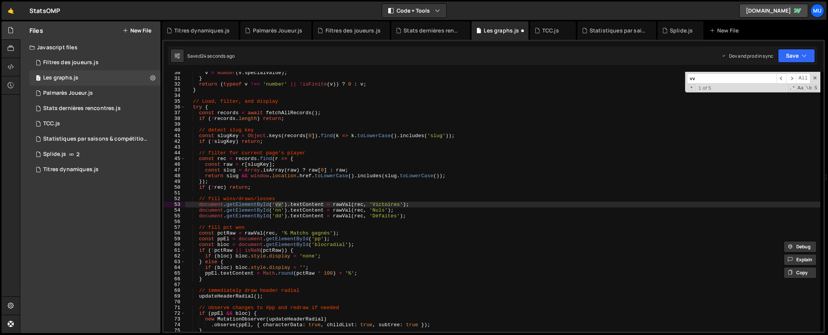
type input "vv"
click at [817, 79] on div "vv ​ ​ All Replace All + 1 of 5 .* Aa \b S" at bounding box center [752, 82] width 135 height 21
click at [815, 78] on span at bounding box center [814, 77] width 5 height 5
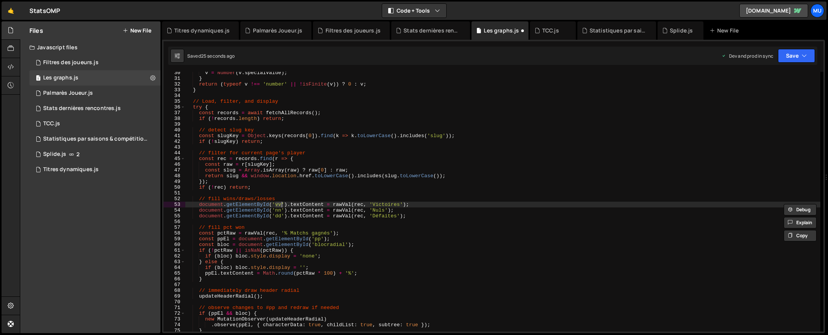
click at [585, 160] on div "v = Number ( v . specialValue ) ; } return ( typeof v !== 'number' || ! isFinit…" at bounding box center [502, 205] width 635 height 271
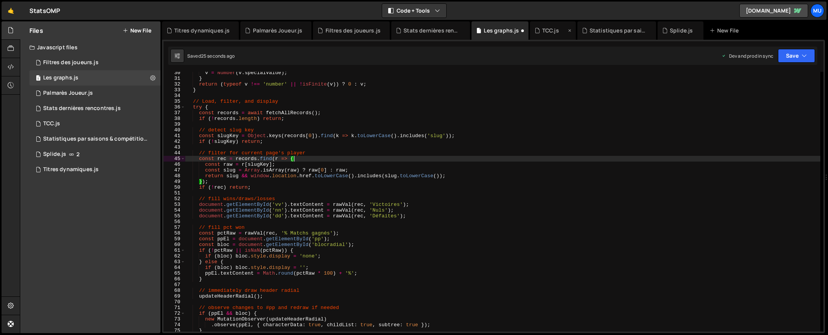
click at [539, 35] on div "TCC.js" at bounding box center [553, 30] width 46 height 18
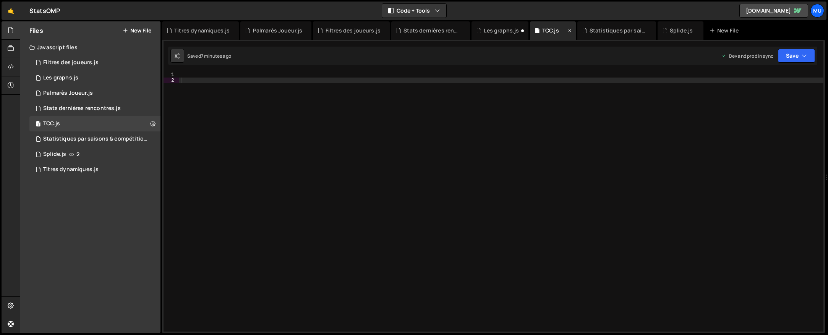
click at [567, 30] on icon at bounding box center [569, 31] width 5 height 8
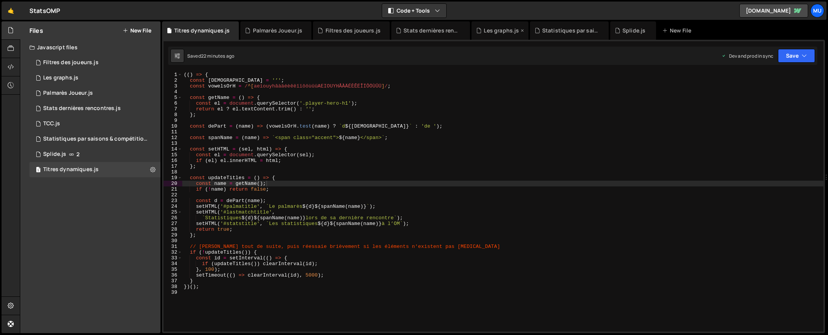
click at [484, 29] on div "Les graphs.js" at bounding box center [501, 31] width 35 height 8
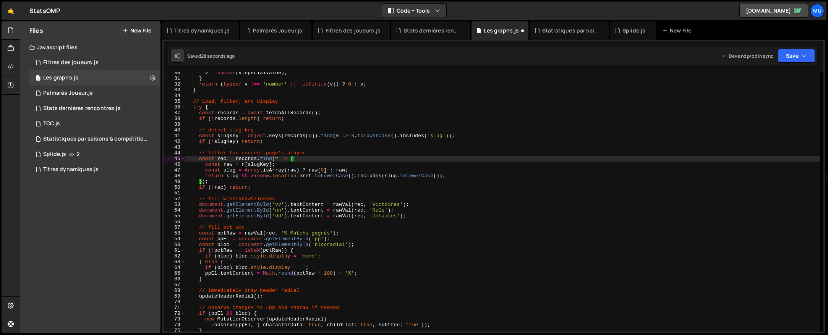
type textarea "const records = await fetchAllRecords();"
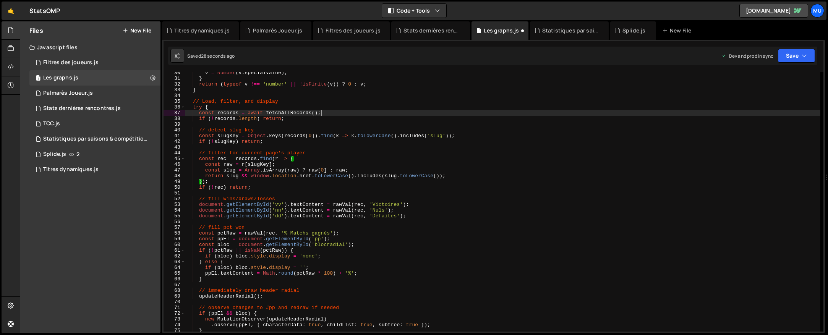
click at [477, 115] on div "v = Number ( v . specialValue ) ; } return ( typeof v !== 'number' || ! isFinit…" at bounding box center [502, 205] width 635 height 271
click at [67, 125] on div "1 TCC.js 0" at bounding box center [94, 123] width 131 height 15
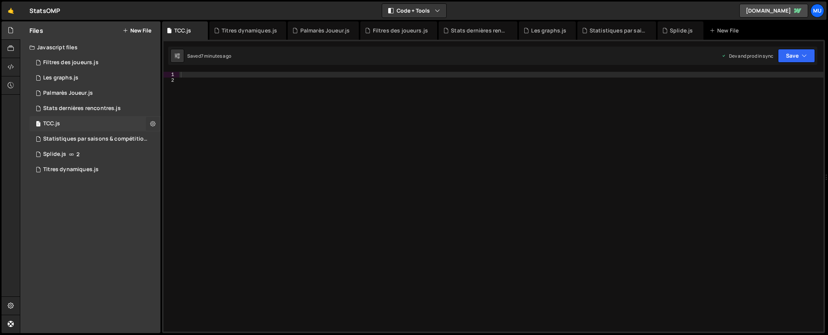
click at [152, 123] on icon at bounding box center [152, 123] width 5 height 7
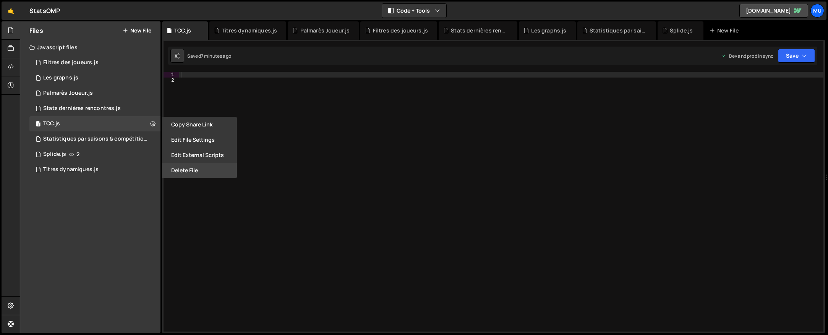
click at [183, 170] on button "Delete File" at bounding box center [199, 170] width 75 height 15
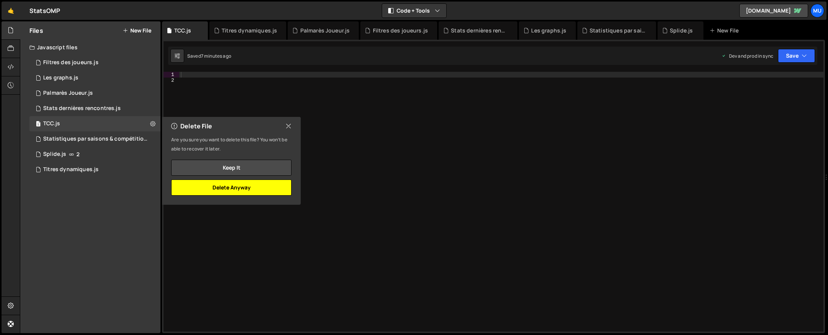
click at [249, 190] on button "Delete Anyway" at bounding box center [231, 188] width 120 height 16
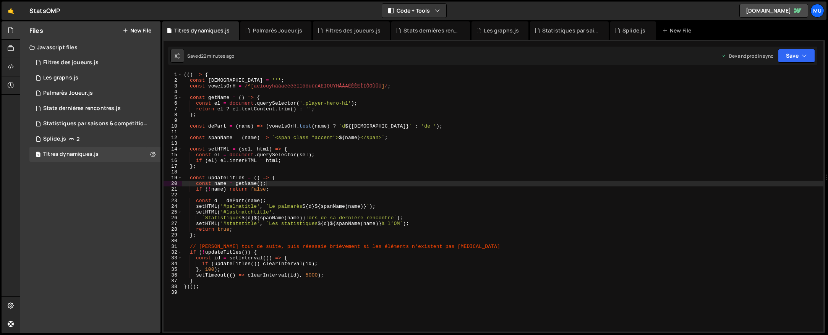
type textarea "const setHTML = (sel, html) => {"
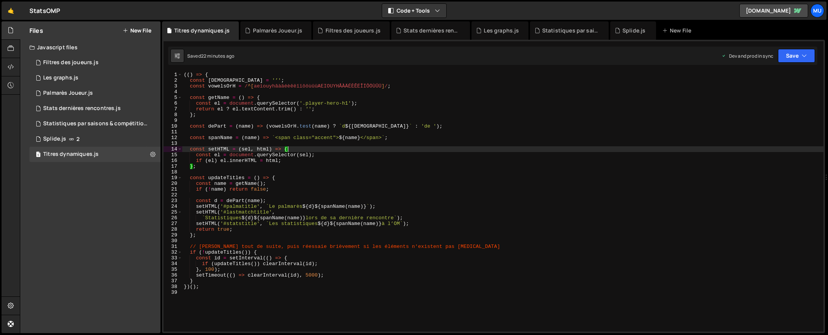
click at [312, 152] on div "(( ) => { const [DEMOGRAPHIC_DATA] = '’' ; const vowelsOrH = / ^[ aeiouyhâàäéèê…" at bounding box center [502, 207] width 641 height 271
click at [489, 31] on div "Les graphs.js" at bounding box center [501, 31] width 35 height 8
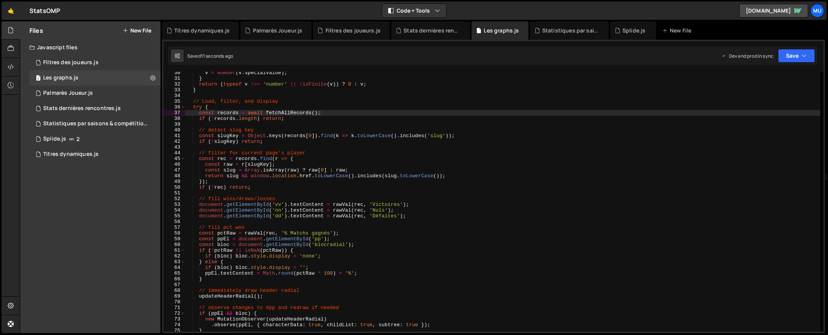
type textarea "// filter for current page's player"
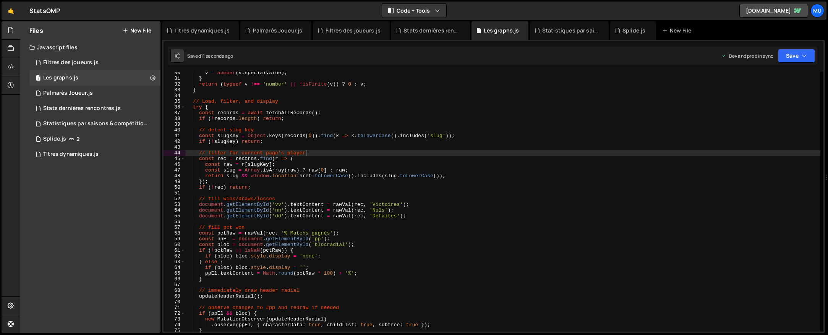
click at [459, 154] on div "v = Number ( v . specialValue ) ; } return ( typeof v !== 'number' || ! isFinit…" at bounding box center [502, 205] width 635 height 271
type input "vv"
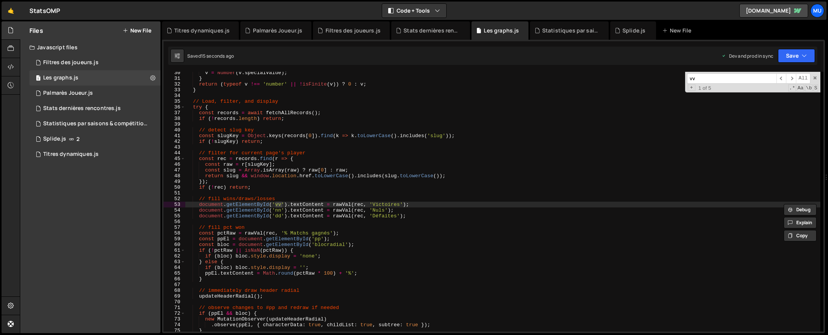
click at [395, 170] on div "v = Number ( v . specialValue ) ; } return ( typeof v !== 'number' || ! isFinit…" at bounding box center [502, 205] width 635 height 271
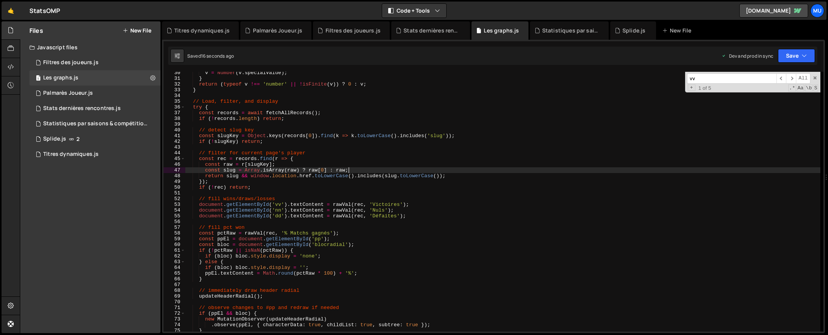
click at [402, 171] on div "v = Number ( v . specialValue ) ; } return ( typeof v !== 'number' || ! isFinit…" at bounding box center [502, 205] width 635 height 271
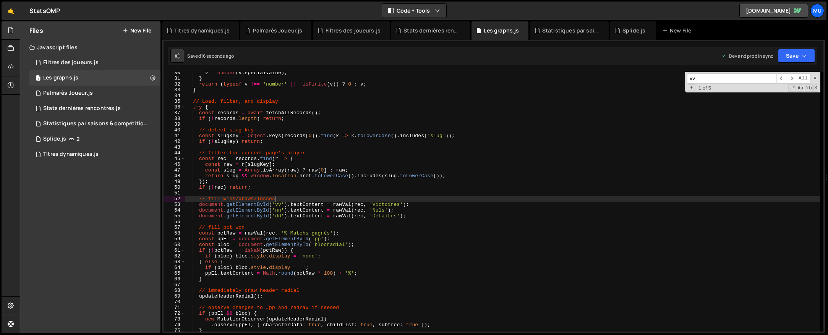
click at [385, 199] on div "v = Number ( v . specialValue ) ; } return ( typeof v !== 'number' || ! isFinit…" at bounding box center [502, 205] width 635 height 271
click at [378, 207] on div "v = Number ( v . specialValue ) ; } return ( typeof v !== 'number' || ! isFinit…" at bounding box center [502, 205] width 635 height 271
click at [340, 245] on div "v = Number ( v . specialValue ) ; } return ( typeof v !== 'number' || ! isFinit…" at bounding box center [502, 205] width 635 height 271
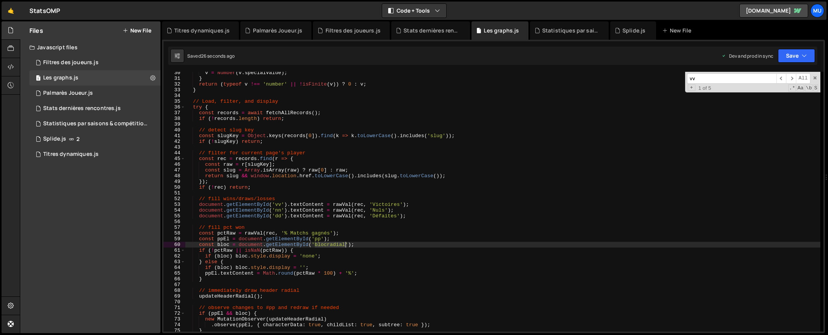
click at [340, 245] on div "v = Number ( v . specialValue ) ; } return ( typeof v !== 'number' || ! isFinit…" at bounding box center [502, 205] width 635 height 271
click at [205, 243] on div "v = Number ( v . specialValue ) ; } return ( typeof v !== 'number' || ! isFinit…" at bounding box center [502, 205] width 635 height 271
click at [202, 246] on div "v = Number ( v . specialValue ) ; } return ( typeof v !== 'number' || ! isFinit…" at bounding box center [502, 205] width 635 height 271
click at [203, 249] on div "v = Number ( v . specialValue ) ; } return ( typeof v !== 'number' || ! isFinit…" at bounding box center [502, 205] width 635 height 271
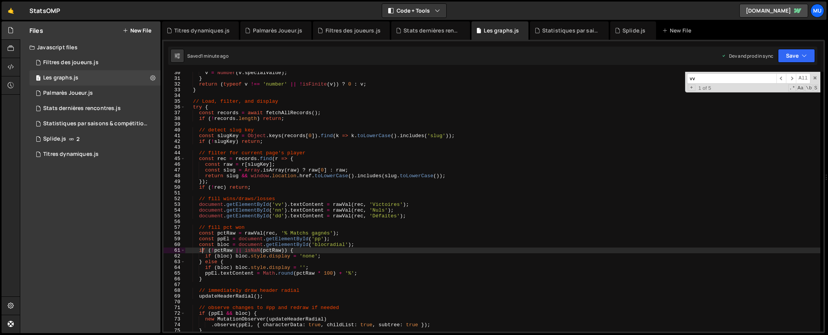
click at [200, 249] on div "v = Number ( v . specialValue ) ; } return ( typeof v !== 'number' || ! isFinit…" at bounding box center [502, 205] width 635 height 271
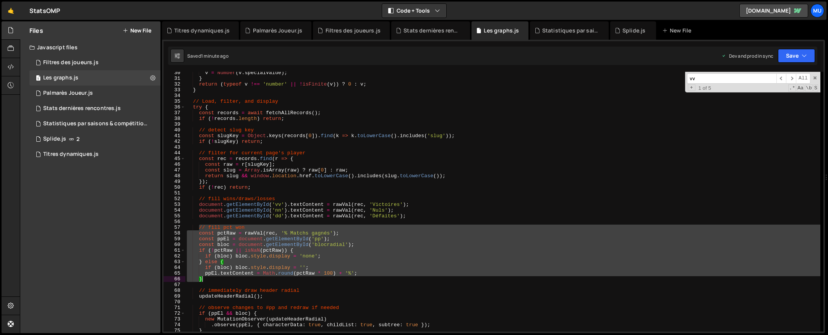
drag, startPoint x: 198, startPoint y: 228, endPoint x: 211, endPoint y: 278, distance: 51.6
click at [211, 278] on div "v = Number ( v . specialValue ) ; } return ( typeof v !== 'number' || ! isFinit…" at bounding box center [502, 205] width 635 height 271
type textarea "ppEl.textContent = Math.round(pctRaw * 100) + '%'; }"
paste textarea
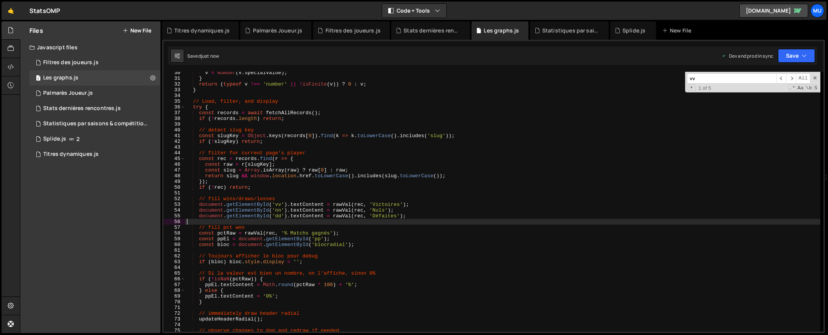
click at [343, 224] on div "v = Number ( v . specialValue ) ; } return ( typeof v !== 'number' || ! isFinit…" at bounding box center [502, 205] width 635 height 271
click at [345, 194] on div "v = Number ( v . specialValue ) ; } return ( typeof v !== 'number' || ! isFinit…" at bounding box center [502, 205] width 635 height 271
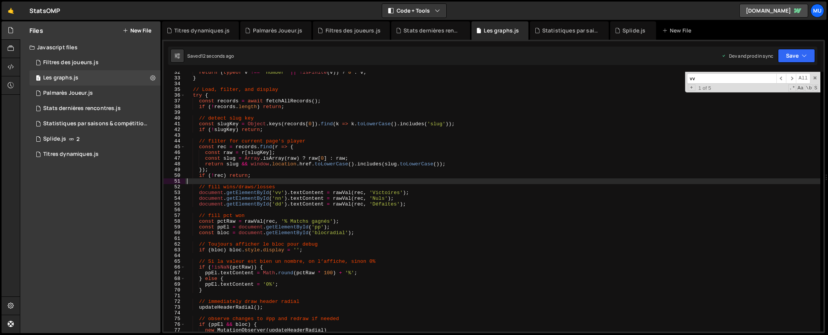
scroll to position [0, 0]
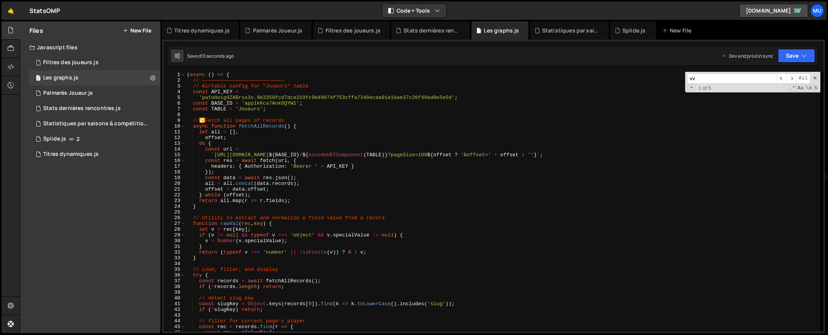
click at [360, 218] on div "( async ( ) => { // ——————————————————————————— // Airtable config for "Joueurs…" at bounding box center [502, 207] width 635 height 271
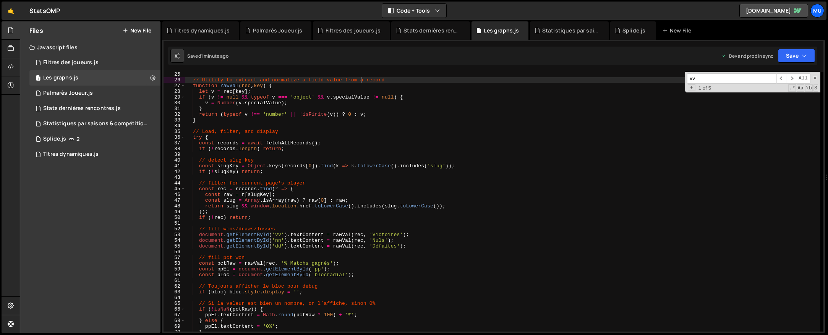
click at [369, 210] on div "// Utility to extract and normalize a field value from a record function rawVal…" at bounding box center [502, 206] width 635 height 271
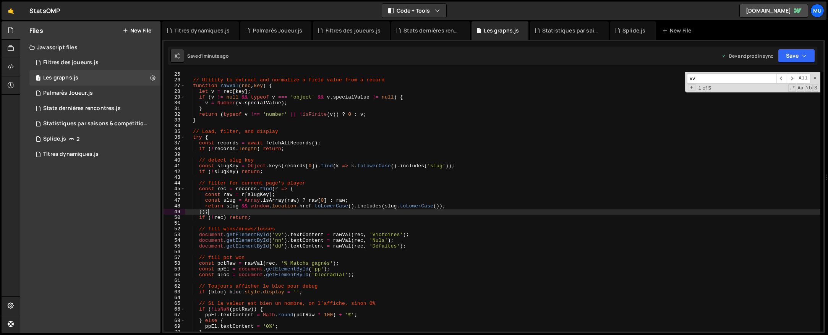
scroll to position [231, 0]
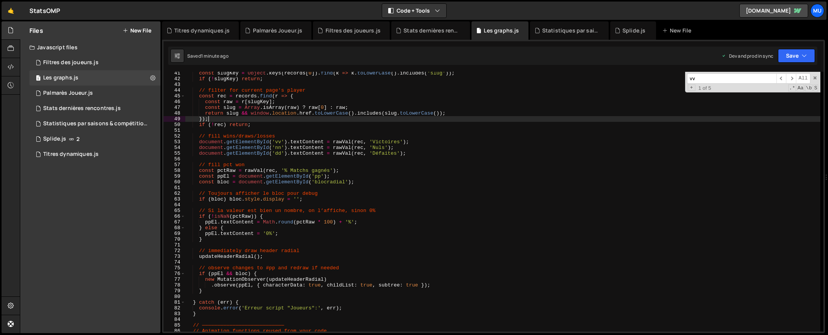
click at [814, 78] on span at bounding box center [814, 77] width 5 height 5
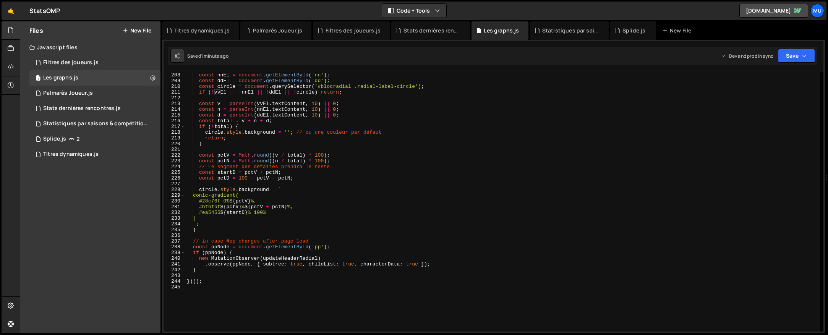
scroll to position [1271, 0]
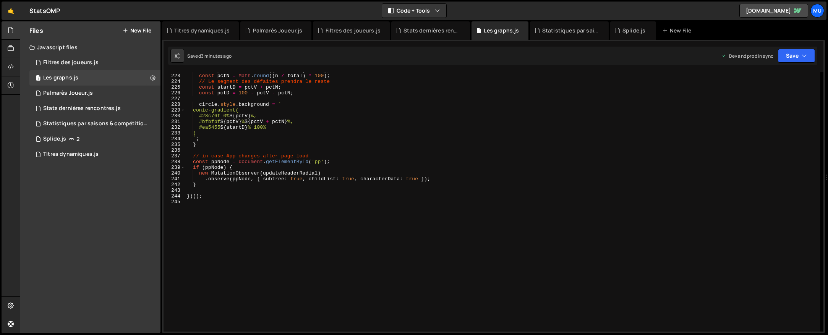
click at [337, 160] on div "const pctV = Math . round (( v / total ) * 100 ) ; const pctN = Math . round ((…" at bounding box center [502, 202] width 635 height 271
type textarea "const ppNode = document.getElementById('pp');"
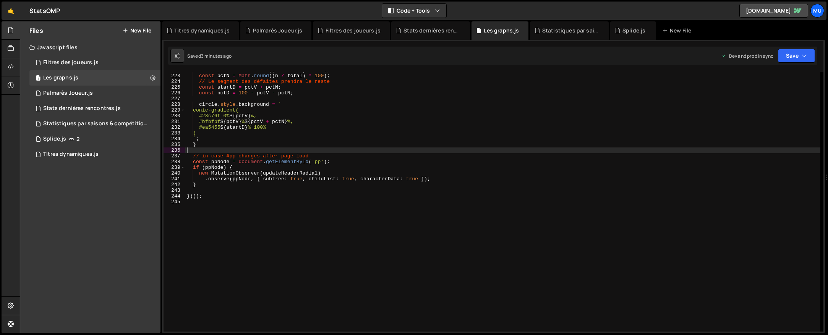
click at [336, 152] on div "const pctV = Math . round (( v / total ) * 100 ) ; const pctN = Math . round ((…" at bounding box center [502, 202] width 635 height 271
type textarea "})();"
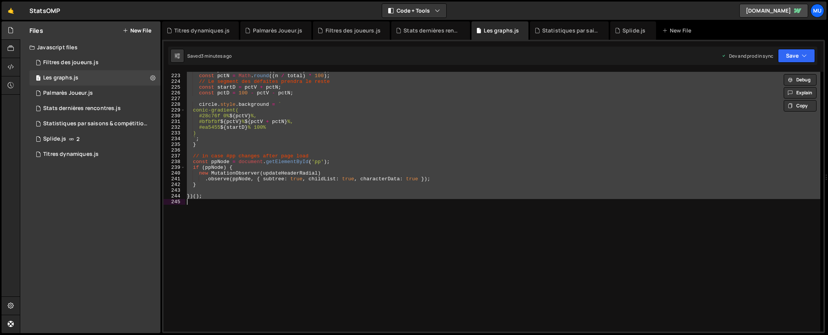
paste textarea
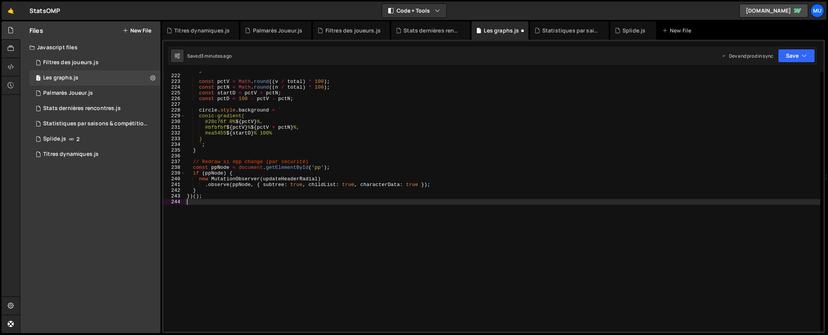
scroll to position [1265, 0]
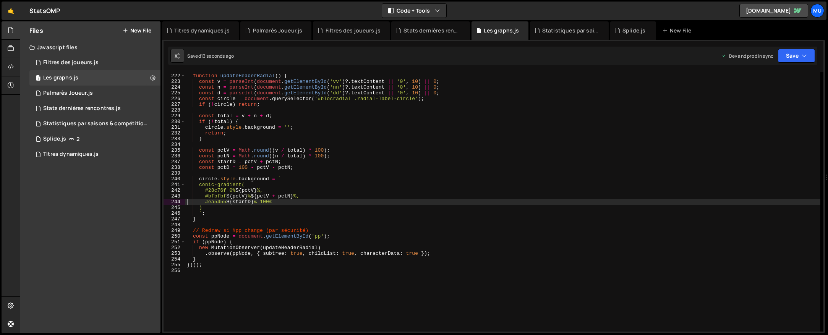
click at [404, 161] on div "// ——————————— Radial header ——————————— function updateHeaderRadial ( ) { cons…" at bounding box center [502, 202] width 635 height 271
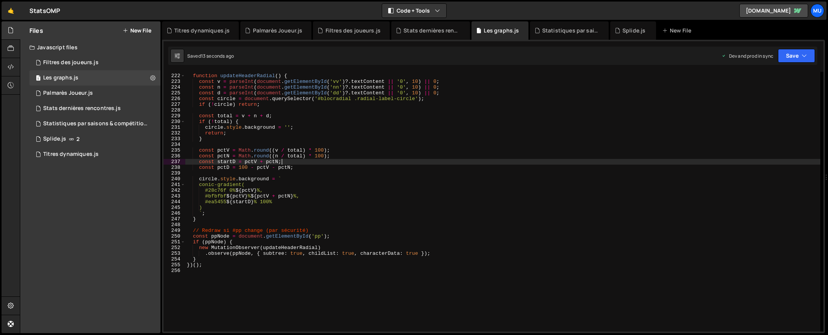
drag, startPoint x: 383, startPoint y: 186, endPoint x: 401, endPoint y: 188, distance: 17.3
click at [384, 186] on div "// ——————————— Radial header ——————————— function updateHeaderRadial ( ) { cons…" at bounding box center [502, 202] width 635 height 271
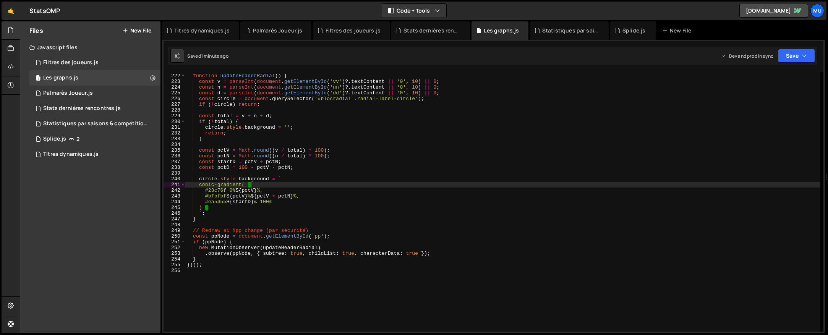
click at [388, 148] on div "// ——————————— Radial header ——————————— function updateHeaderRadial ( ) { cons…" at bounding box center [502, 202] width 635 height 271
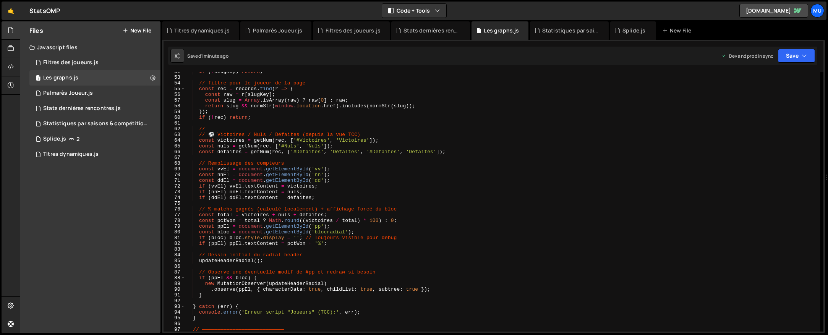
scroll to position [1334, 0]
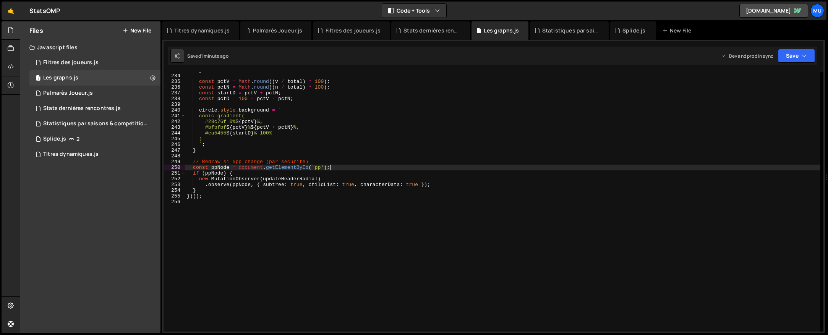
click at [456, 170] on div "} const pctV = Math . round (( v / total ) * 100 ) ; const pctN = Math . round …" at bounding box center [502, 202] width 635 height 271
type textarea "})();"
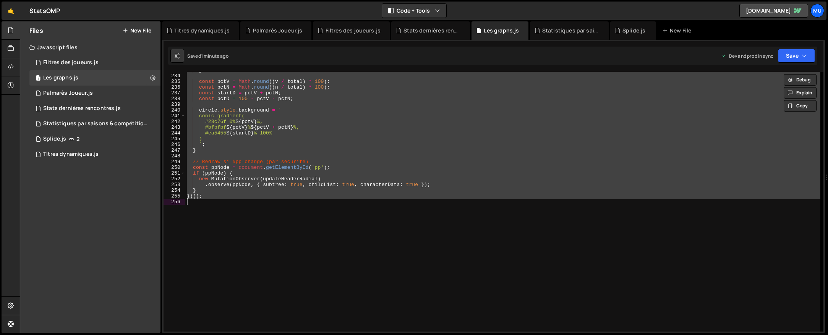
paste textarea
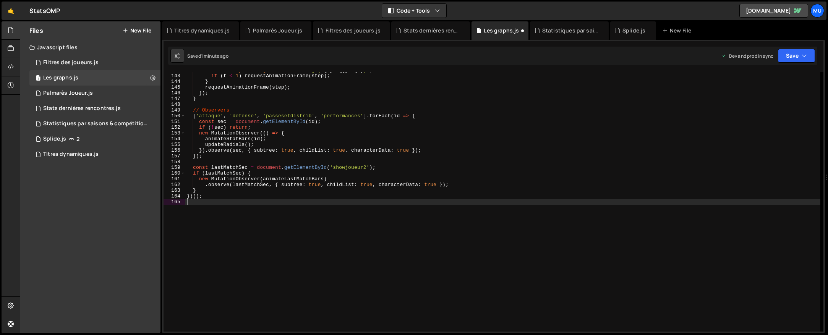
scroll to position [813, 0]
type textarea "new MutationObserver(() => {"
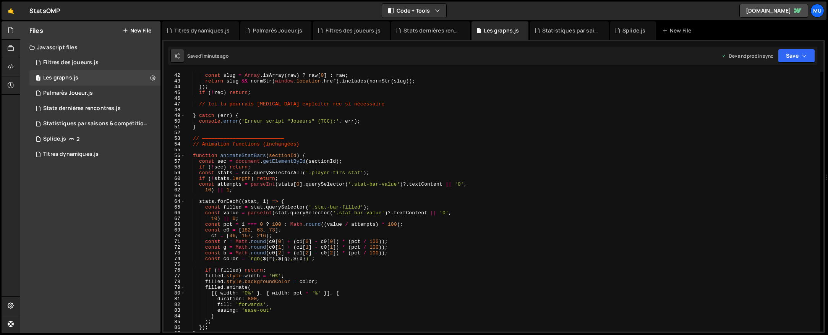
scroll to position [144, 0]
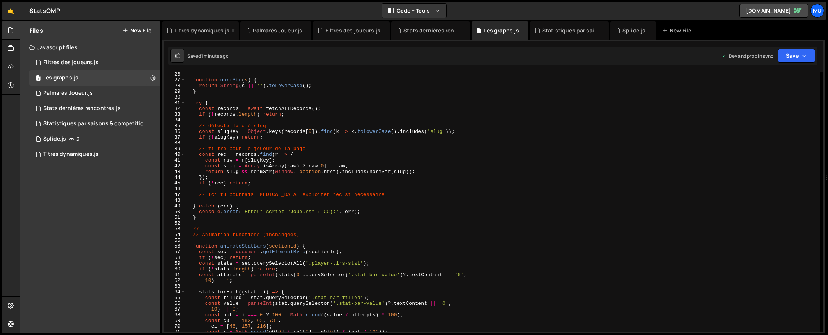
click at [210, 29] on div "Titres dynamiques.js" at bounding box center [201, 31] width 55 height 8
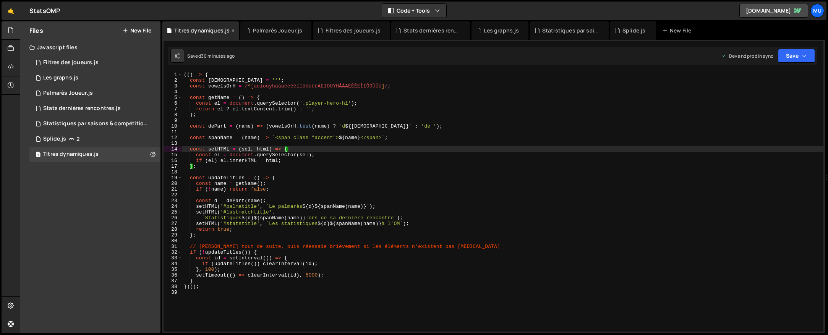
click at [232, 31] on icon at bounding box center [232, 31] width 5 height 8
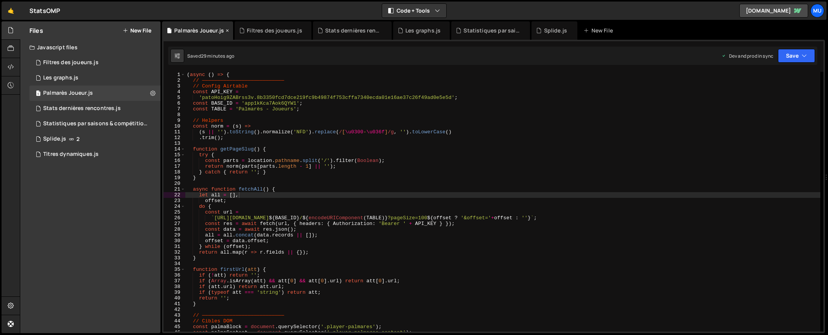
click at [227, 28] on icon at bounding box center [227, 31] width 5 height 8
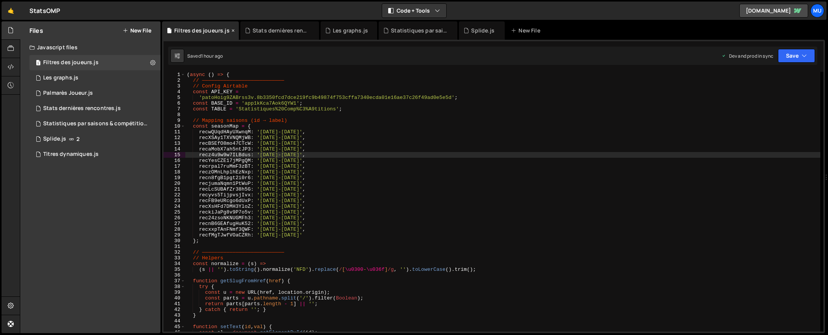
click at [232, 30] on icon at bounding box center [232, 31] width 5 height 8
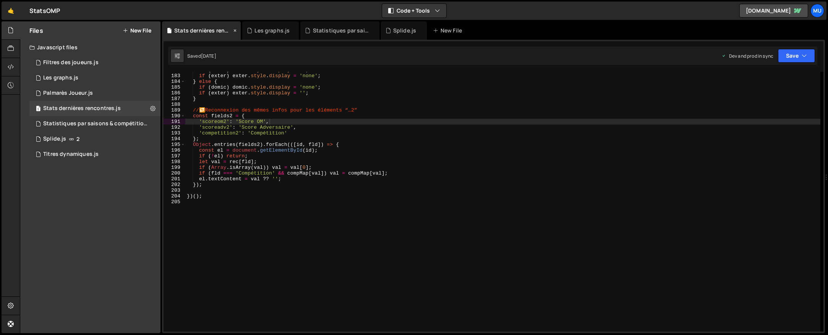
click at [233, 29] on icon at bounding box center [234, 31] width 5 height 8
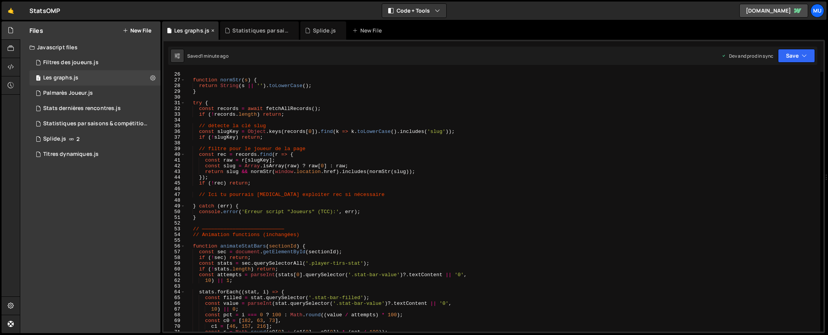
click at [207, 30] on div "Les graphs.js" at bounding box center [191, 31] width 35 height 8
click at [211, 31] on icon at bounding box center [212, 31] width 5 height 8
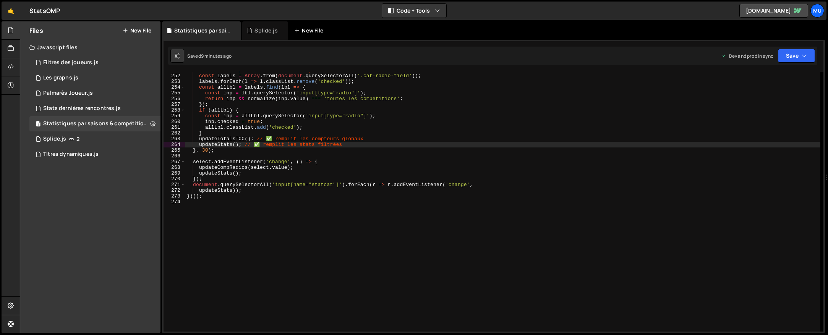
scroll to position [4901, 0]
click at [0, 0] on icon at bounding box center [0, 0] width 0 height 0
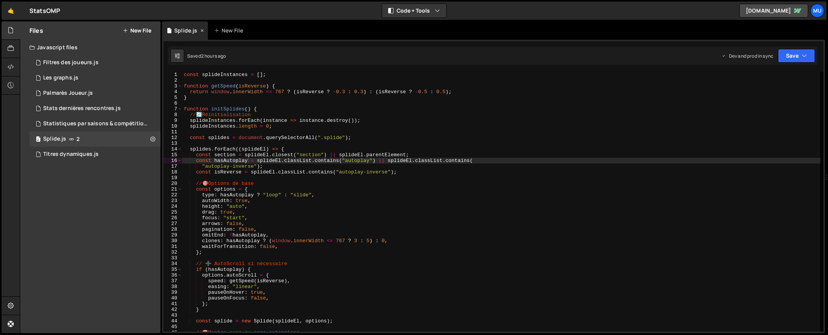
click at [202, 30] on icon at bounding box center [201, 31] width 5 height 8
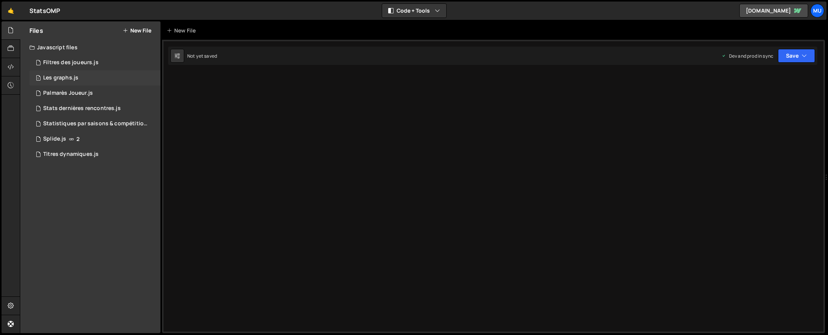
click at [79, 79] on div "1 Les graphs.js 0" at bounding box center [94, 77] width 131 height 15
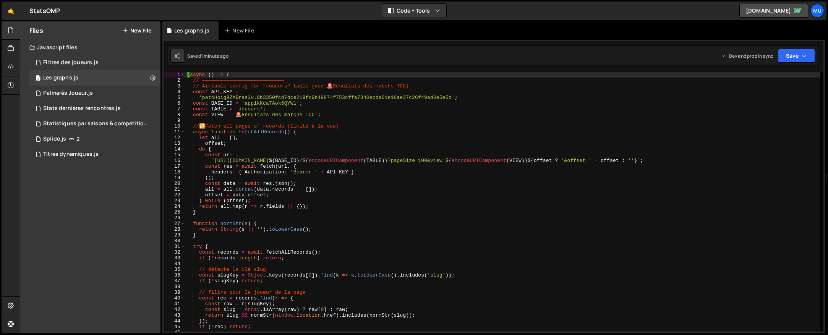
type textarea "} while (offset);"
click at [316, 201] on div "( async ( ) => { // ——————————————————————————— // Airtable config for "Joueurs…" at bounding box center [502, 207] width 635 height 271
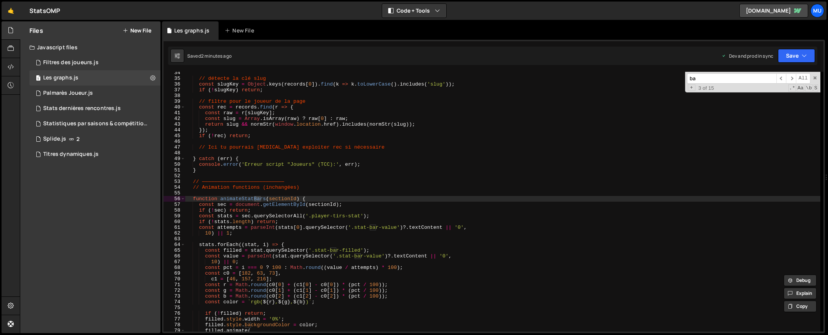
scroll to position [191, 0]
type input "bar"
click at [815, 79] on span at bounding box center [814, 77] width 5 height 5
type textarea "function animateStatBars(sectionId) {"
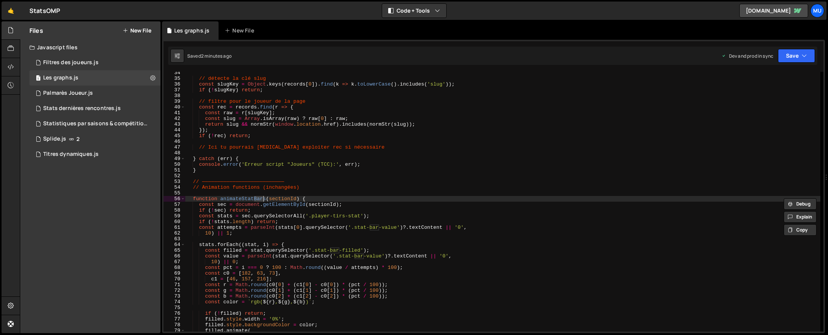
click at [445, 174] on div "// détecte la clé slug const slugKey = Object . keys ( records [ 0 ]) . find ( …" at bounding box center [502, 205] width 635 height 271
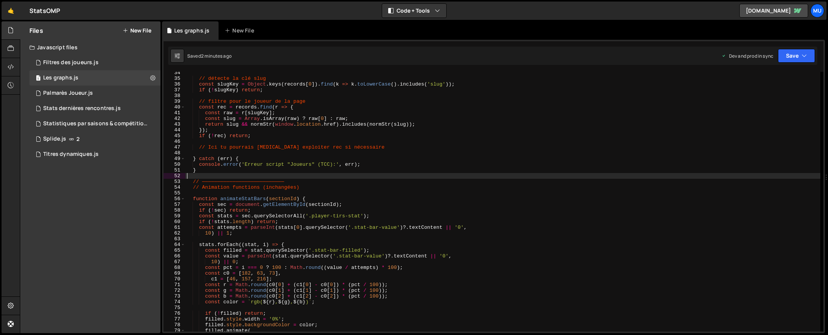
click at [323, 169] on div "// détecte la clé slug const slugKey = Object . keys ( records [ 0 ]) . find ( …" at bounding box center [502, 205] width 635 height 271
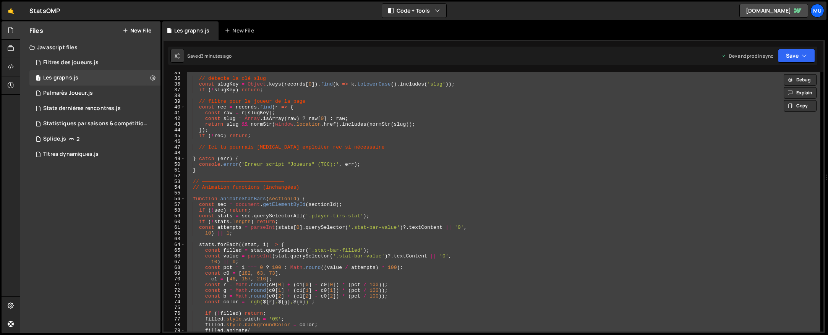
click at [459, 127] on div "// détecte la clé slug const slugKey = Object . keys ( records [ 0 ]) . find ( …" at bounding box center [502, 202] width 635 height 260
type textarea "});"
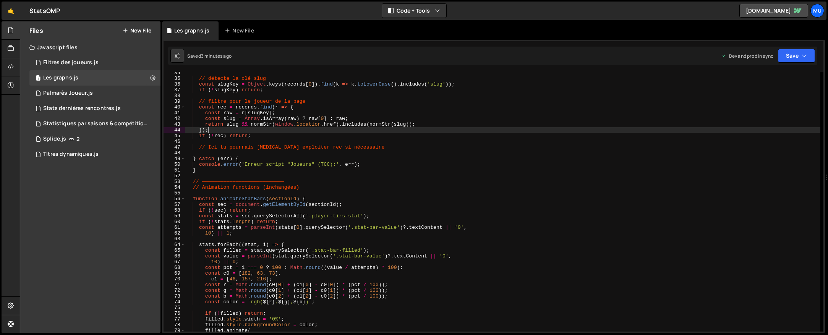
click at [290, 17] on div "🤙 StatsOMP ⚠️ Code is being edited in another browser Code + Tools Code Only Co…" at bounding box center [414, 11] width 825 height 18
click at [237, 27] on div "New File" at bounding box center [241, 31] width 32 height 8
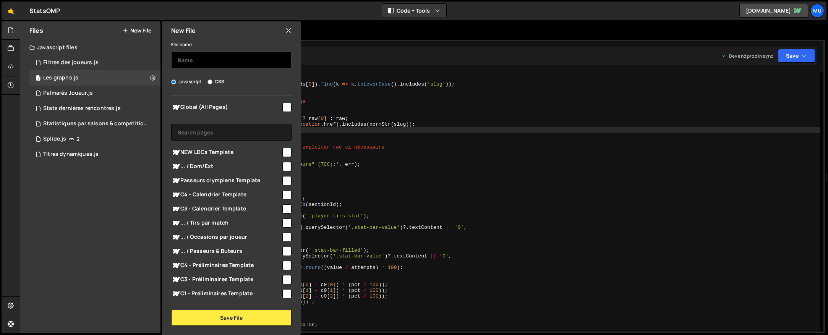
click at [215, 53] on input "text" at bounding box center [231, 60] width 120 height 17
click at [225, 135] on input "text" at bounding box center [231, 132] width 120 height 17
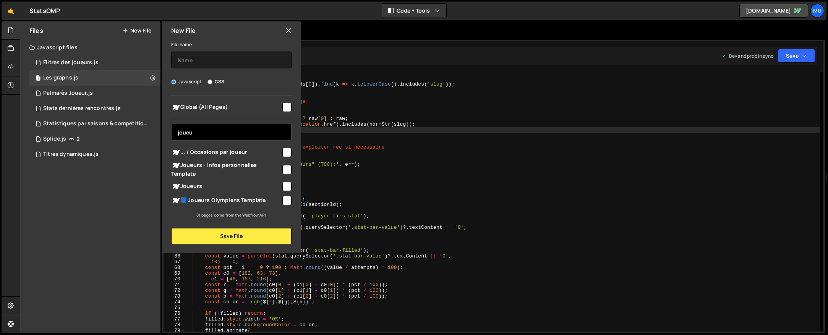
type input "joueu"
click at [229, 199] on span "🟦 Joueurs Olympiens Template" at bounding box center [226, 200] width 110 height 9
checkbox input "true"
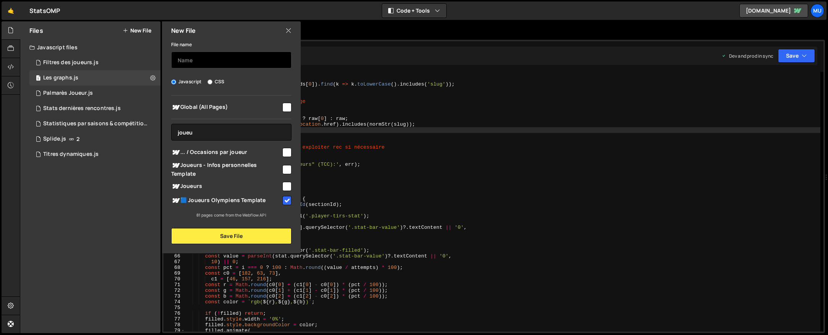
click at [201, 61] on input "text" at bounding box center [231, 60] width 120 height 17
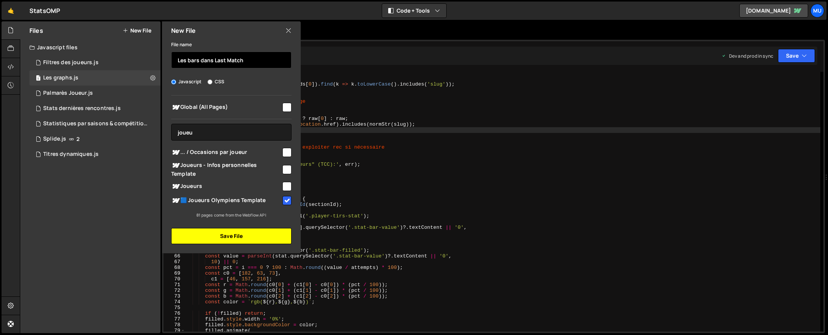
type input "Les bars dans Last Match"
drag, startPoint x: 224, startPoint y: 234, endPoint x: 228, endPoint y: 233, distance: 4.0
click at [224, 234] on button "Save File" at bounding box center [231, 236] width 120 height 16
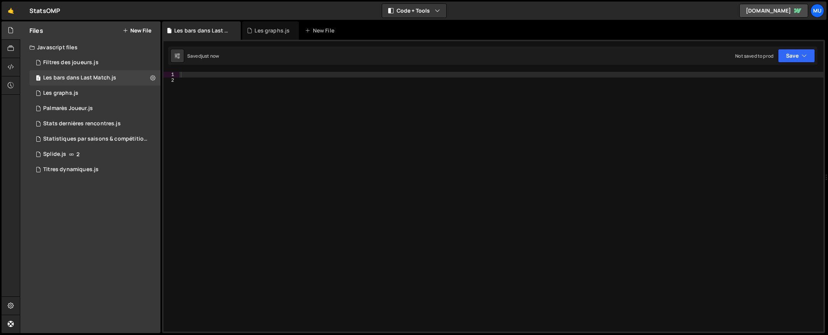
click at [408, 151] on div at bounding box center [501, 207] width 644 height 271
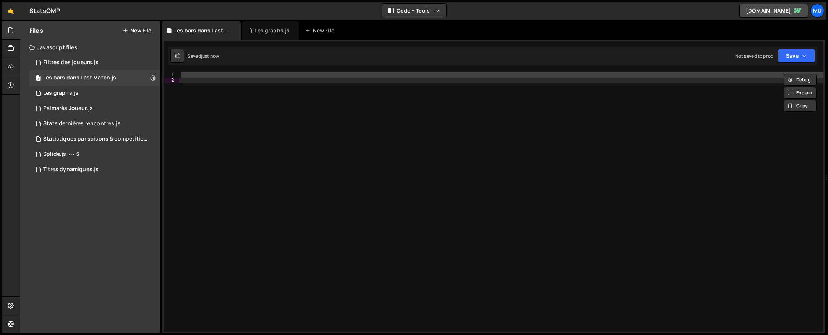
type textarea "v"
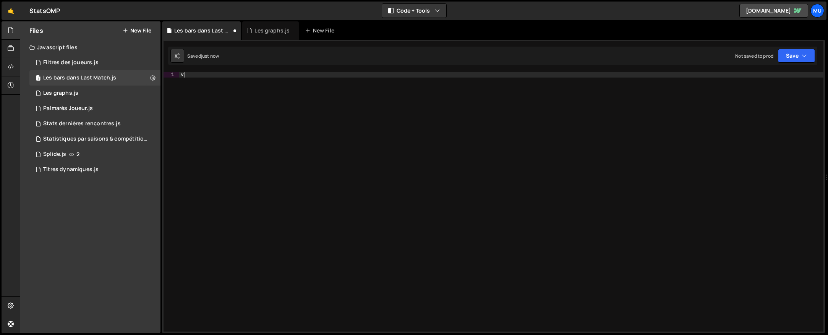
click at [336, 142] on div "v" at bounding box center [501, 207] width 644 height 271
paste textarea
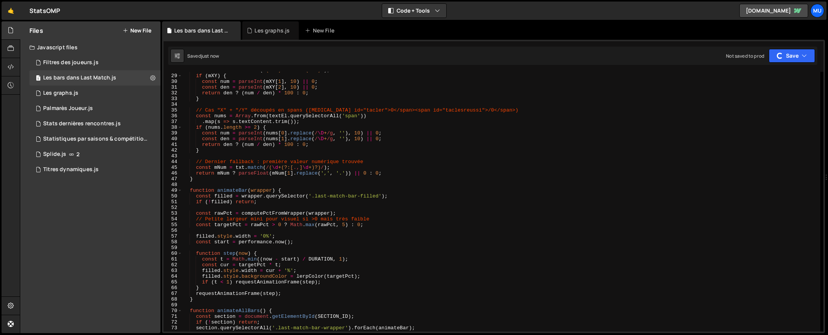
scroll to position [0, 0]
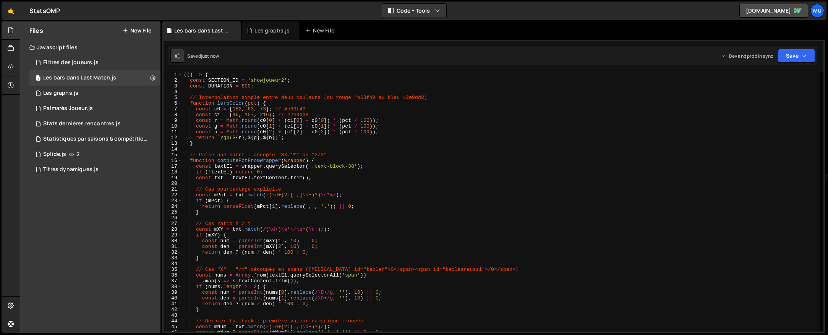
click at [352, 143] on div "(( ) => { const SECTION_ID = 'showjoueur2' ; const DURATION = 800 ; // Interpol…" at bounding box center [501, 207] width 638 height 271
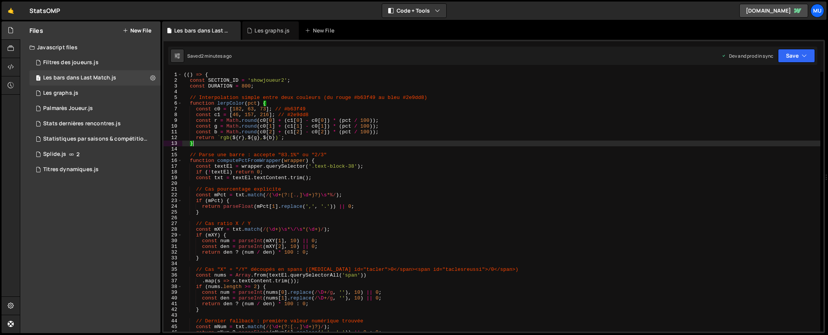
click at [246, 98] on div "(( ) => { const SECTION_ID = 'showjoueur2' ; const DURATION = 800 ; // Interpol…" at bounding box center [501, 207] width 638 height 271
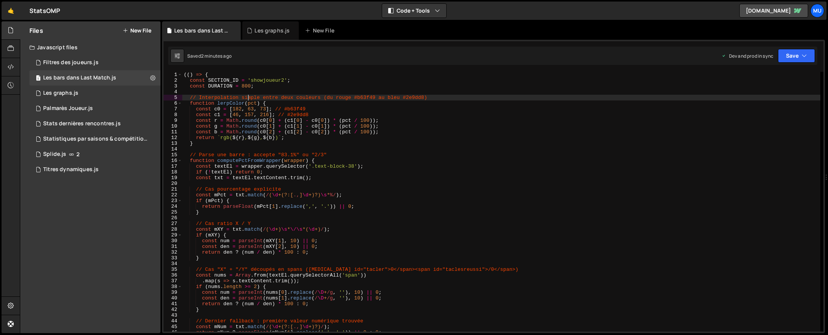
type textarea "})();"
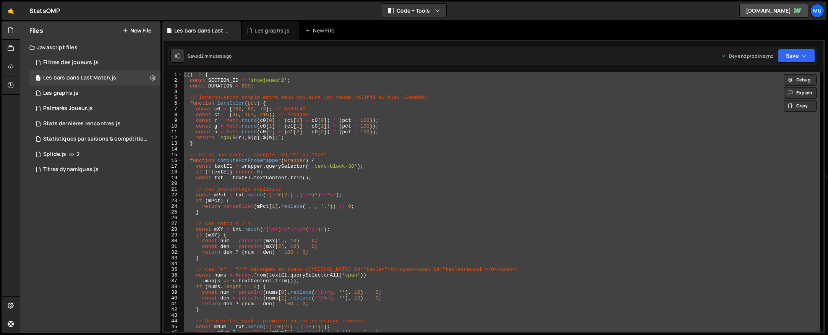
paste textarea
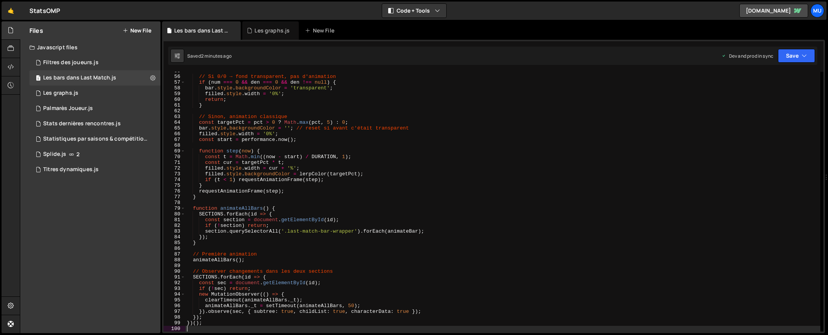
scroll to position [440, 0]
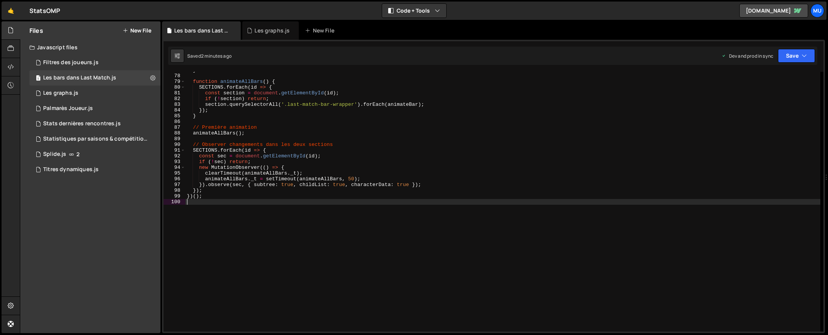
click at [365, 163] on div "} function animateAllBars ( ) { SECTIONS . forEach ( id => { const section = do…" at bounding box center [502, 202] width 635 height 271
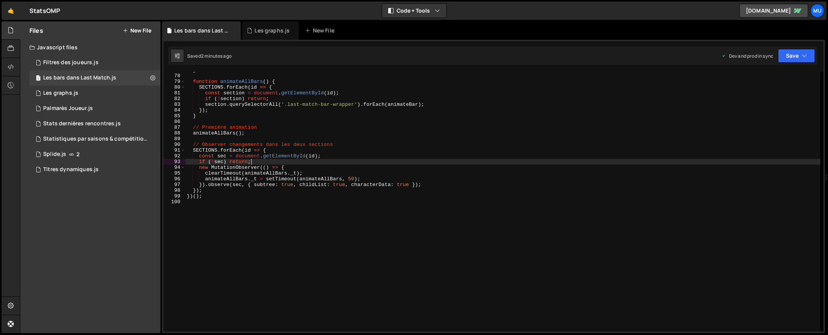
type textarea "})();"
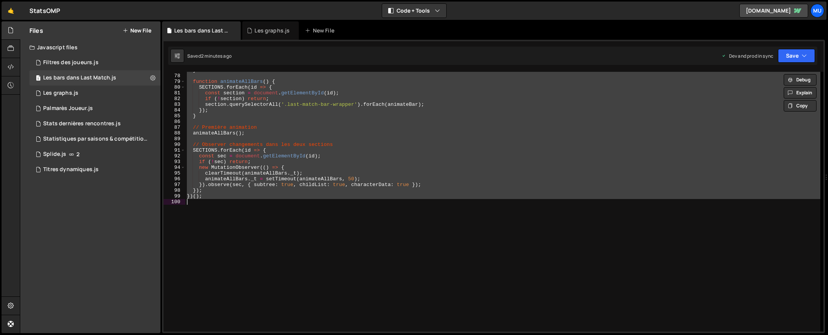
paste textarea
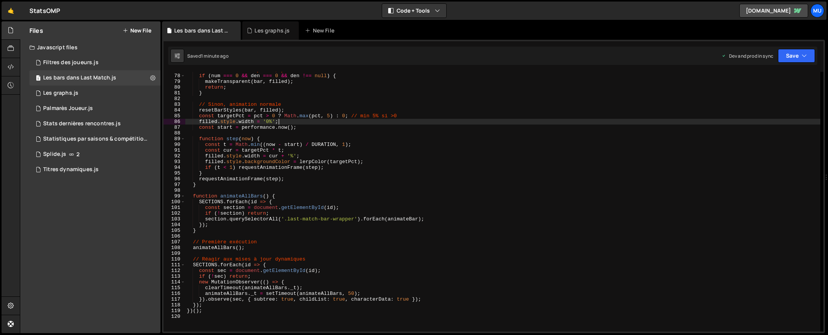
click at [299, 120] on div "// 0/0 → tout transparent, pas d'animation if ( num === 0 && den === 0 && den !…" at bounding box center [502, 202] width 635 height 271
type textarea "})();"
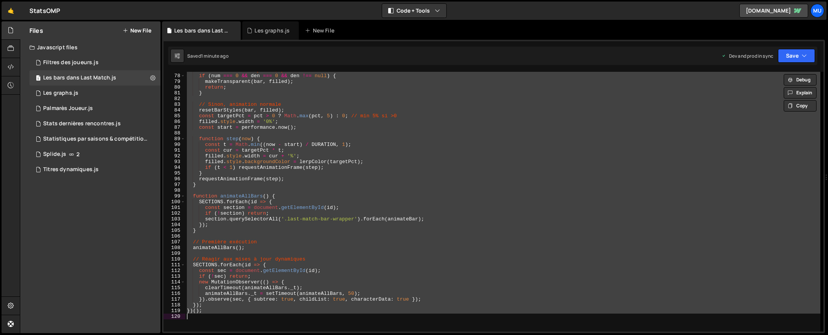
paste textarea
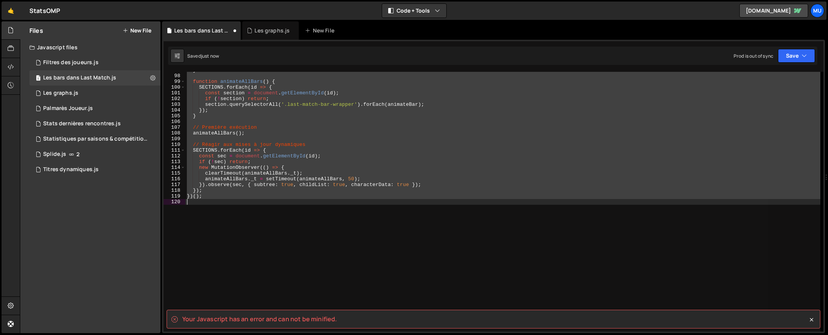
click at [268, 197] on div "} function animateAllBars ( ) { SECTIONS . forEach ( id => { const section = do…" at bounding box center [502, 202] width 635 height 260
type textarea "})();"
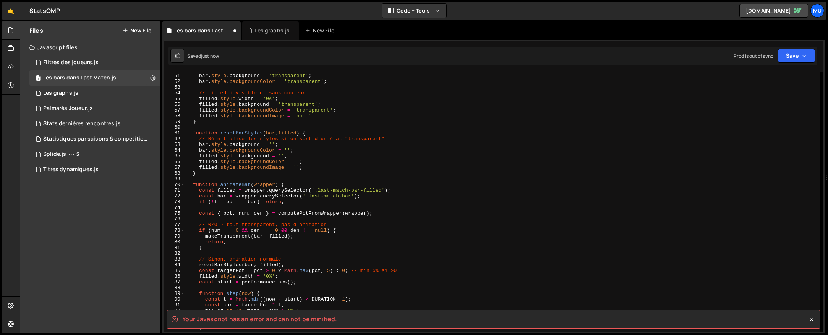
scroll to position [0, 0]
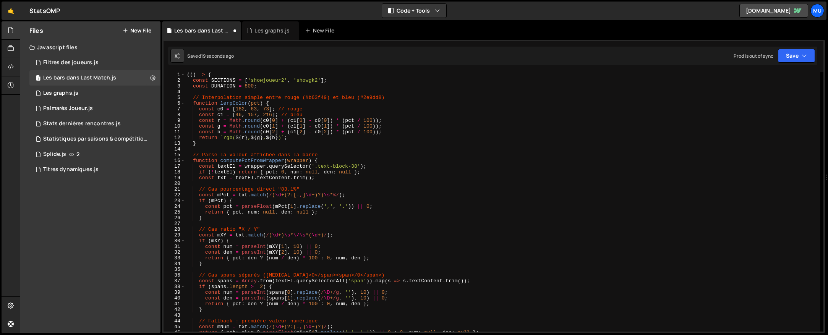
click at [471, 147] on div "(( ) => { const SECTIONS = [ 'showjoueur2' , 'showgk2' ] ; const DURATION = 800…" at bounding box center [502, 207] width 635 height 271
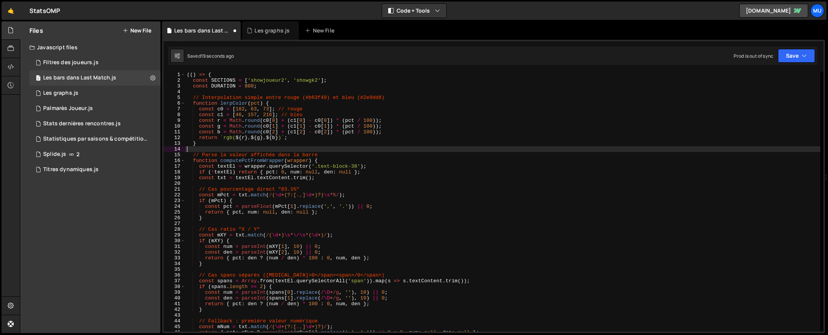
type textarea "})();"
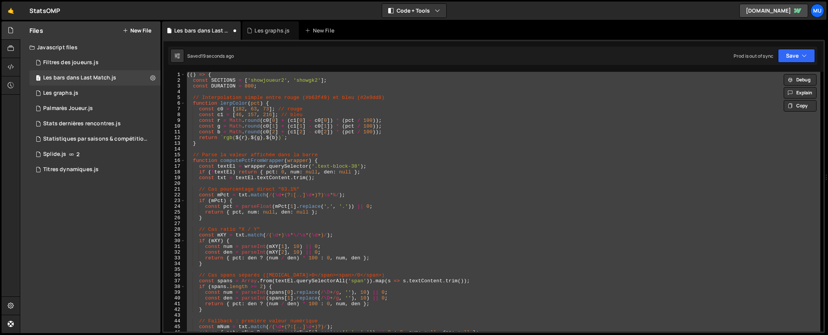
paste textarea
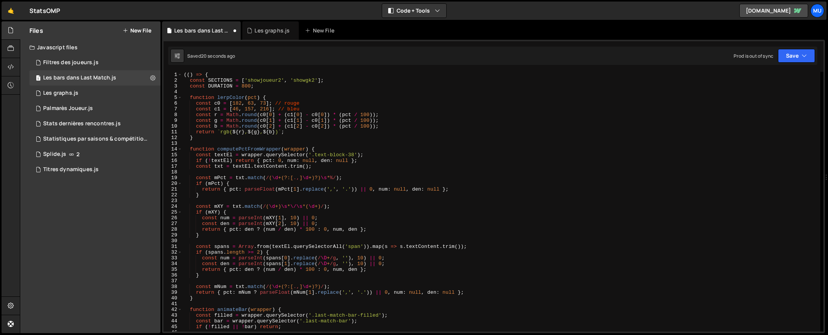
scroll to position [395, 0]
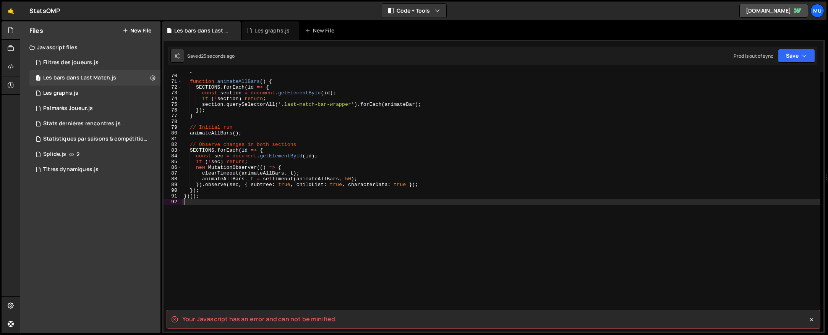
click at [182, 200] on div "92" at bounding box center [172, 202] width 19 height 6
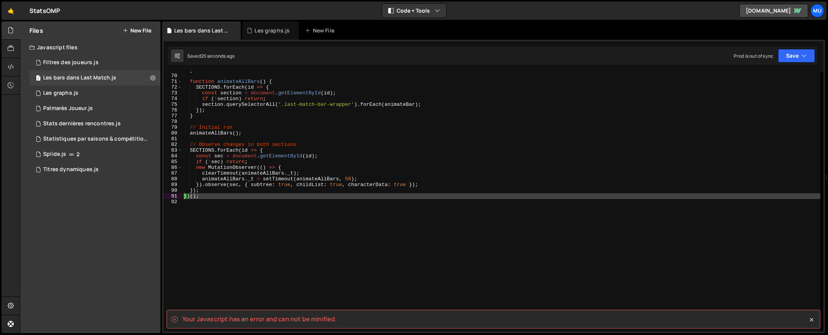
drag, startPoint x: 180, startPoint y: 201, endPoint x: 177, endPoint y: 195, distance: 6.3
click at [177, 195] on div "69 70 71 72 73 74 75 76 77 78 79 80 81 82 83 84 85 86 87 88 89 90 91 92 } funct…" at bounding box center [493, 202] width 660 height 260
type textarea "})();"
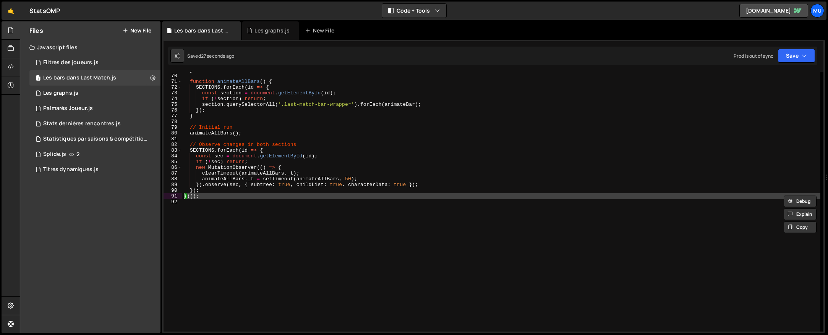
click at [204, 210] on div "} function animateAllBars ( ) { SECTIONS . forEach ( id => { const section = do…" at bounding box center [501, 202] width 638 height 260
drag, startPoint x: 196, startPoint y: 201, endPoint x: 175, endPoint y: 193, distance: 22.0
click at [175, 193] on div "69 70 71 72 73 74 75 76 77 78 79 80 81 82 83 84 85 86 87 88 89 90 91 92 } funct…" at bounding box center [493, 202] width 660 height 260
type textarea "})();"
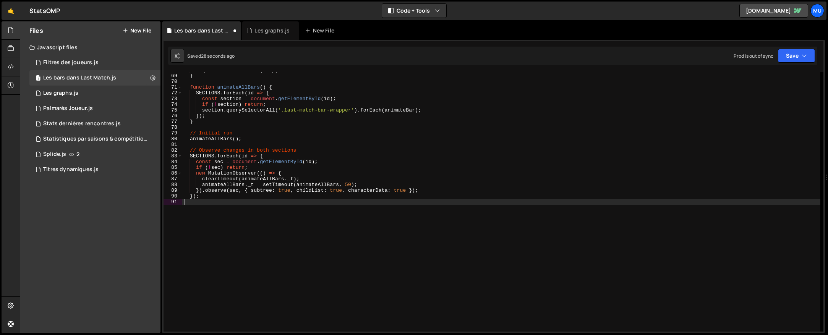
scroll to position [389, 0]
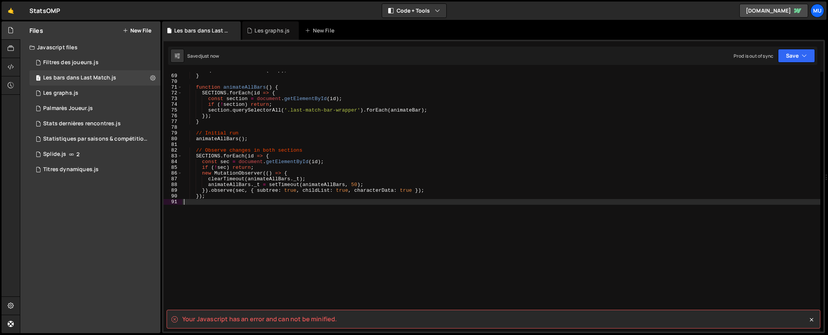
type textarea "});"
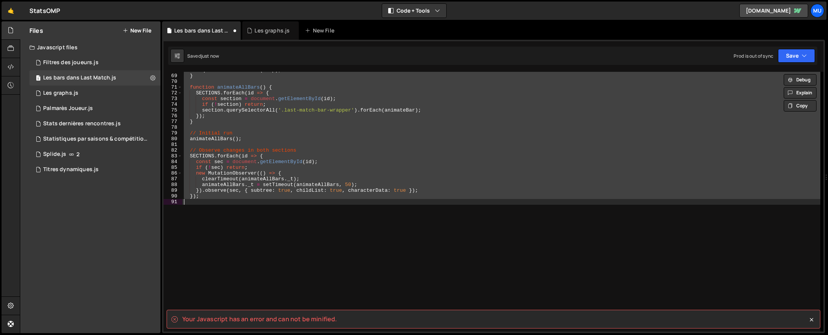
click at [198, 203] on div "requestAnimationFrame ( step ) ; } function animateAllBars ( ) { SECTIONS . for…" at bounding box center [501, 202] width 638 height 260
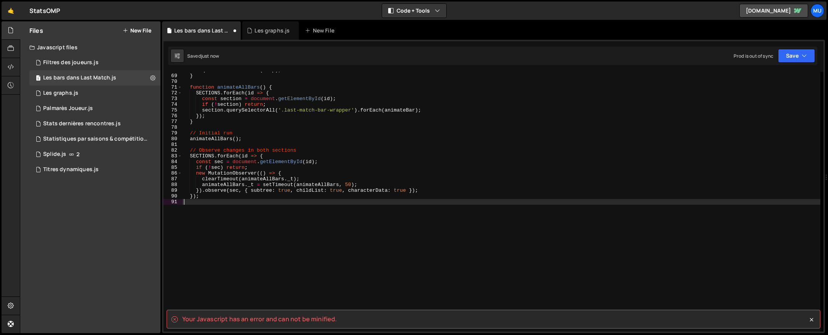
type textarea "})();"
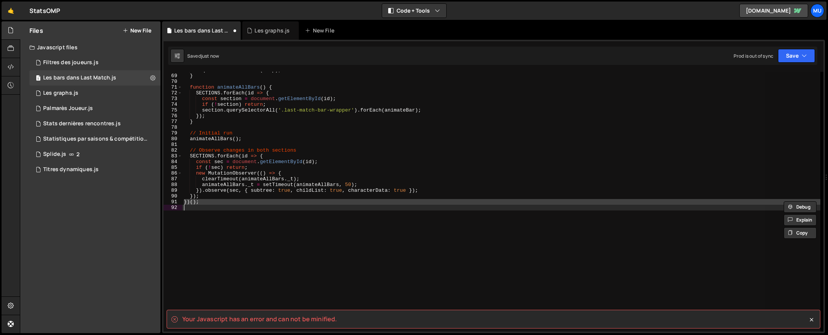
click at [197, 210] on div "requestAnimationFrame ( step ) ; } function animateAllBars ( ) { SECTIONS . for…" at bounding box center [501, 202] width 638 height 260
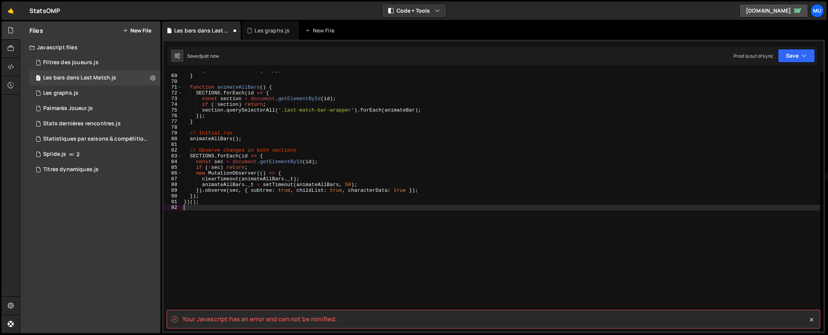
drag, startPoint x: 194, startPoint y: 205, endPoint x: 217, endPoint y: 204, distance: 22.9
click at [216, 204] on div "requestAnimationFrame ( step ) ; } function animateAllBars ( ) { SECTIONS . for…" at bounding box center [501, 202] width 638 height 271
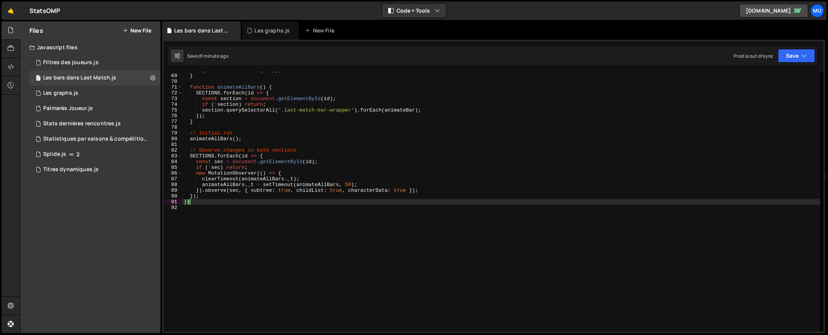
click at [294, 92] on div "requestAnimationFrame ( step ) ; } function animateAllBars ( ) { SECTIONS . for…" at bounding box center [501, 202] width 638 height 271
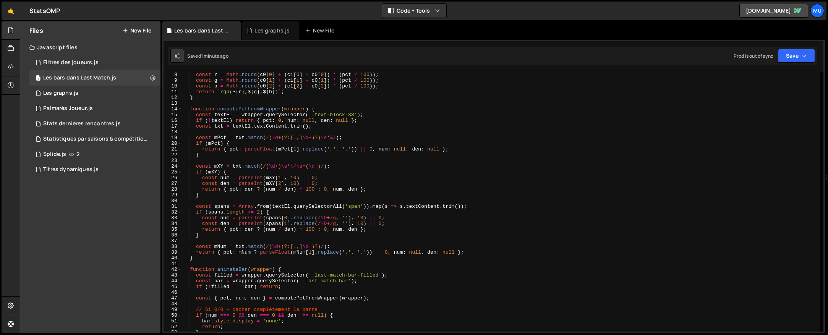
scroll to position [0, 0]
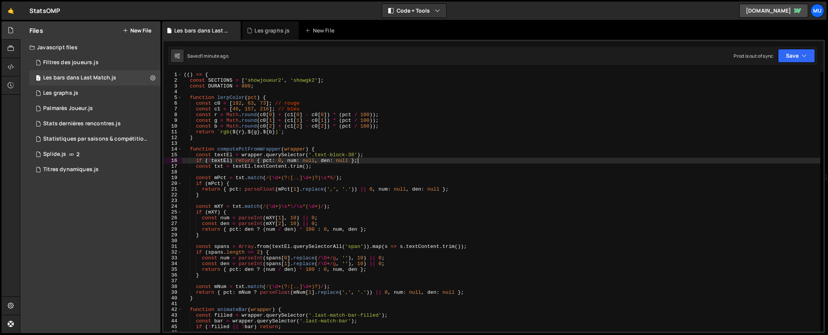
click at [472, 158] on div "(( ) => { const SECTIONS = [ 'showjoueur2' , 'showgk2' ] ; const DURATION = 800…" at bounding box center [501, 207] width 638 height 271
type textarea "})"
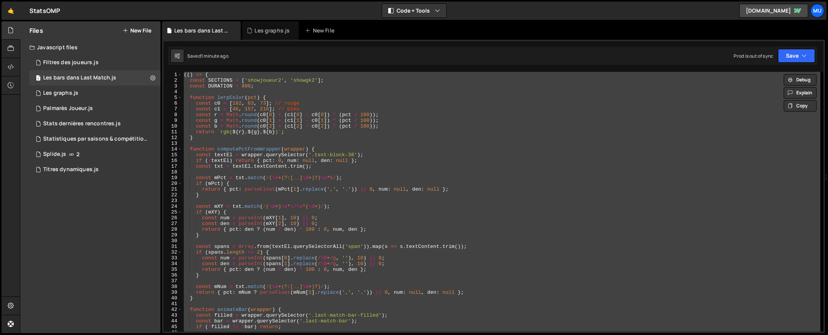
paste textarea
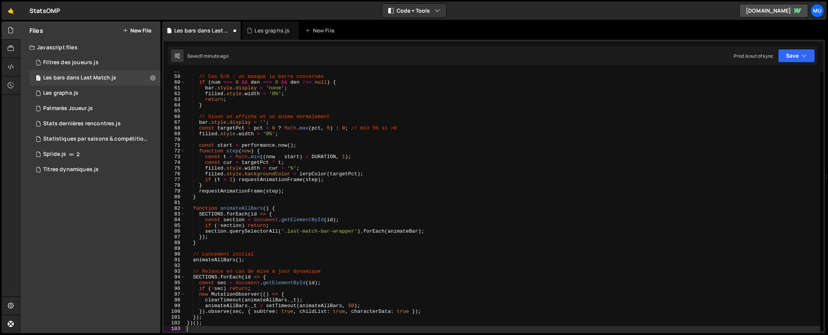
type textarea "})();"
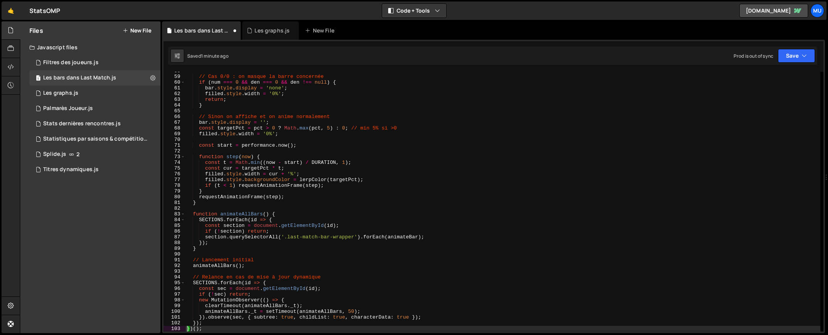
scroll to position [410, 0]
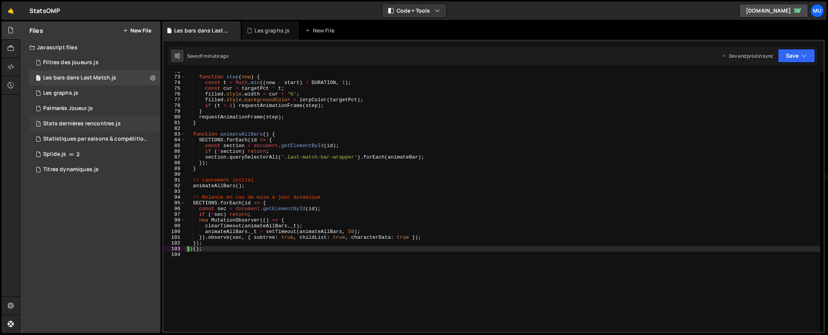
click at [86, 120] on div "Stats dernières rencontres.js" at bounding box center [82, 123] width 78 height 7
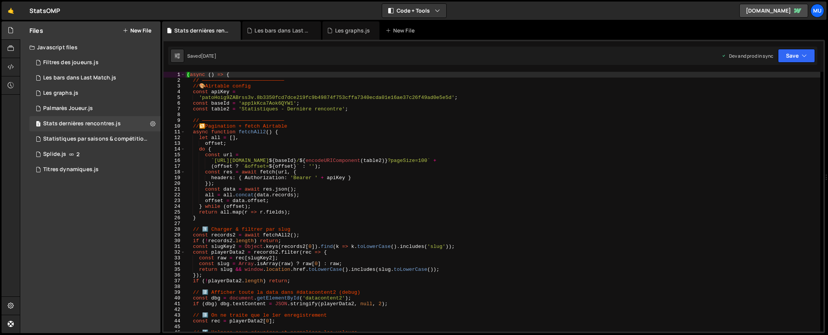
click at [275, 156] on div "( async ( ) => { // ——————————————————————————— // 🎨 Airtable config const apiK…" at bounding box center [502, 207] width 635 height 271
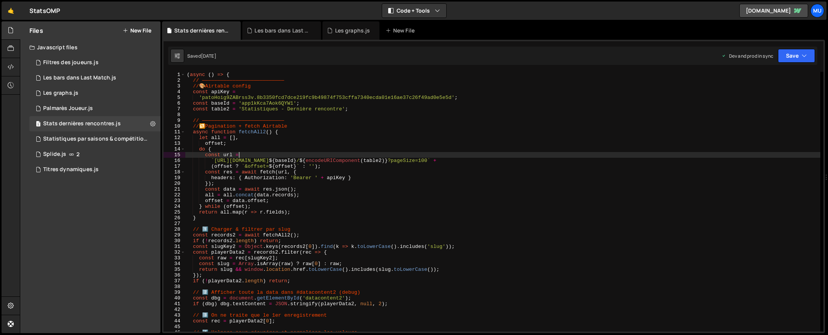
click at [328, 133] on div "( async ( ) => { // ——————————————————————————— // 🎨 Airtable config const apiK…" at bounding box center [502, 207] width 635 height 271
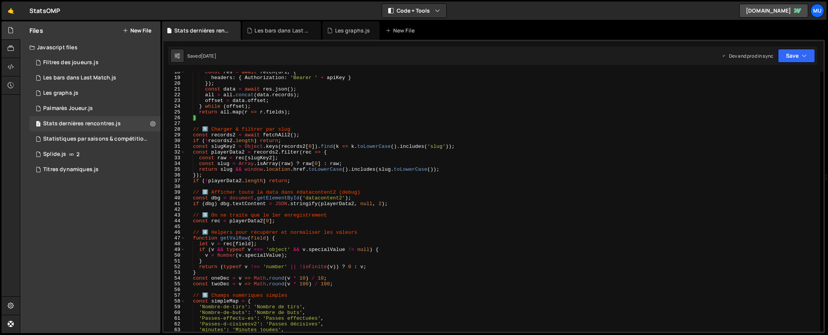
scroll to position [171, 0]
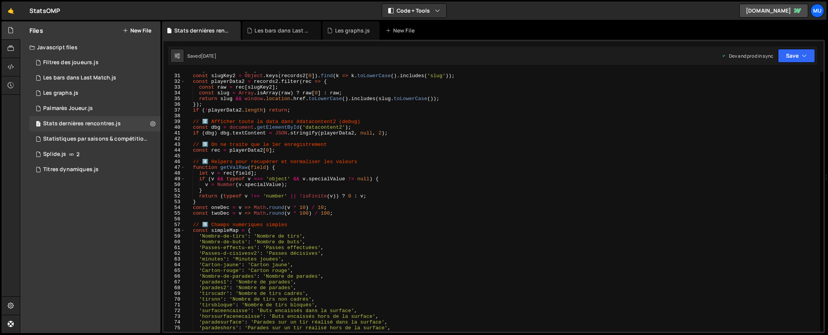
click at [365, 148] on div "if ( ! records2 . length ) return ; const slugKey2 = Object . keys ( records2 […" at bounding box center [502, 202] width 635 height 271
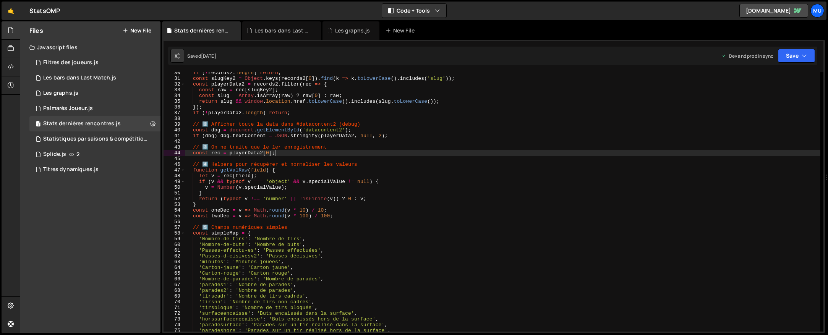
scroll to position [0, 0]
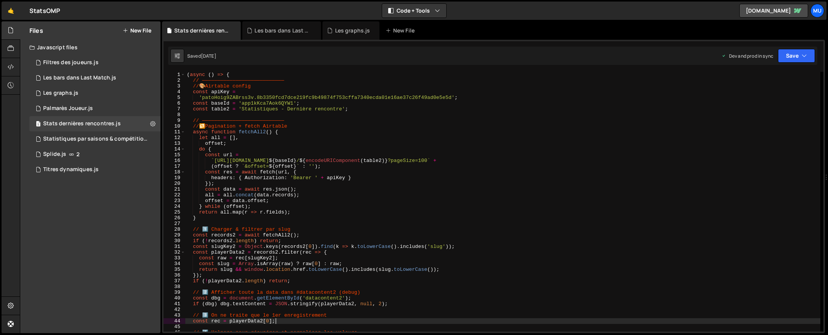
click at [367, 149] on div "( async ( ) => { // ——————————————————————————— // 🎨 Airtable config const apiK…" at bounding box center [502, 207] width 635 height 271
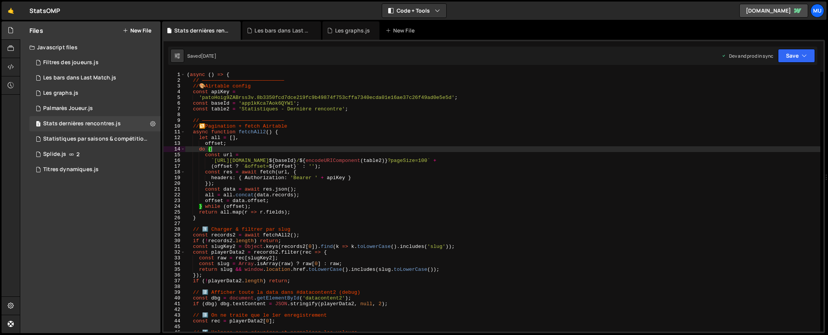
click at [367, 148] on div "( async ( ) => { // ——————————————————————————— // 🎨 Airtable config const apiK…" at bounding box center [502, 207] width 635 height 271
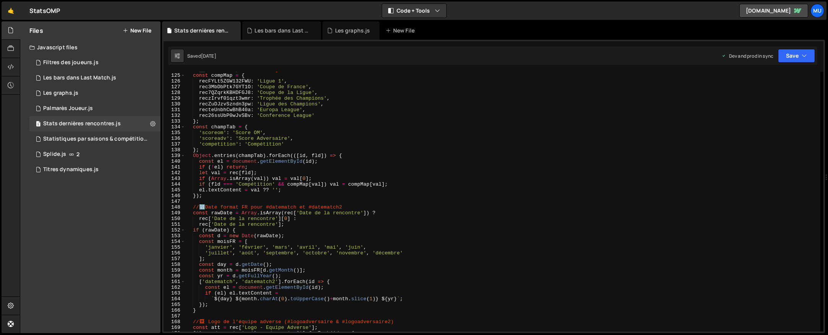
scroll to position [922, 0]
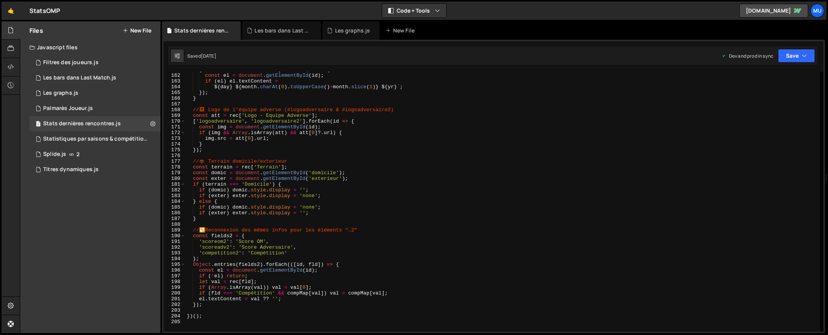
click at [367, 148] on div "[ 'datematch' , 'datematch2' ] . forEach ( id => { const el = document . getEle…" at bounding box center [502, 202] width 635 height 271
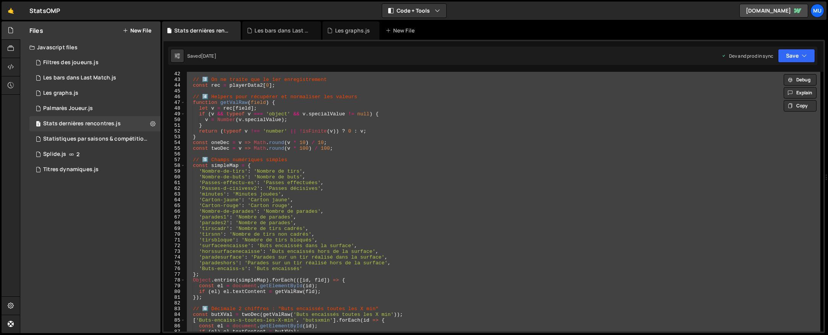
scroll to position [0, 0]
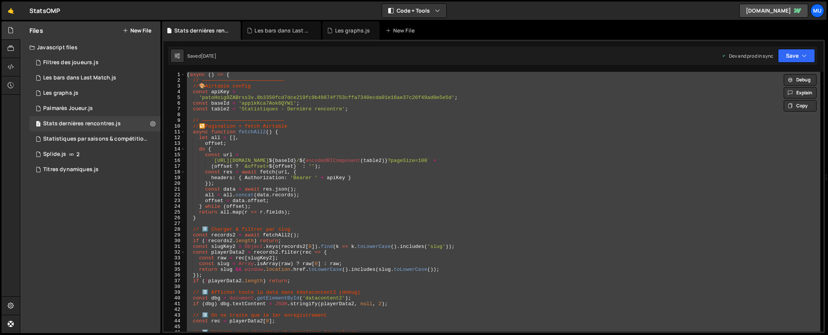
click at [301, 142] on div "( async ( ) => { // ——————————————————————————— // 🎨 Airtable config const apiK…" at bounding box center [502, 202] width 635 height 260
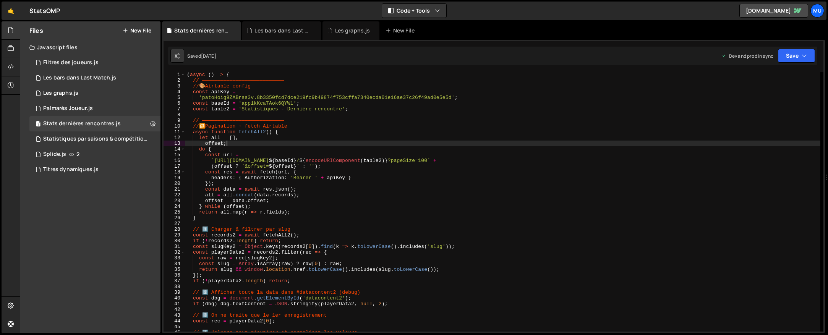
type textarea "})();"
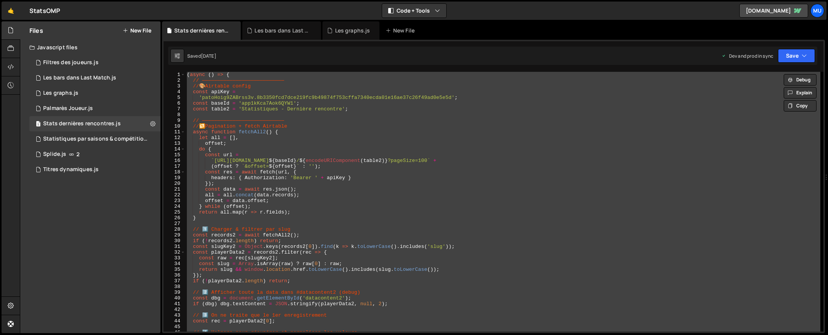
paste textarea
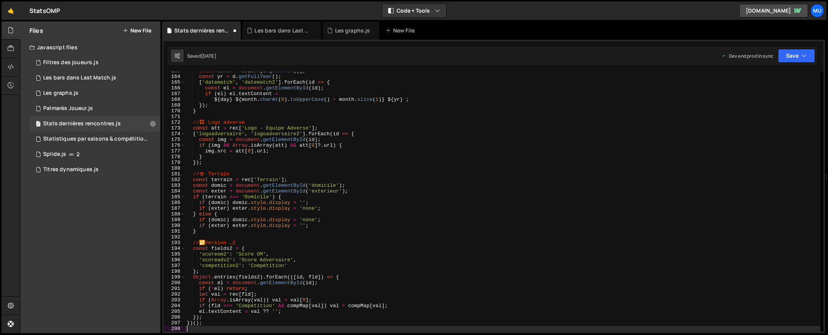
type textarea "})();"
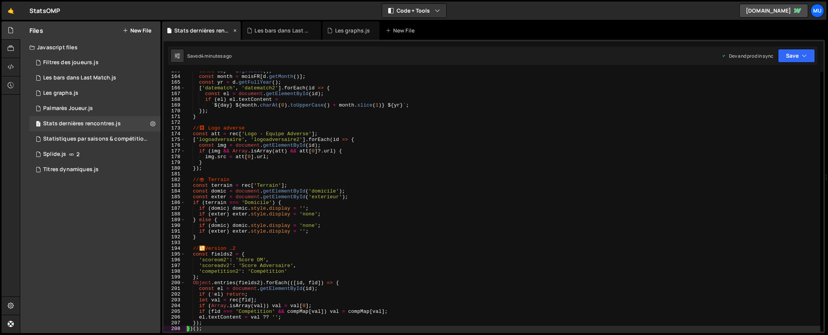
click at [234, 28] on icon at bounding box center [234, 31] width 5 height 8
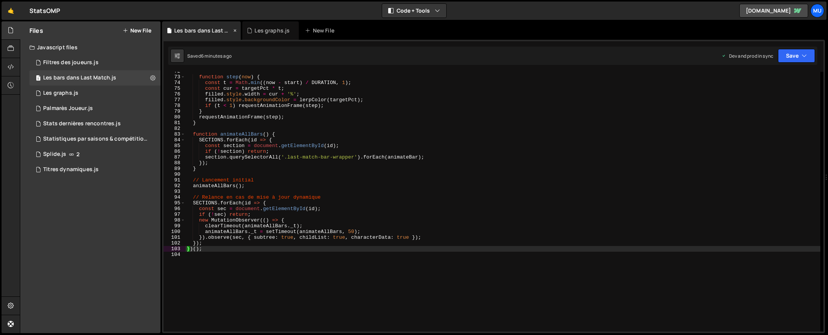
click at [234, 30] on icon at bounding box center [234, 31] width 5 height 8
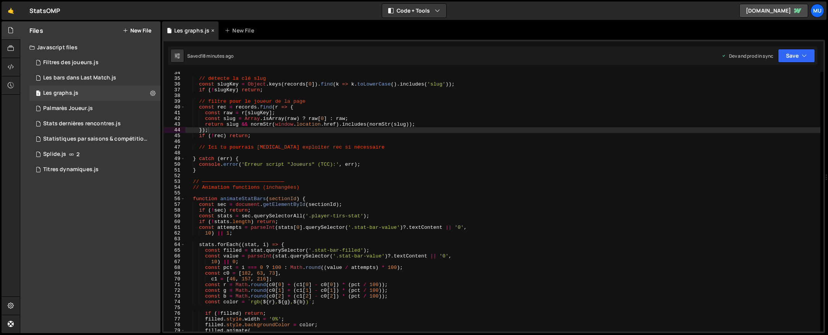
click at [210, 30] on icon at bounding box center [212, 31] width 5 height 8
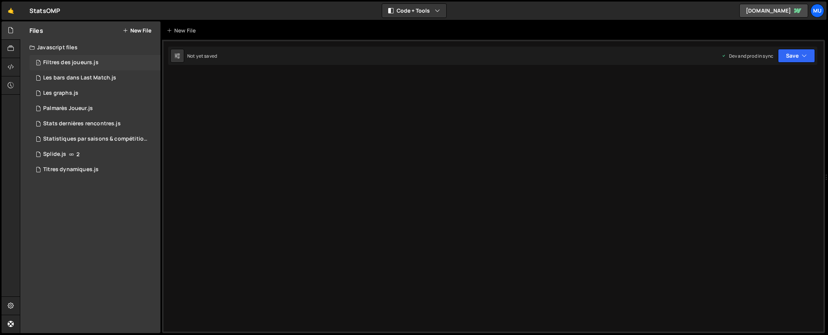
click at [76, 57] on div "1 Filtres des joueurs.js 0" at bounding box center [94, 62] width 131 height 15
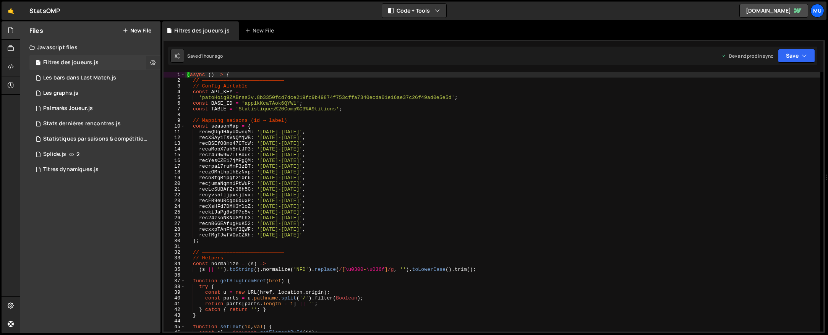
click at [155, 62] on icon at bounding box center [152, 62] width 5 height 7
type input "Filtres des joueurs"
radio input "true"
checkbox input "true"
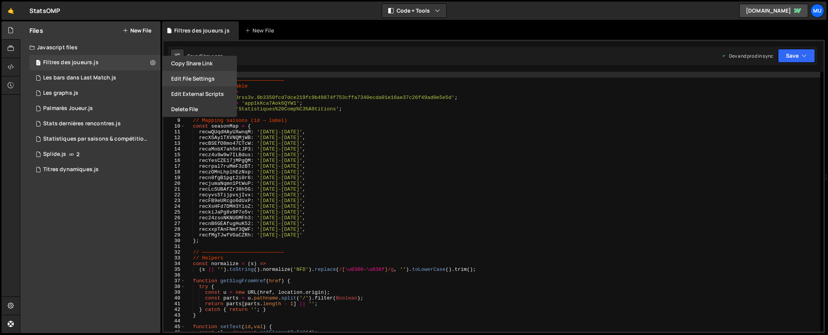
click at [209, 73] on button "Edit File Settings" at bounding box center [199, 78] width 75 height 15
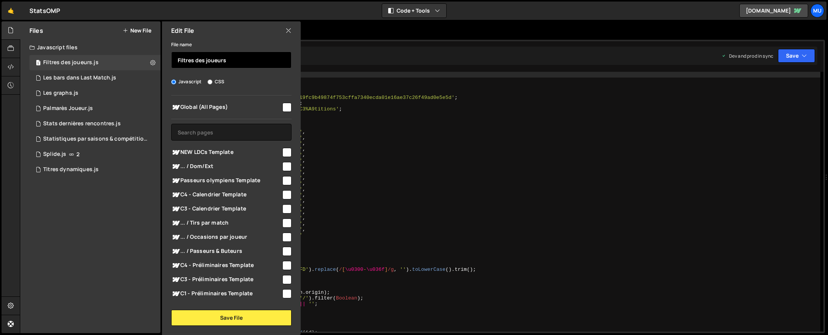
click at [233, 62] on input "Filtres des joueurs" at bounding box center [231, 60] width 120 height 17
type input "Filtres des joueurs (Pages joueurs)"
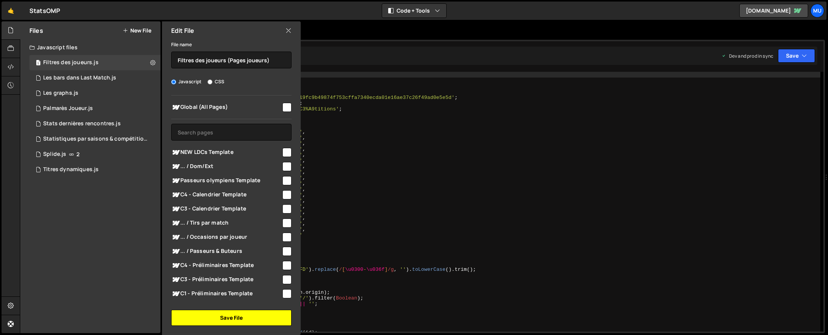
click at [215, 320] on button "Save File" at bounding box center [231, 318] width 120 height 16
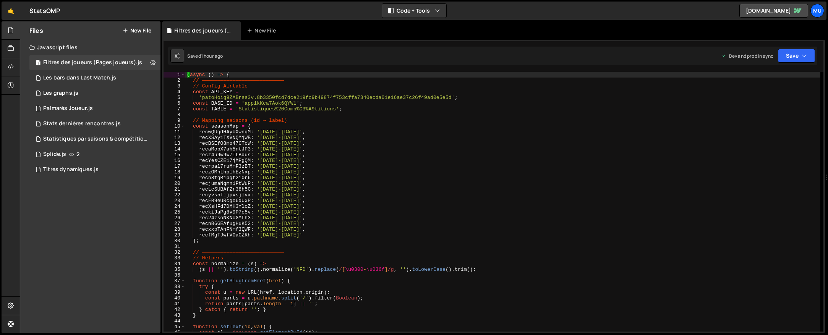
click at [383, 173] on div "( async ( ) => { // ——————————————————————————— // Config Airtable const API_KE…" at bounding box center [502, 207] width 635 height 271
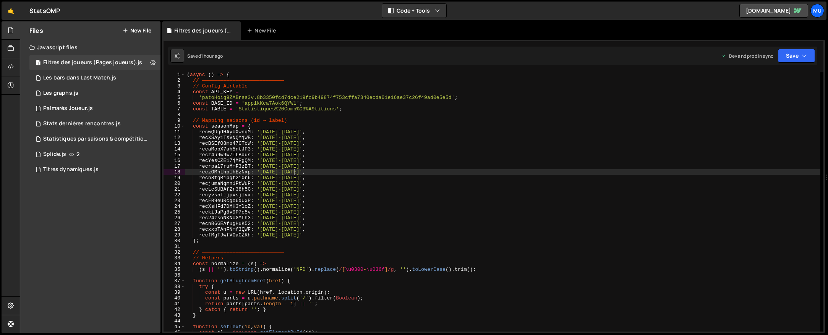
click at [383, 173] on div "( async ( ) => { // ——————————————————————————— // Config Airtable const API_KE…" at bounding box center [502, 207] width 635 height 271
click at [388, 172] on div "( async ( ) => { // ——————————————————————————— // Config Airtable const API_KE…" at bounding box center [502, 207] width 635 height 271
type textarea "})();"
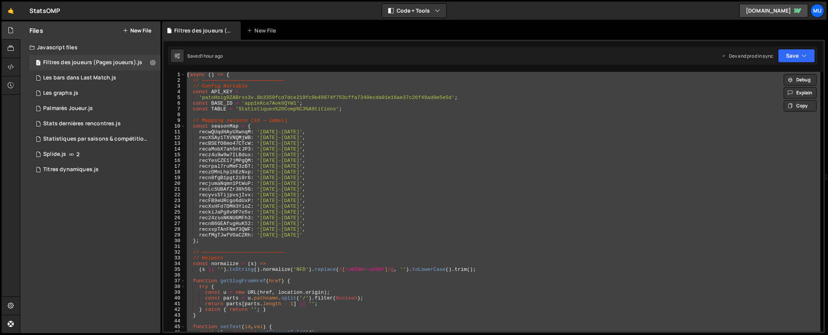
paste textarea
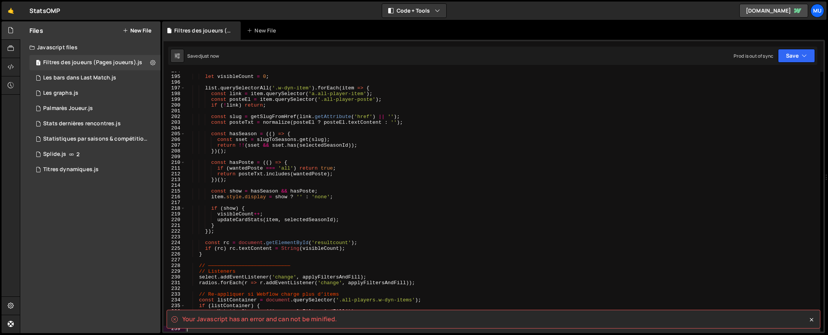
scroll to position [1265, 0]
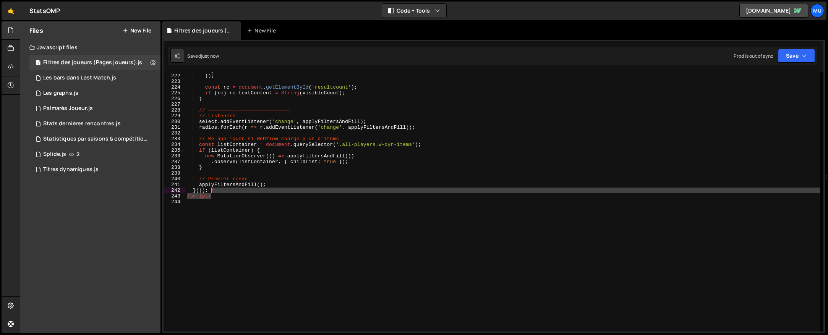
drag, startPoint x: 213, startPoint y: 197, endPoint x: 214, endPoint y: 189, distance: 7.7
click at [211, 189] on div "} }) ; const rc = document . getElementById ( 'resultcount' ) ; if ( rc ) rc . …" at bounding box center [502, 202] width 635 height 271
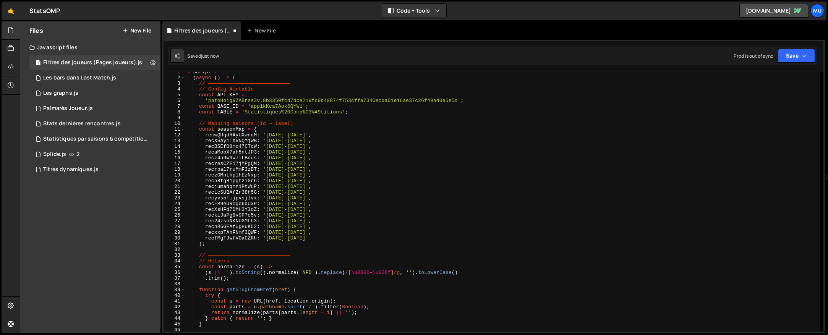
scroll to position [3, 0]
click at [200, 71] on div "< script > ( async ( ) => { // ——————————————————————————— // Config Airtable c…" at bounding box center [502, 204] width 635 height 271
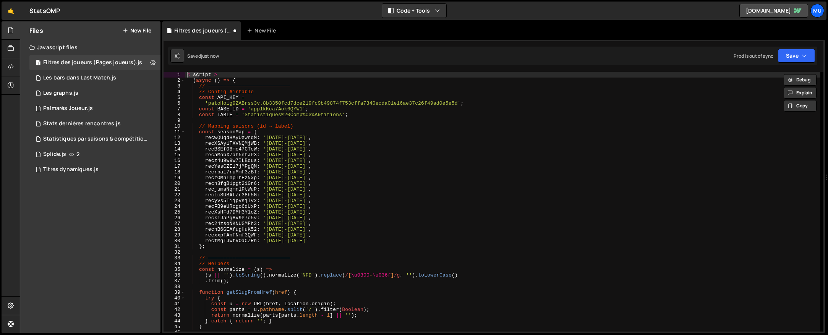
click at [200, 72] on div "< script > ( async ( ) => { // ——————————————————————————— // Config Airtable c…" at bounding box center [502, 207] width 635 height 271
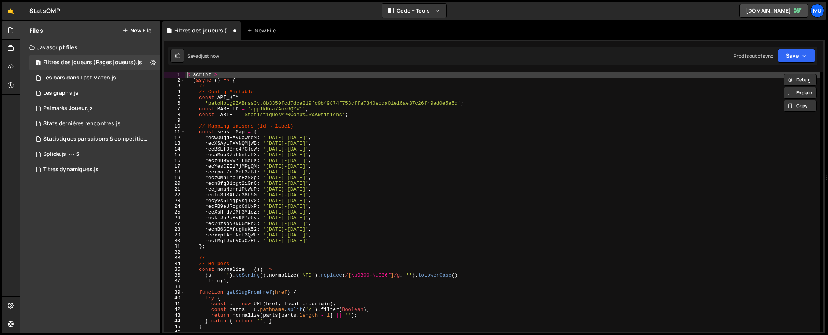
click at [200, 72] on div "< script > ( async ( ) => { // ——————————————————————————— // Config Airtable c…" at bounding box center [502, 207] width 635 height 271
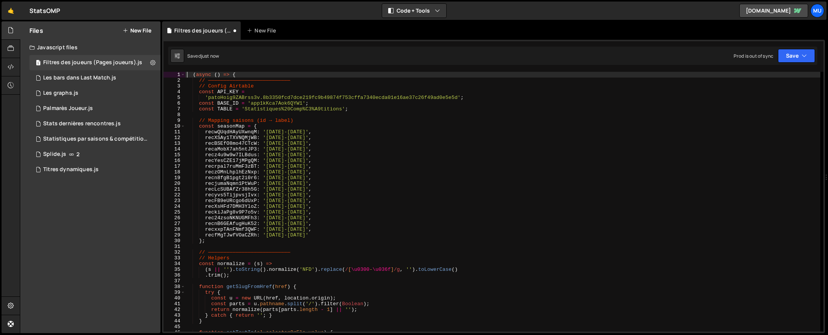
click at [194, 73] on div "( async ( ) => { // ——————————————————————————— // Config Airtable const API_KE…" at bounding box center [502, 207] width 635 height 271
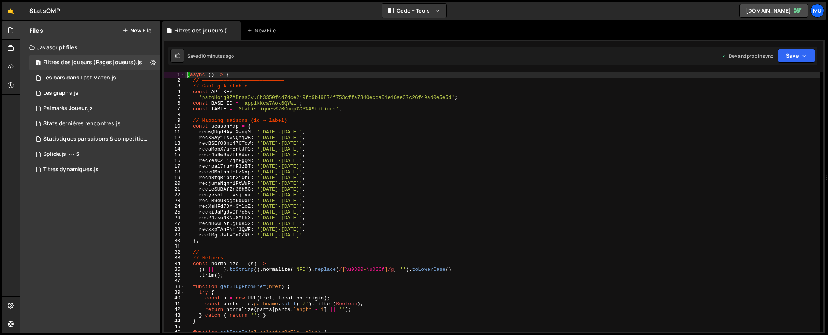
click at [396, 146] on div "( async ( ) => { // ——————————————————————————— // Config Airtable const API_KE…" at bounding box center [502, 207] width 635 height 271
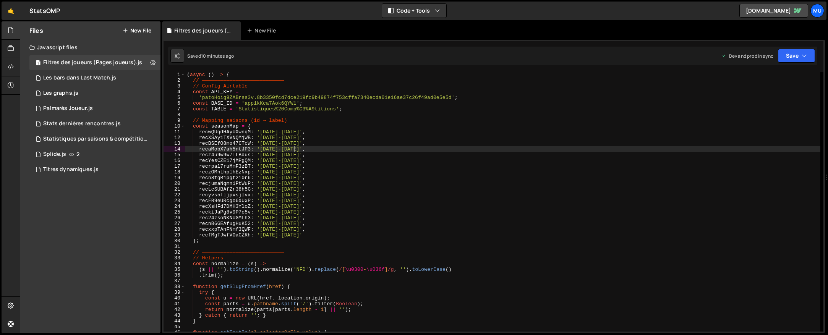
type textarea "})();"
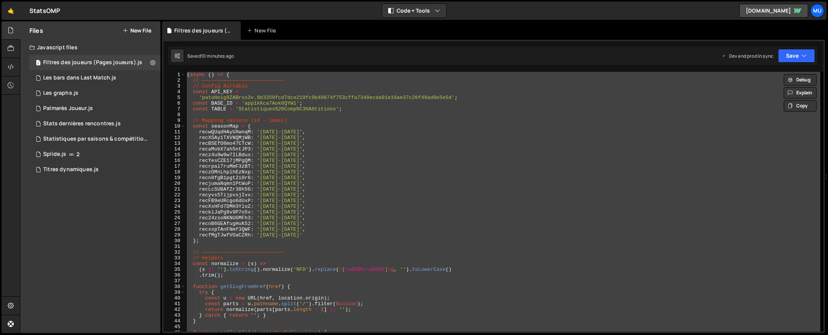
paste textarea
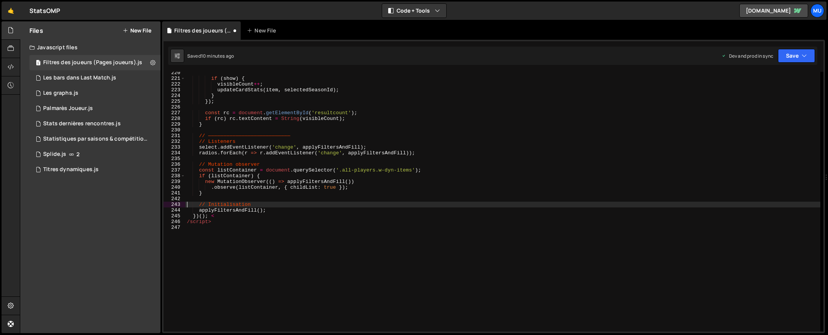
scroll to position [1257, 0]
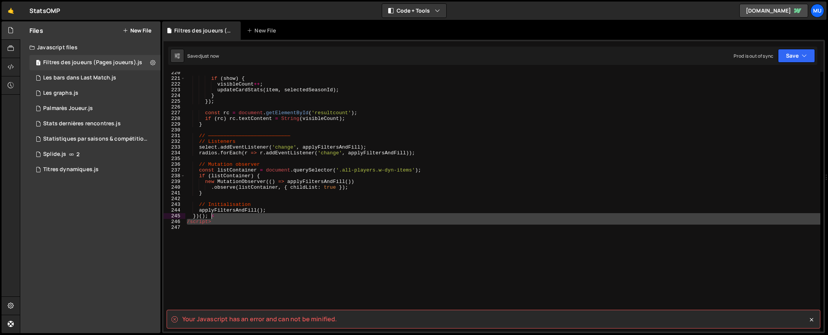
drag, startPoint x: 189, startPoint y: 225, endPoint x: 209, endPoint y: 217, distance: 21.9
click at [209, 217] on div "if ( show ) { visibleCount ++ ; updateCardStats ( item , selectedSeasonId ) ; }…" at bounding box center [502, 205] width 635 height 271
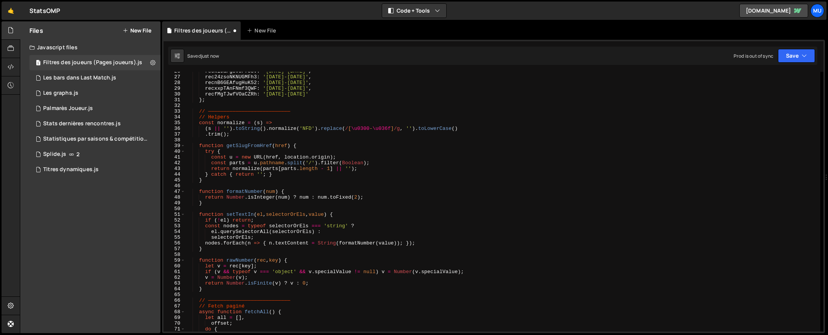
scroll to position [0, 0]
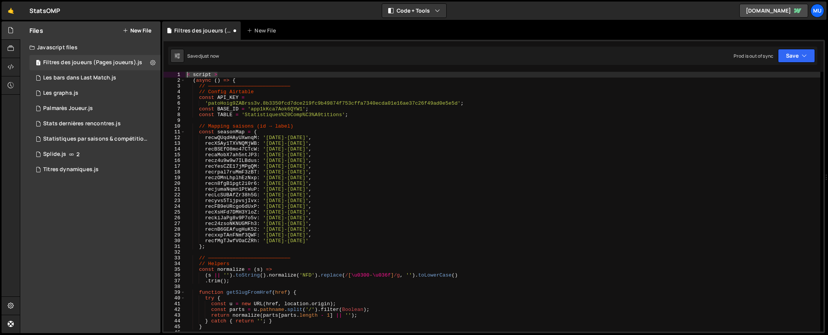
drag, startPoint x: 225, startPoint y: 74, endPoint x: 173, endPoint y: 74, distance: 52.7
click at [173, 74] on div "})() 1 2 3 4 5 6 7 8 9 10 11 12 13 14 15 16 17 18 19 20 21 22 23 24 25 26 27 28…" at bounding box center [493, 202] width 660 height 260
type textarea "< script >"
click at [193, 80] on div "( async ( ) => { // ——————————————————————————— // Config Airtable const API_KE…" at bounding box center [502, 207] width 635 height 271
type textarea "(async () => {"
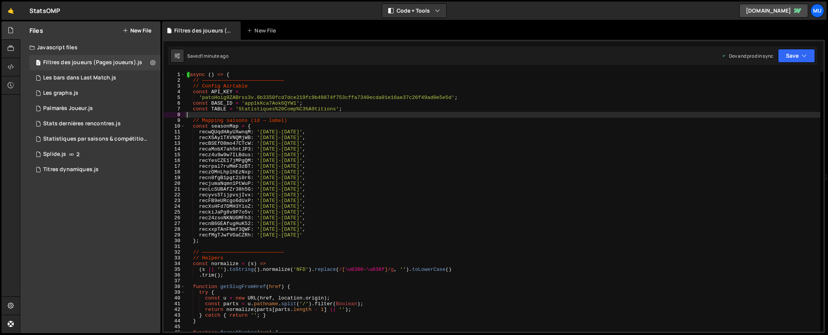
click at [311, 113] on div "( async ( ) => { // ——————————————————————————— // Config Airtable const API_KE…" at bounding box center [502, 207] width 635 height 271
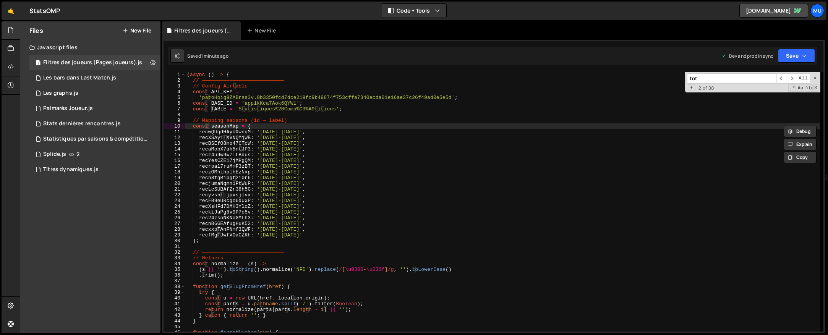
scroll to position [873, 0]
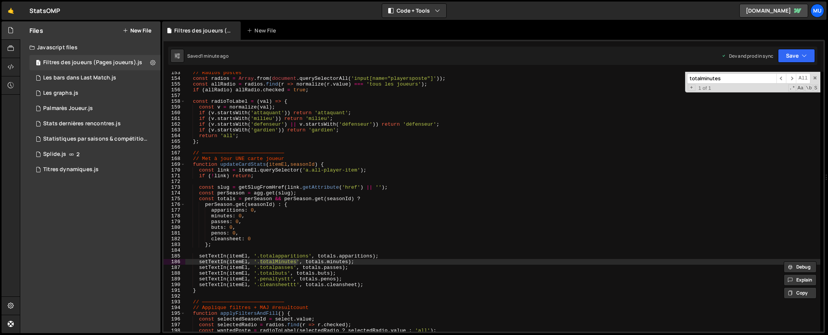
click at [705, 77] on input "totalminutes" at bounding box center [731, 78] width 89 height 10
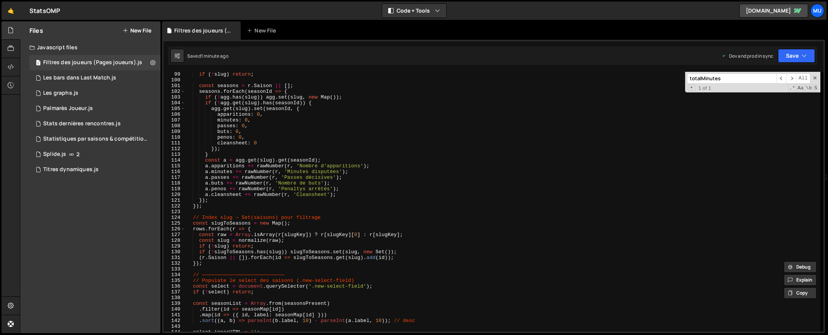
scroll to position [468, 0]
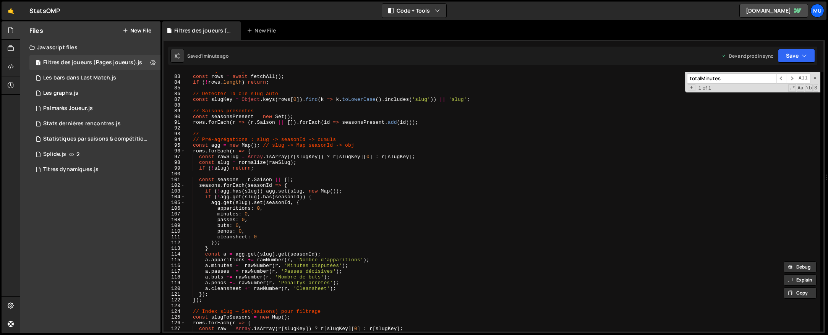
type input "totalMinutes"
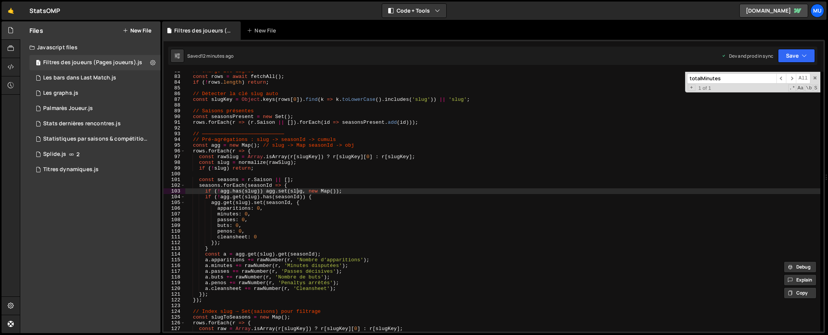
click at [296, 193] on div "// Charge les lignes const rows = await fetchAll ( ) ; if ( ! rows . length ) r…" at bounding box center [502, 203] width 635 height 271
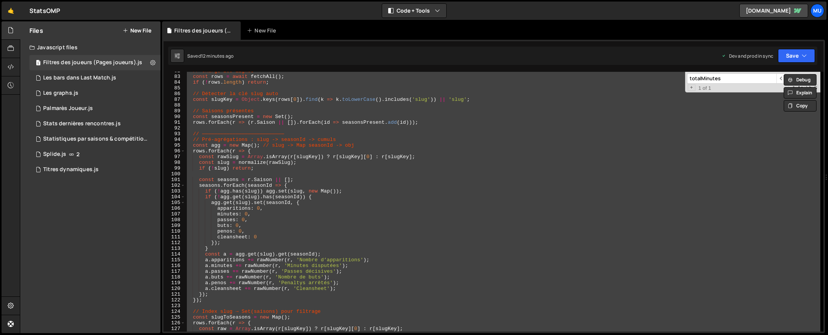
click at [391, 149] on div "// Charge les lignes const rows = await fetchAll ( ) ; if ( ! rows . length ) r…" at bounding box center [502, 202] width 635 height 260
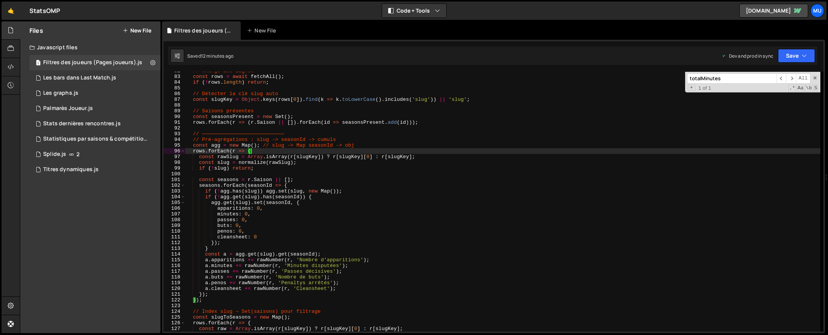
type textarea "})()"
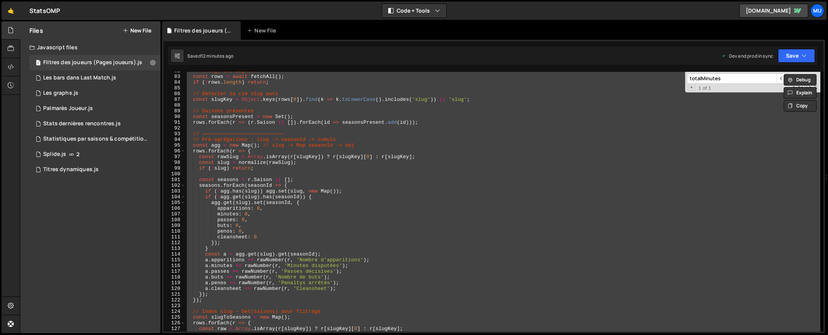
paste textarea
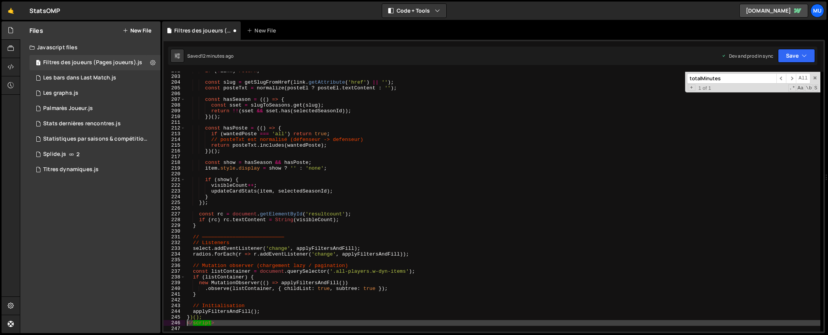
drag, startPoint x: 194, startPoint y: 328, endPoint x: 187, endPoint y: 322, distance: 8.7
click at [187, 322] on div "if ( ! link ) return ; const slug = getSlugFromHref ( link . getAttribute ( 'hr…" at bounding box center [502, 203] width 635 height 271
type textarea "</script>"
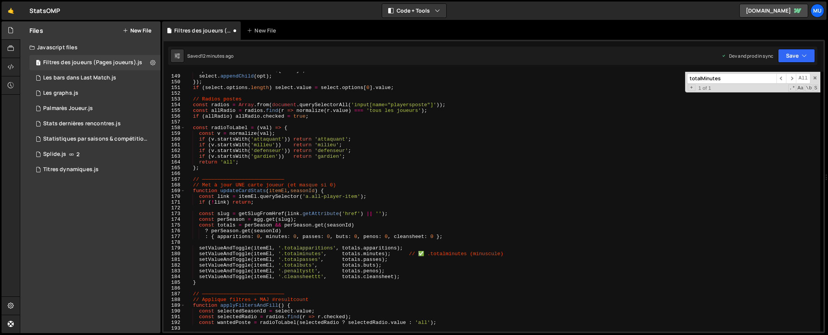
scroll to position [0, 0]
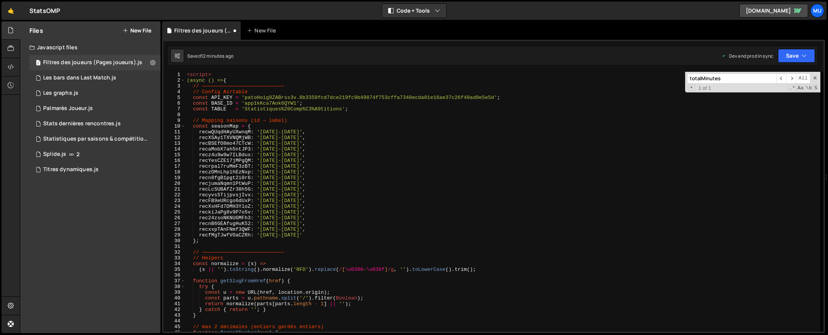
drag, startPoint x: 218, startPoint y: 69, endPoint x: 198, endPoint y: 70, distance: 19.9
click at [191, 69] on div "Type cmd + s to save your Javascript file. XXXXXXXXXXXXXXXXXXXXXXXXXXXXXXXXXXXX…" at bounding box center [493, 186] width 663 height 293
type textarea "<script>"
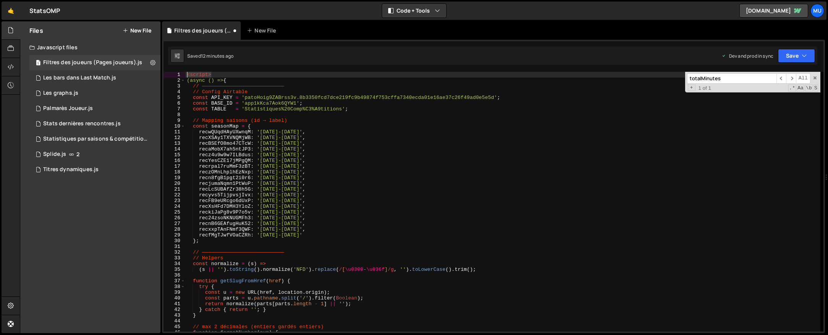
drag, startPoint x: 213, startPoint y: 74, endPoint x: 179, endPoint y: 71, distance: 34.5
click at [179, 71] on div "Type cmd + s to save your Javascript file. XXXXXXXXXXXXXXXXXXXXXXXXXXXXXXXXXXXX…" at bounding box center [493, 186] width 663 height 293
click at [187, 77] on div "( async ( ) => { // ——————————————————————————— // Config Airtable const API_KE…" at bounding box center [502, 207] width 635 height 271
click at [205, 79] on div "( async ( ) => { // ——————————————————————————— // Config Airtable const API_KE…" at bounding box center [502, 207] width 635 height 271
click at [815, 78] on span at bounding box center [814, 77] width 5 height 5
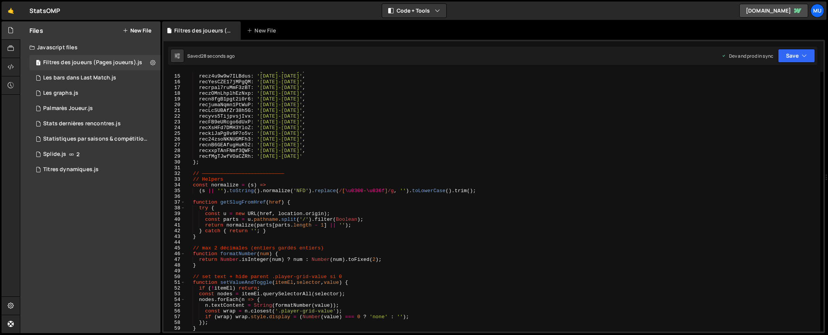
scroll to position [79, 0]
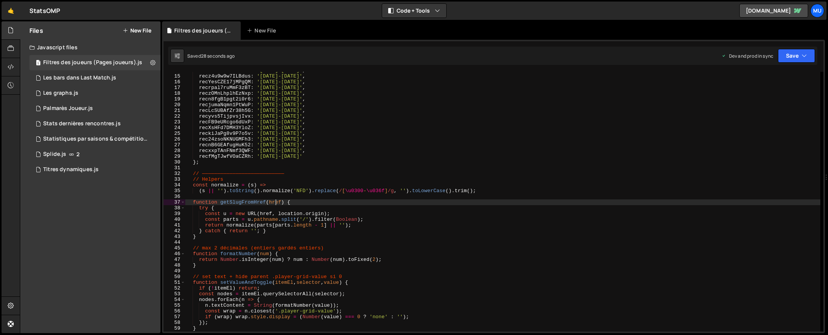
click at [275, 202] on div "recaMobX7ah5ntJP3 : '[DATE]-[DATE]' , recz4u9w9w7ILBdus : '[DATE]-[DATE]' , rec…" at bounding box center [502, 203] width 635 height 271
type textarea "function getSlugFromHref(href) {"
click at [297, 197] on div "recaMobX7ah5ntJP3 : '[DATE]-[DATE]' , recz4u9w9w7ILBdus : '[DATE]-[DATE]' , rec…" at bounding box center [502, 203] width 635 height 271
click at [474, 198] on div "recaMobX7ah5ntJP3 : '[DATE]-[DATE]' , recz4u9w9w7ILBdus : '[DATE]-[DATE]' , rec…" at bounding box center [502, 203] width 635 height 271
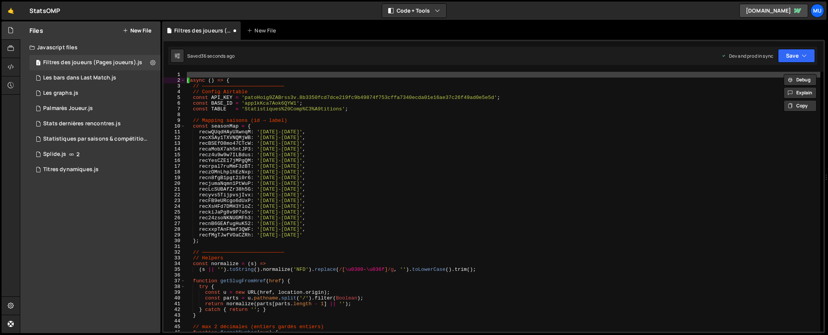
scroll to position [197, 0]
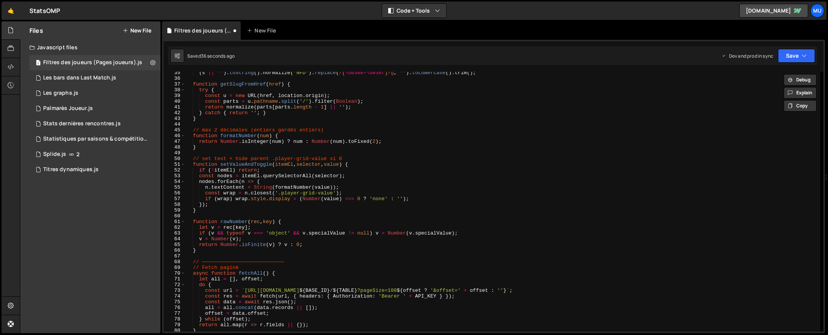
click at [371, 172] on div "( s || '' ) . toString ( ) . normalize ( 'NFD' ) . replace ( / [ \u0300 - \u036…" at bounding box center [502, 205] width 635 height 271
type textarea "if (!itemEl) return;"
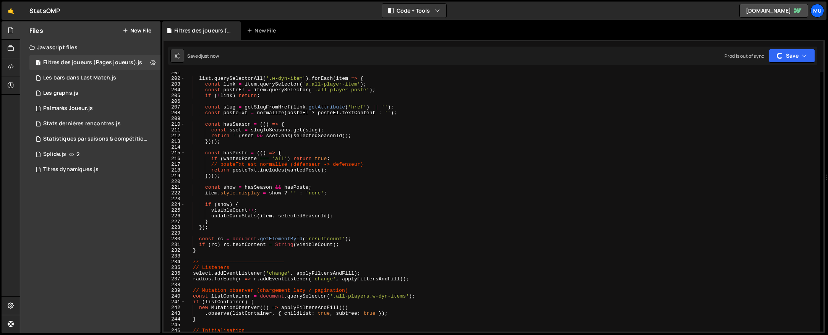
scroll to position [1294, 0]
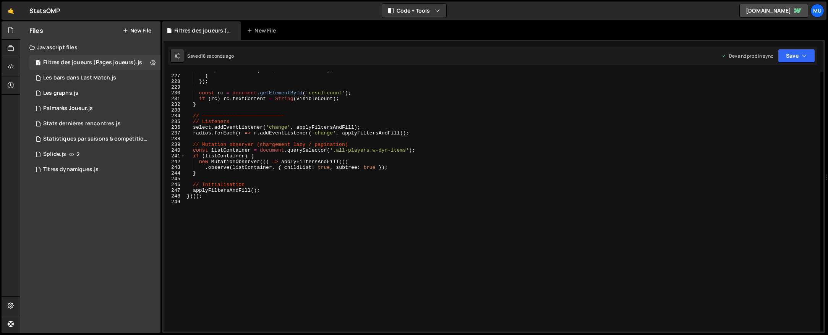
click at [270, 201] on div "updateCardStats ( item , selectedSeasonId ) ; } }) ; const rc = document . getE…" at bounding box center [502, 202] width 635 height 271
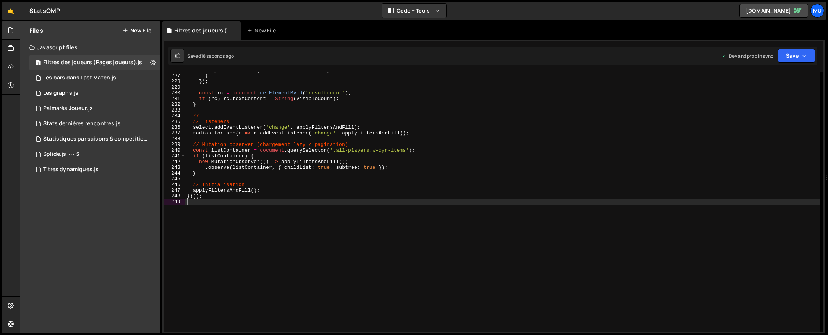
scroll to position [1277, 0]
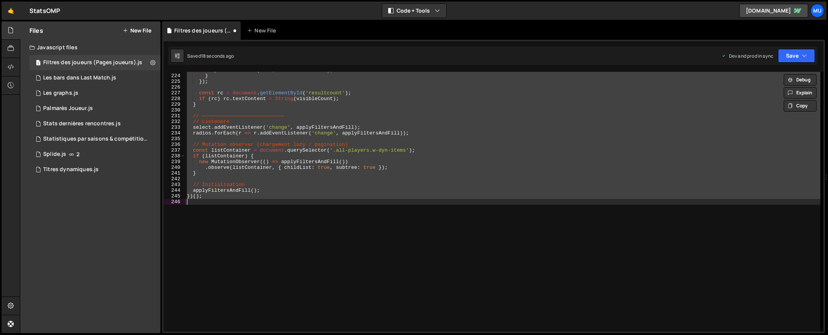
type textarea "<script>"
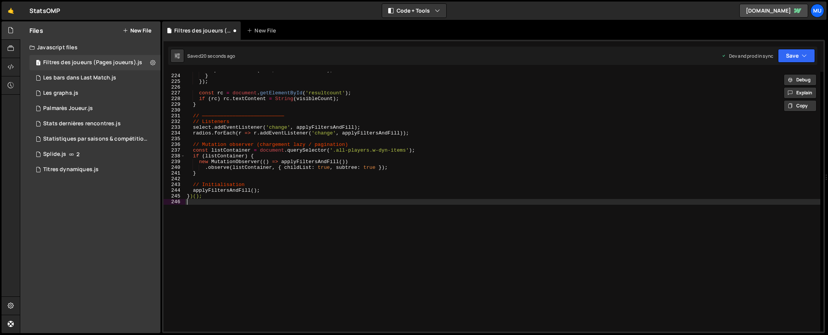
click at [267, 223] on div "updateCardStats ( item , selectedSeasonId ) ; } }) ; const rc = document . getE…" at bounding box center [502, 202] width 635 height 271
click at [261, 203] on div "updateCardStats ( item , selectedSeasonId ) ; } }) ; const rc = document . getE…" at bounding box center [502, 202] width 635 height 271
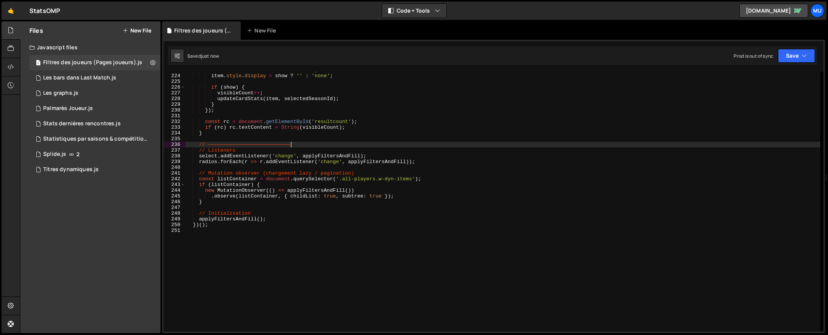
click at [309, 144] on div "const show = [PERSON_NAME] && hasPoste ; item . style . display = show ? '' : '…" at bounding box center [502, 202] width 635 height 271
type textarea "})();"
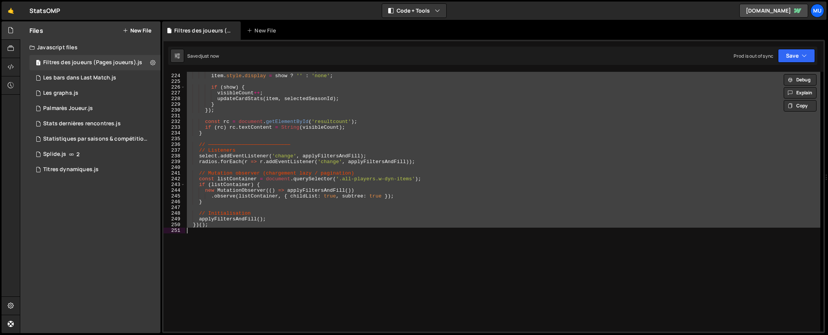
paste textarea
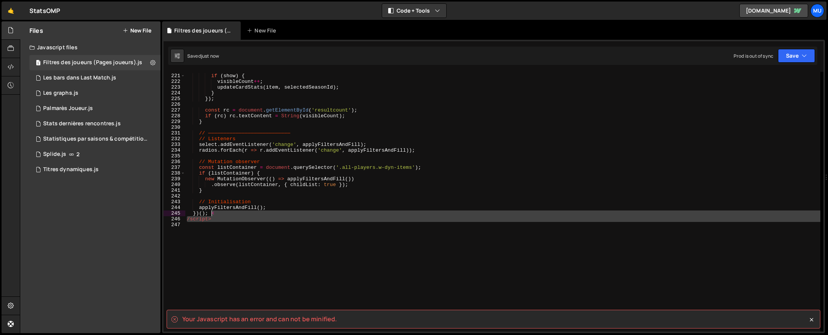
drag, startPoint x: 186, startPoint y: 224, endPoint x: 211, endPoint y: 215, distance: 26.2
click at [211, 215] on div "if ( show ) { visibleCount ++ ; updateCardStats ( item , selectedSeasonId ) ; }…" at bounding box center [502, 202] width 635 height 271
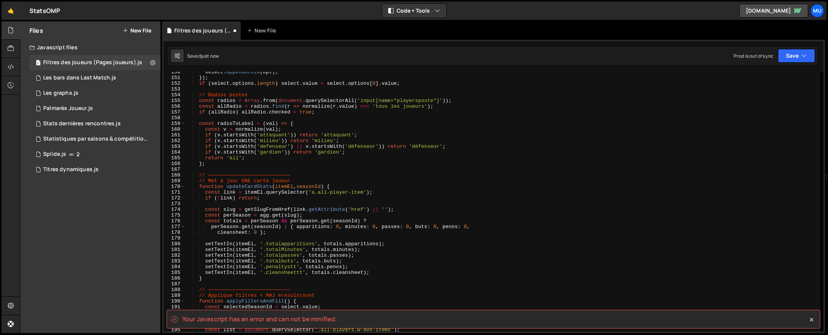
scroll to position [0, 0]
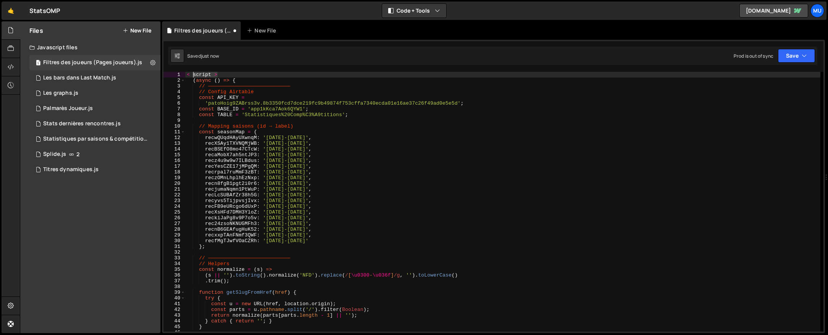
drag, startPoint x: 202, startPoint y: 73, endPoint x: 191, endPoint y: 77, distance: 11.0
click at [180, 73] on div "})(); 1 2 3 4 5 6 7 8 9 10 11 12 13 14 15 16 17 18 19 20 21 22 23 24 25 26 27 2…" at bounding box center [493, 202] width 660 height 260
type textarea "< script >"
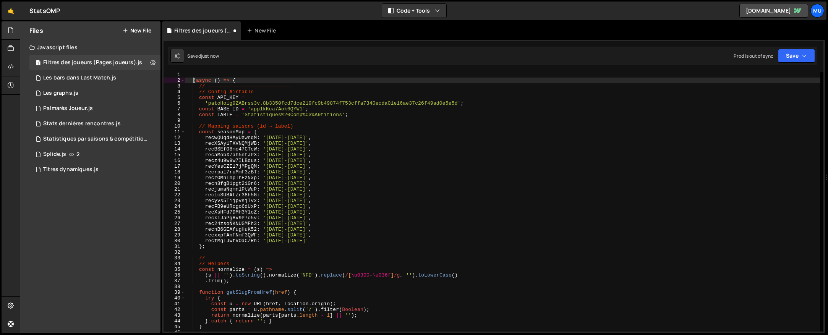
click at [193, 78] on div "( async ( ) => { // ——————————————————————————— // Config Airtable const API_KE…" at bounding box center [502, 207] width 635 height 271
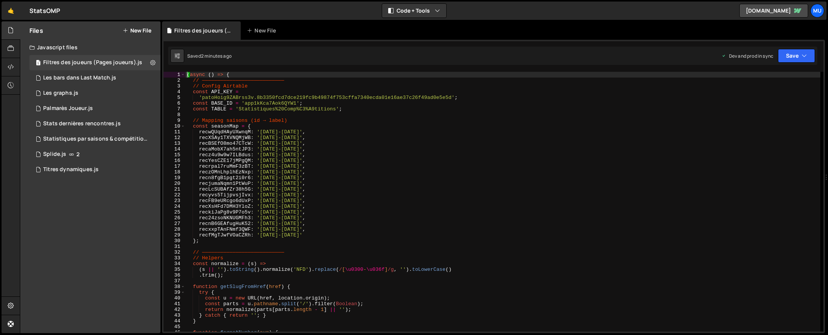
click at [296, 128] on div "( async ( ) => { // ——————————————————————————— // Config Airtable const API_KE…" at bounding box center [502, 207] width 635 height 271
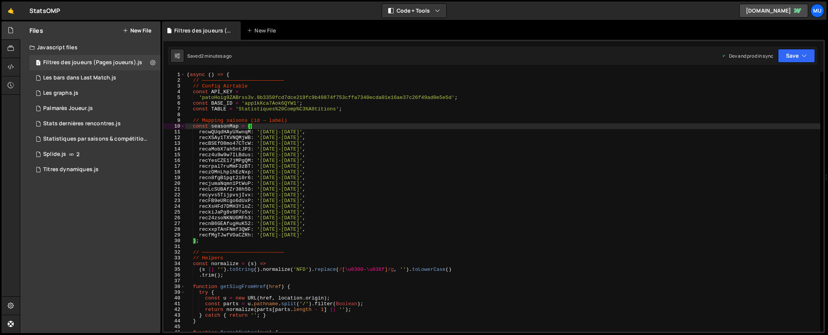
type textarea "})();"
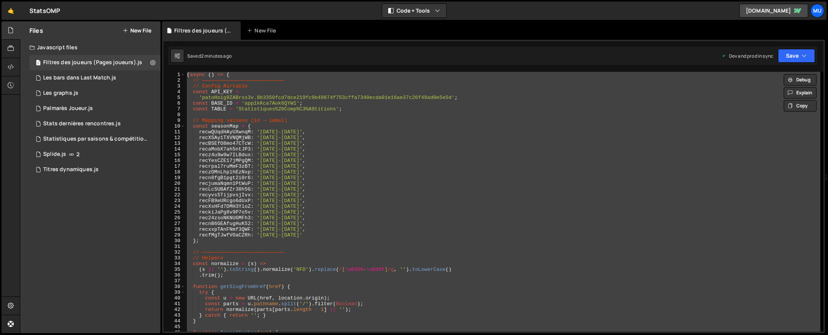
paste textarea
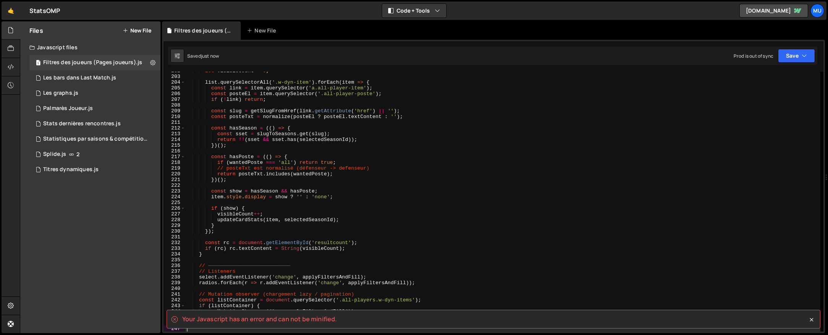
scroll to position [1311, 0]
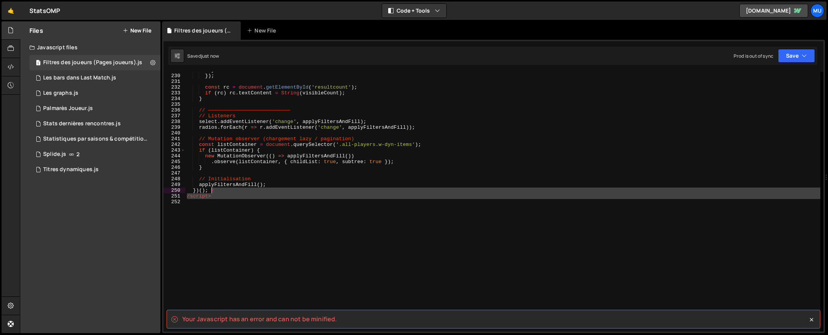
drag, startPoint x: 200, startPoint y: 209, endPoint x: 210, endPoint y: 190, distance: 21.0
click at [210, 190] on div "} }) ; const rc = document . getElementById ( 'resultcount' ) ; if ( rc ) rc . …" at bounding box center [502, 202] width 635 height 271
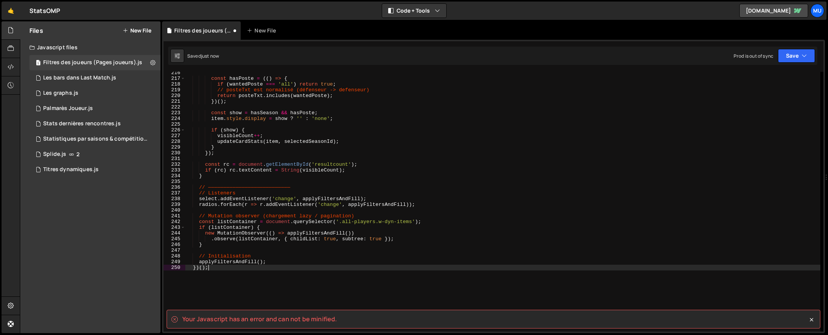
scroll to position [0, 0]
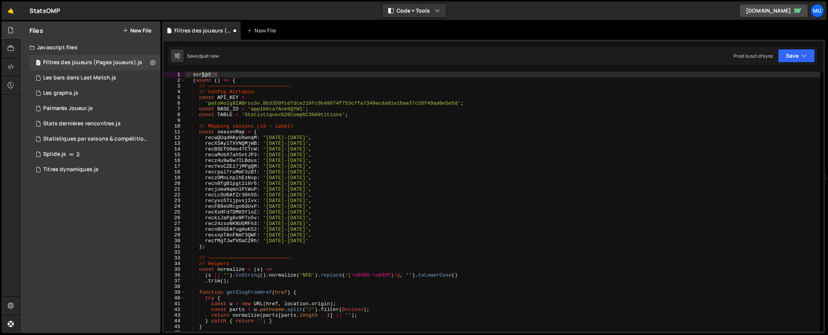
drag, startPoint x: 210, startPoint y: 74, endPoint x: 193, endPoint y: 77, distance: 16.6
click at [181, 73] on div "})(); 1 2 3 4 5 6 7 8 9 10 11 12 13 14 15 16 17 18 19 20 21 22 23 24 25 26 27 2…" at bounding box center [493, 202] width 660 height 260
type textarea "< script >"
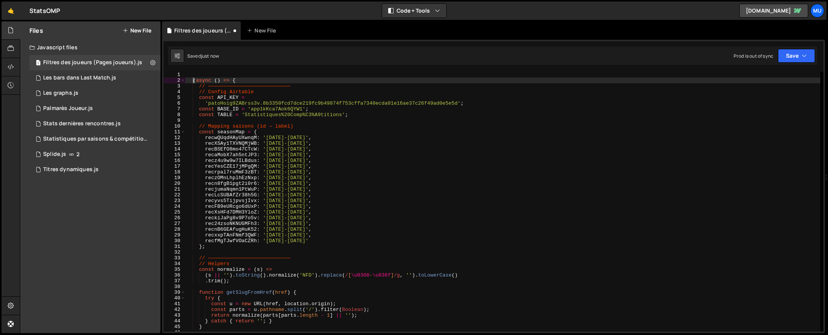
drag, startPoint x: 192, startPoint y: 78, endPoint x: 179, endPoint y: 66, distance: 18.1
click at [180, 67] on div "Type cmd + s to save your Javascript file. XXXXXXXXXXXXXXXXXXXXXXXXXXXXXXXXXXXX…" at bounding box center [493, 186] width 663 height 293
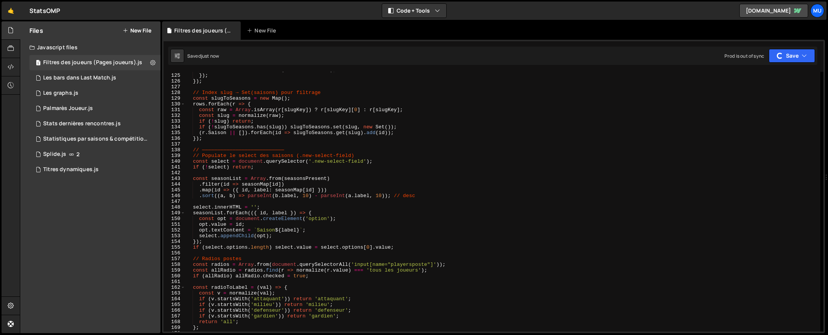
scroll to position [1334, 0]
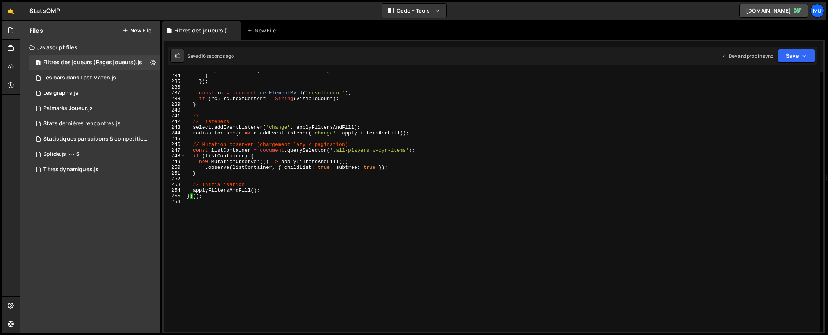
click at [269, 189] on div "updateCardStats ( item , selectedSeasonId ) ; } }) ; const rc = document . getE…" at bounding box center [502, 202] width 635 height 271
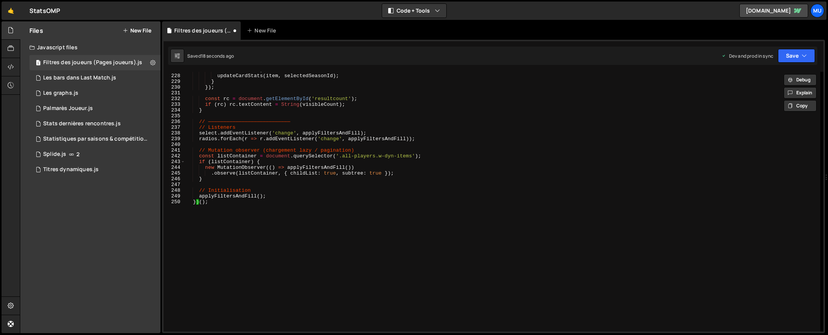
scroll to position [1300, 0]
click at [218, 209] on div "visibleCount ++ ; updateCardStats ( item , selectedSeasonId ) ; } }) ; const rc…" at bounding box center [502, 202] width 635 height 271
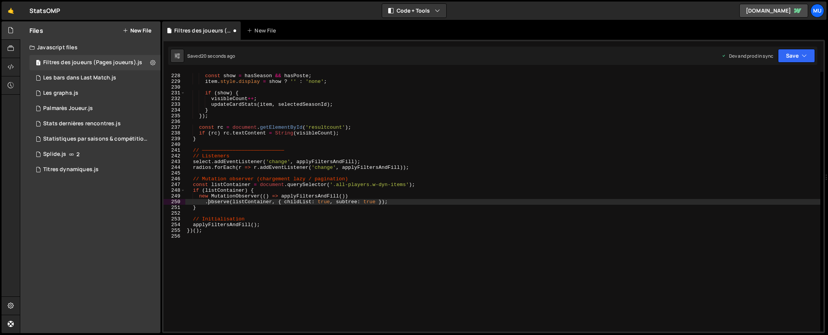
type textarea ".observe(listContainer, { childList: true, subtree: true });"
click at [292, 124] on div "const show = [PERSON_NAME] && hasPoste ; item . style . display = show ? '' : '…" at bounding box center [502, 202] width 635 height 271
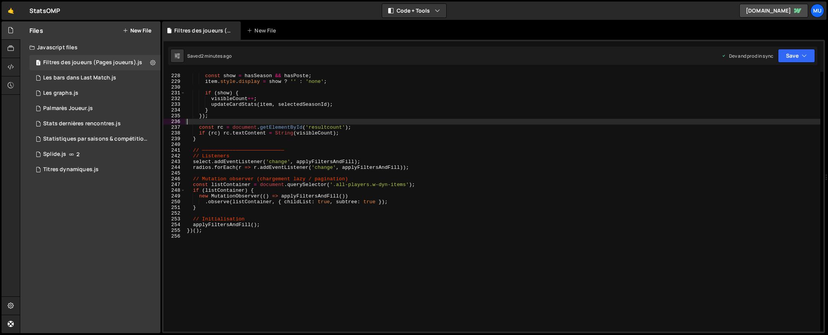
type textarea "})();"
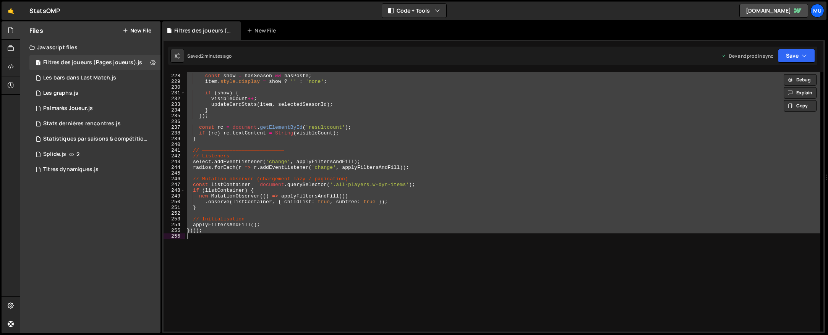
paste textarea
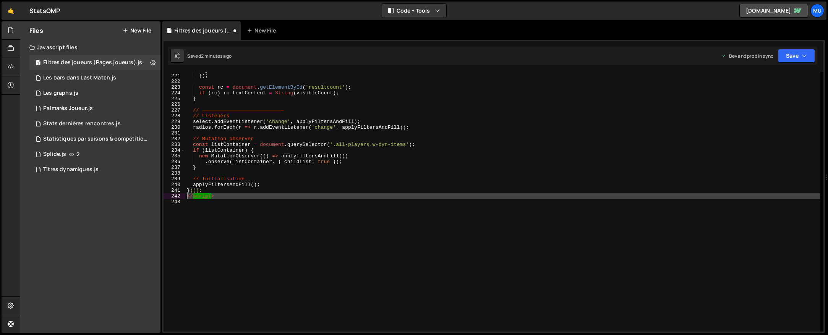
drag, startPoint x: 192, startPoint y: 201, endPoint x: 185, endPoint y: 197, distance: 7.5
click at [185, 197] on div "220 221 222 223 224 225 226 227 228 229 230 231 232 233 234 235 236 237 238 239…" at bounding box center [493, 202] width 660 height 260
type textarea "</script>"
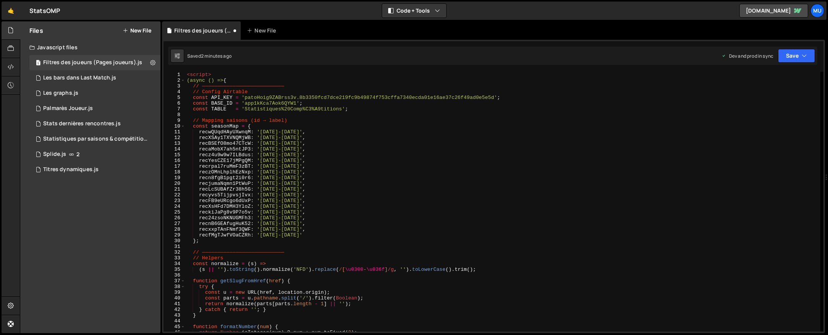
scroll to position [0, 0]
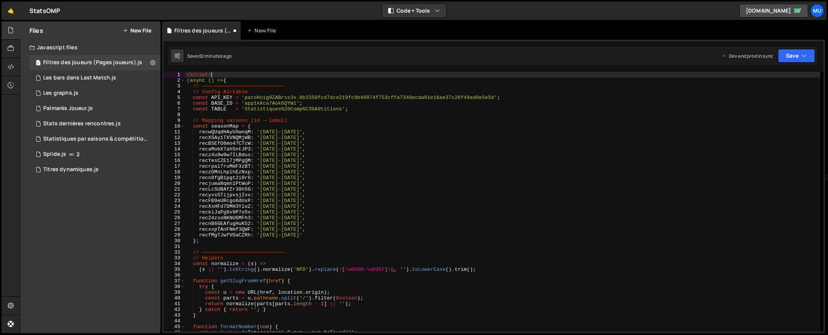
drag, startPoint x: 216, startPoint y: 74, endPoint x: 180, endPoint y: 71, distance: 36.4
click at [180, 71] on div "Type cmd + s to save your Javascript file. XXXXXXXXXXXXXXXXXXXXXXXXXXXXXXXXXXXX…" at bounding box center [493, 186] width 663 height 293
type textarea "<script>"
click at [188, 77] on div "( async ( ) => { // ——————————————————————————— // Config Airtable const API_KE…" at bounding box center [502, 207] width 635 height 271
type textarea "(async () => {"
